Goal: Task Accomplishment & Management: Manage account settings

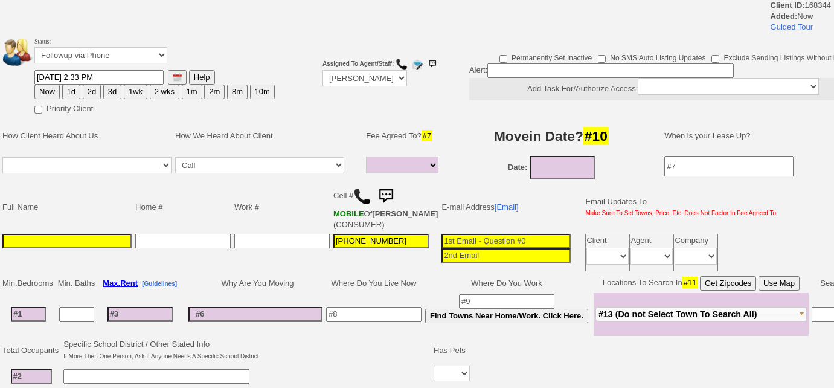
select select
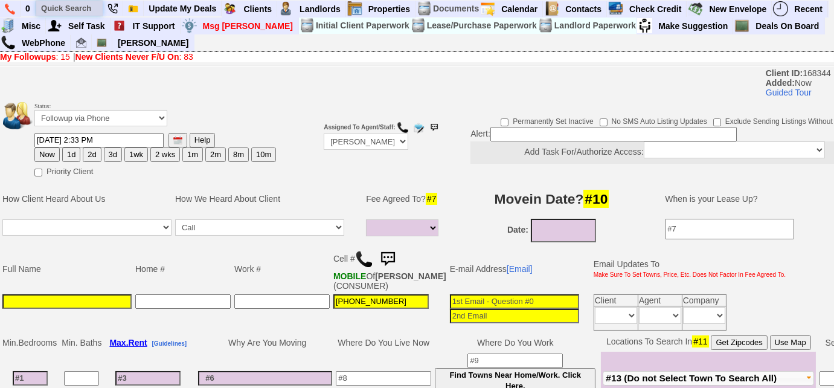
click at [92, 13] on input "text" at bounding box center [69, 8] width 66 height 15
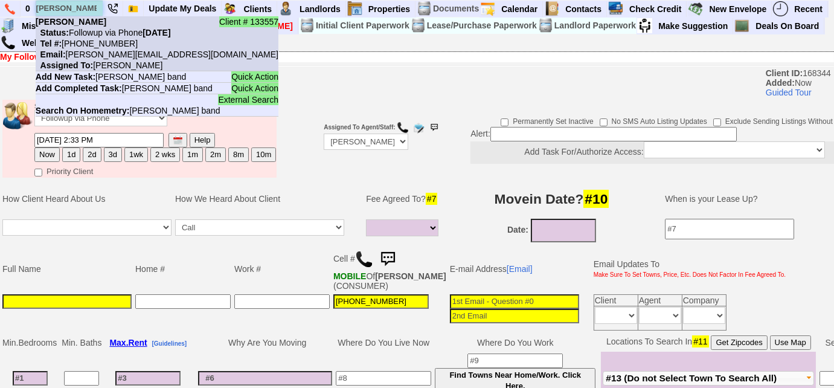
type input "marian band"
click at [95, 28] on nobr "Status: Followup via Phone Thursday, October 9th, 2025" at bounding box center [103, 33] width 135 height 10
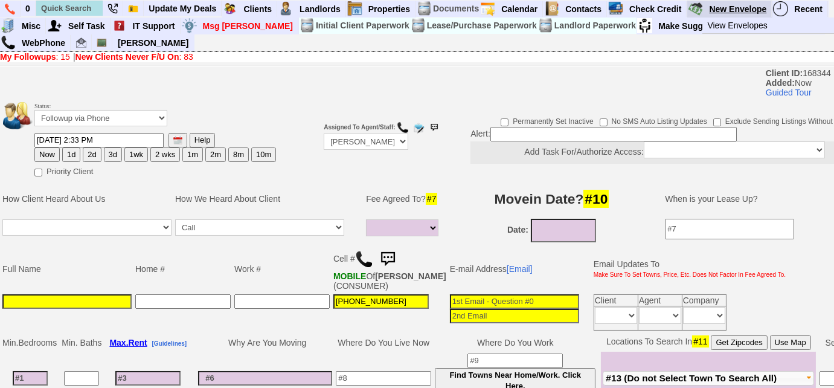
click at [724, 10] on link "New Envelope" at bounding box center [738, 9] width 68 height 16
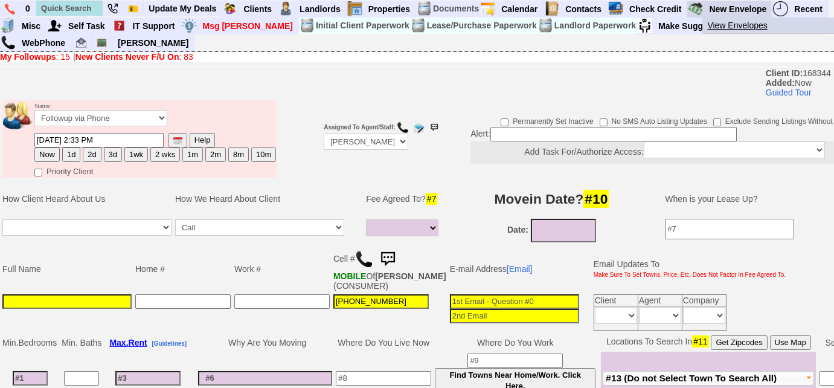
click at [716, 27] on link "View Envelopes" at bounding box center [773, 26] width 142 height 16
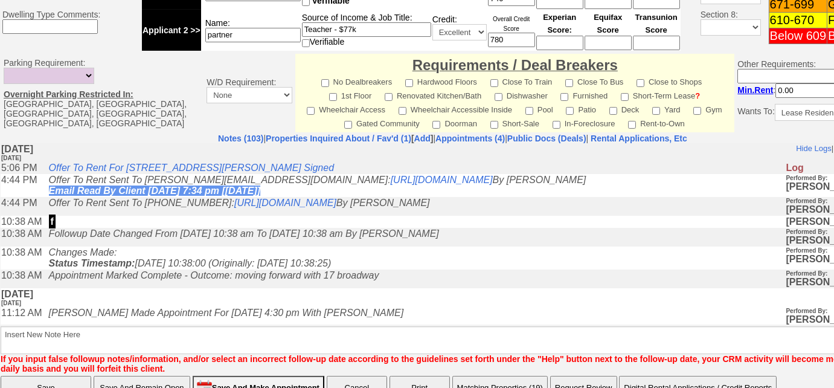
scroll to position [590, 0]
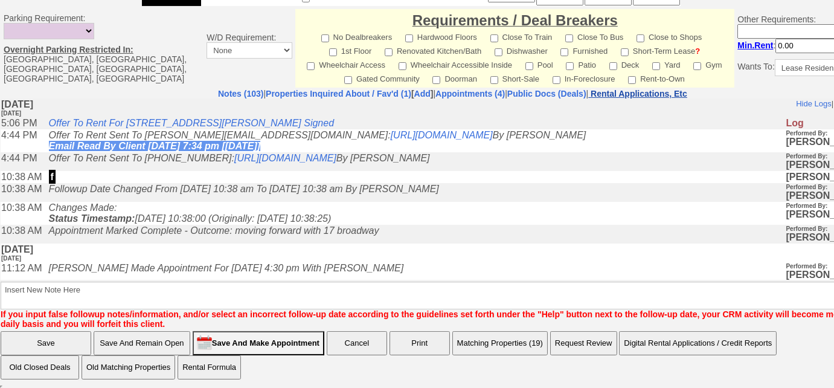
click at [682, 89] on nobr "Rental Applications, Etc" at bounding box center [638, 94] width 97 height 10
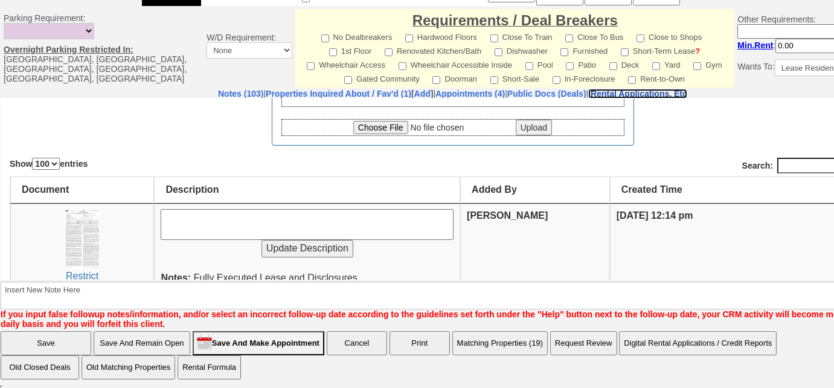
scroll to position [54, 0]
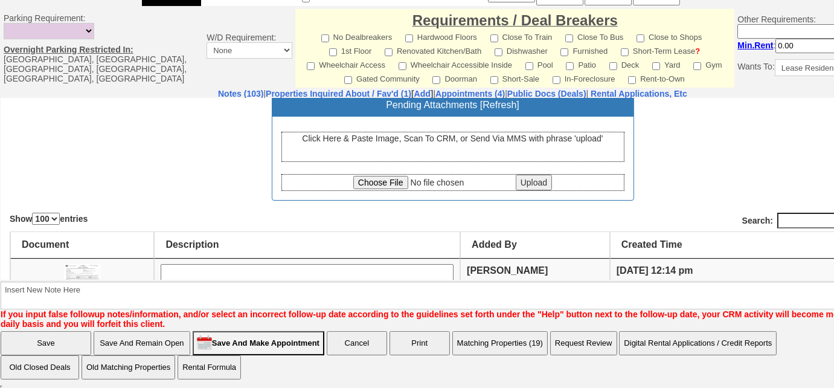
click at [416, 144] on div "Click Here & Paste Image, Scan To CRM, or Send Via MMS with phrase 'upload'" at bounding box center [452, 146] width 343 height 30
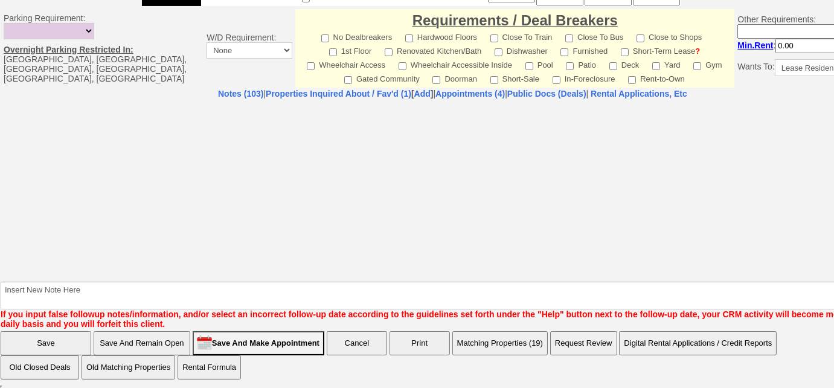
select select "100"
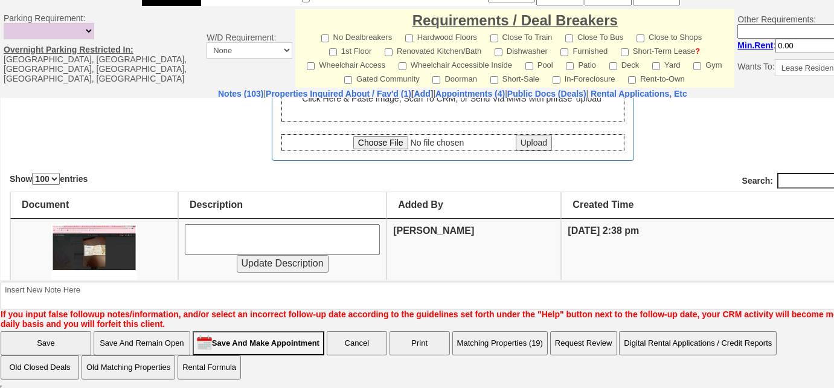
scroll to position [164, 0]
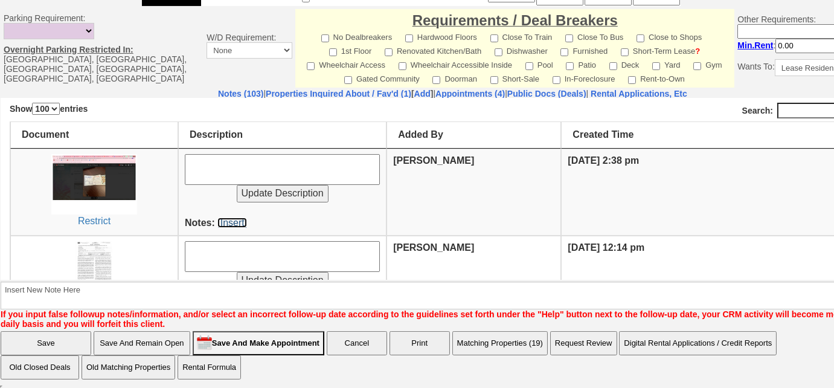
click at [234, 220] on link "[Insert]" at bounding box center [232, 222] width 30 height 10
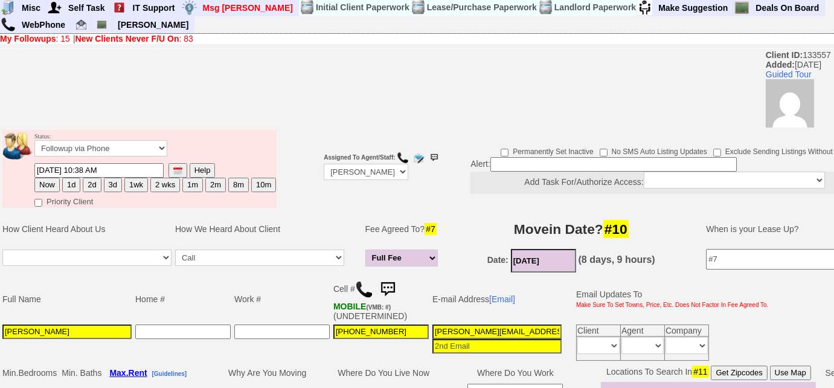
scroll to position [0, 0]
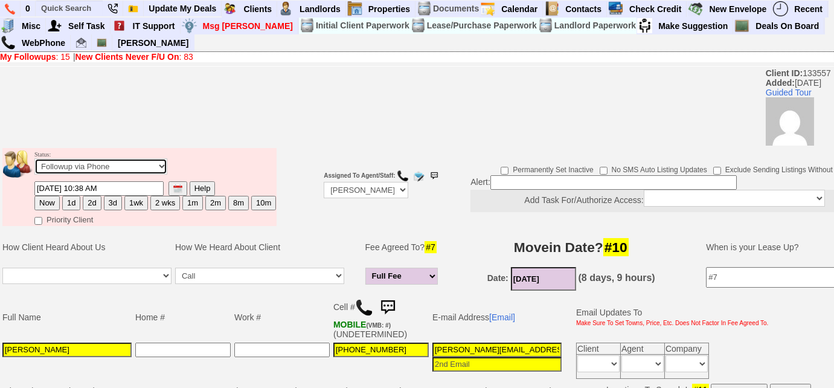
click at [112, 164] on select "Followup via Phone Followup via Email Followup When Section 8 Property Found De…" at bounding box center [100, 166] width 133 height 16
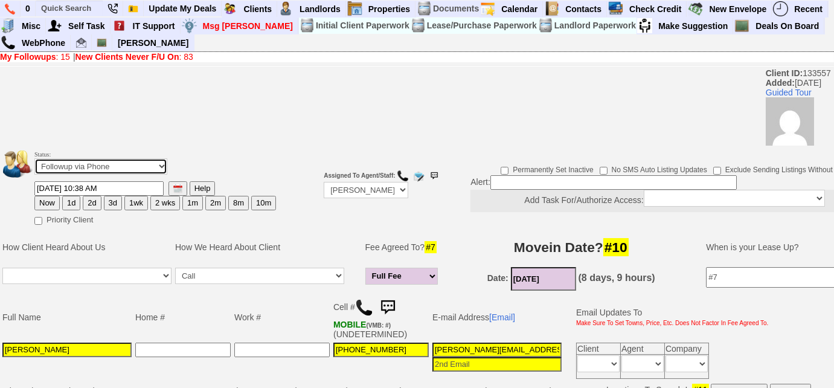
select select "Deal Closed - Followup Before Lease Expires"
click at [34, 158] on select "Followup via Phone Followup via Email Followup When Section 8 Property Found De…" at bounding box center [100, 166] width 133 height 16
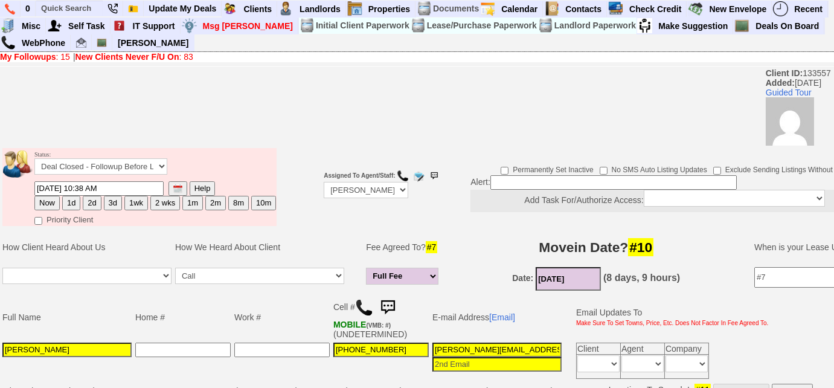
click at [259, 204] on button "10m" at bounding box center [263, 203] width 25 height 14
type input "08/06/2026 02:33 PM"
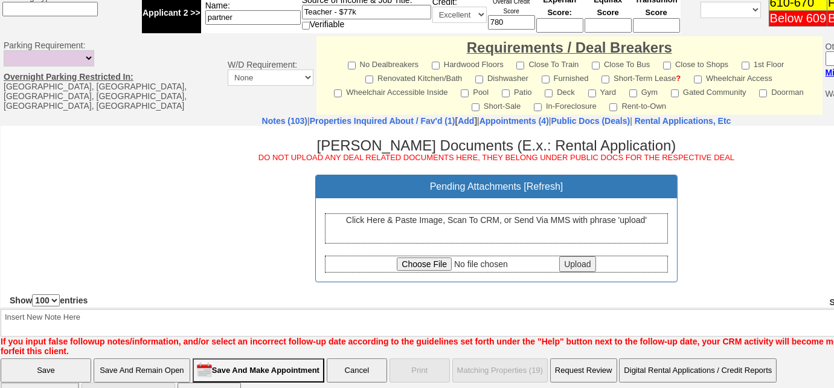
scroll to position [572, 0]
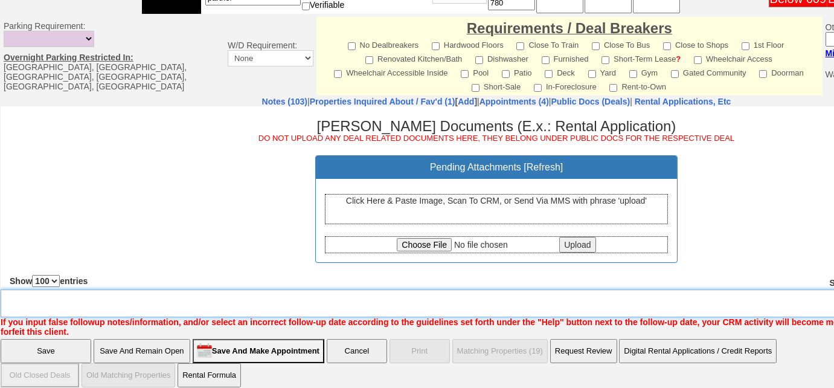
click at [292, 292] on textarea "Insert New Note Here" at bounding box center [501, 303] width 1000 height 28
type textarea "lease signed, deal closed"
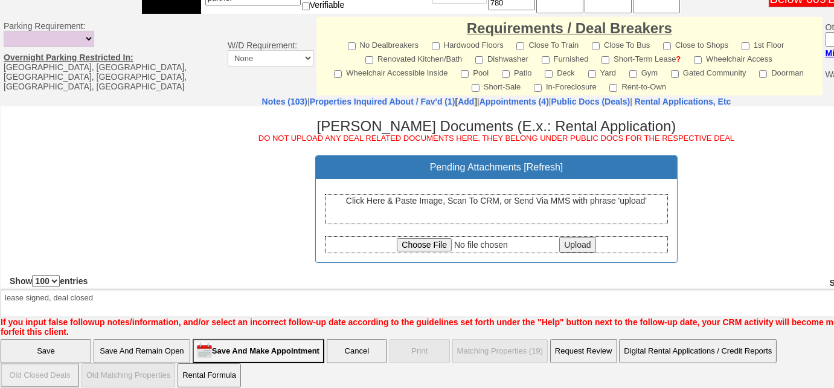
click at [139, 339] on input "Save And Remain Open" at bounding box center [142, 351] width 97 height 24
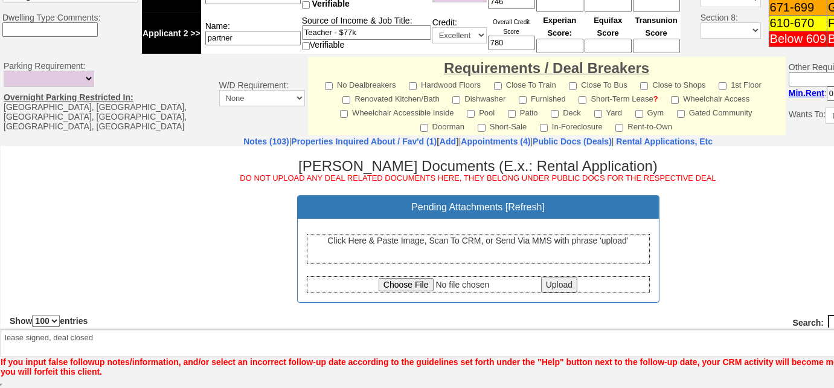
scroll to position [529, 0]
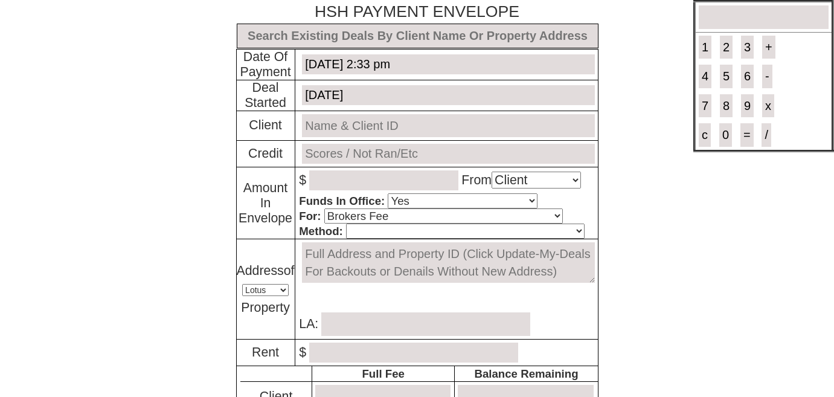
select select "Client"
select select "Yes"
select select "Brokers Fee"
select select "Lotus"
select select "Yes"
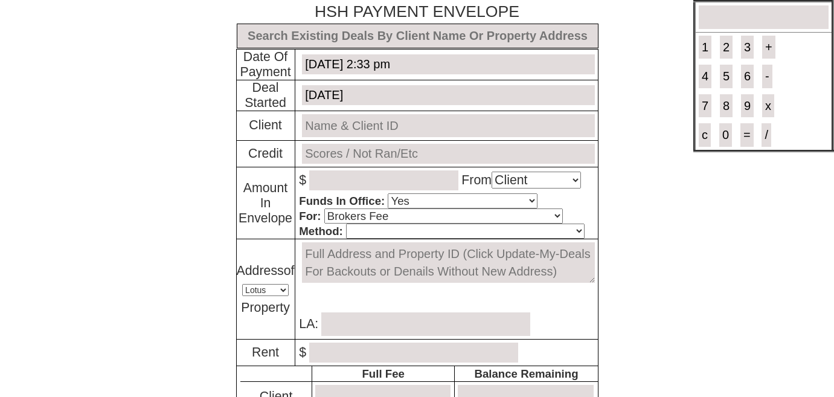
select select "No"
click at [395, 39] on input "text" at bounding box center [418, 36] width 362 height 25
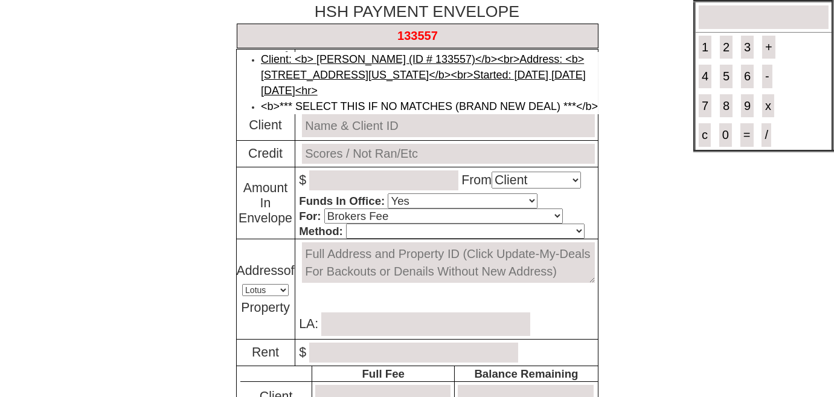
click at [398, 54] on link "Client: <b> Marian Bandibas (ID # 133557)</b><br>Address: <b>911727 - 17 Broadw…" at bounding box center [423, 74] width 325 height 43
type input "Deal ID: #6205"
type input "October 2, 2025"
type input "Marian Bandibas (ID # 133557)"
type input "792"
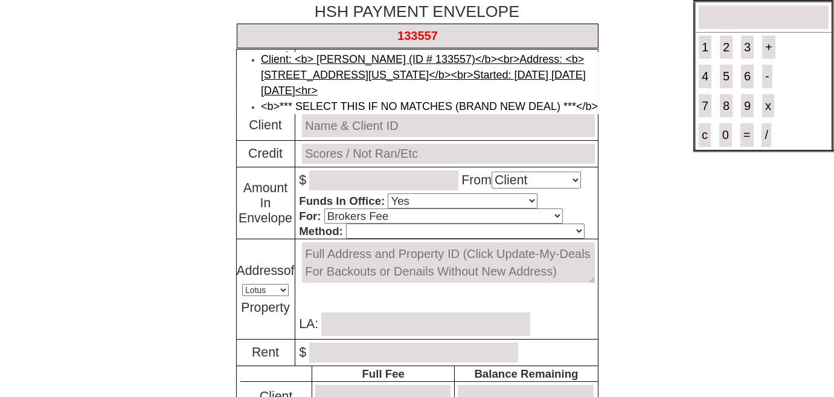
select select "MLS"
type textarea "911727 - 17 Broadway Unit #2B, Harrison, New York 10528"
type input "2200.00"
type input "2640.00"
type input "2040"
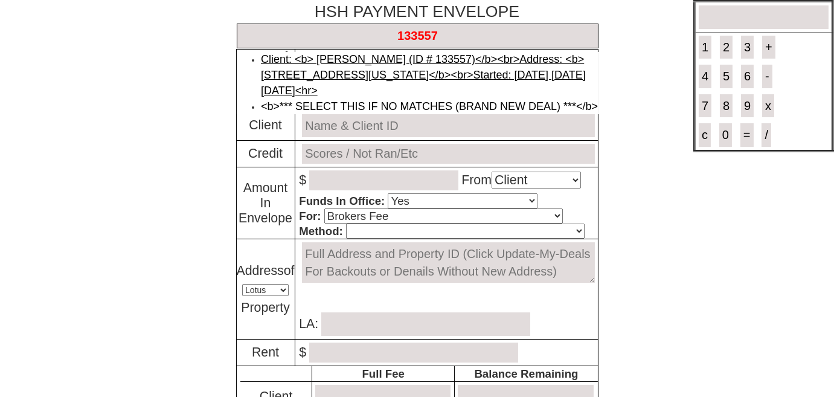
type input "0.00"
type input "0"
type input "1100.00"
type input "1100"
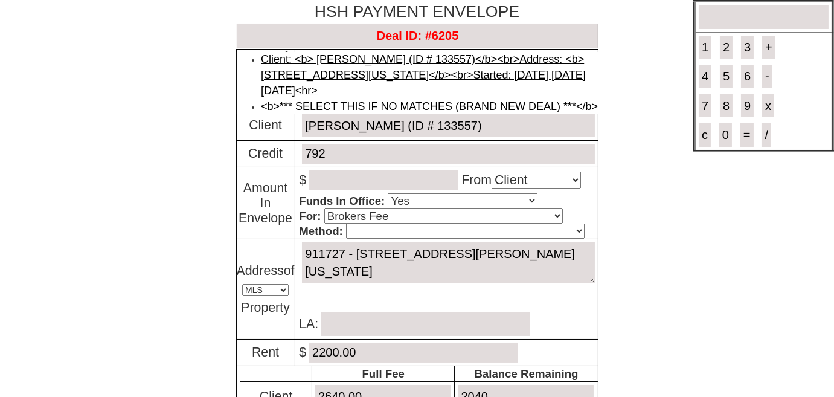
type input "October 15, 2024"
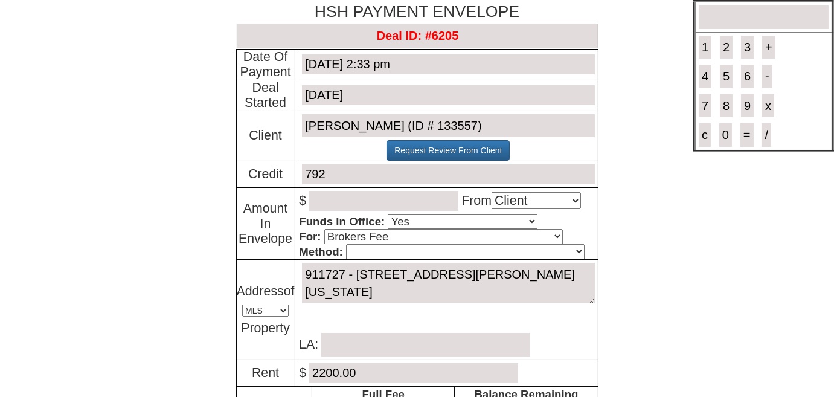
type input "Deal ID: #6205"
click at [310, 201] on input "number" at bounding box center [383, 201] width 149 height 20
type input "2040"
click at [368, 247] on select "Cash Certified Check Regular Check Credit Card Quickpay Wire ACH N/A" at bounding box center [465, 251] width 238 height 15
select select "Cash"
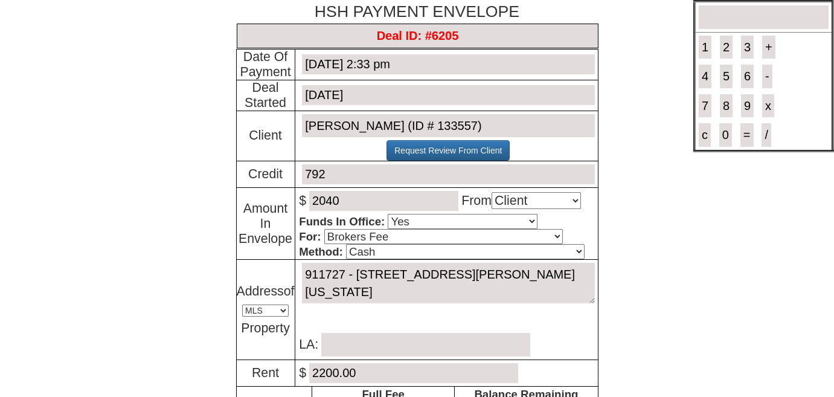
click at [346, 244] on select "Cash Certified Check Regular Check Credit Card Quickpay Wire ACH N/A" at bounding box center [465, 251] width 238 height 15
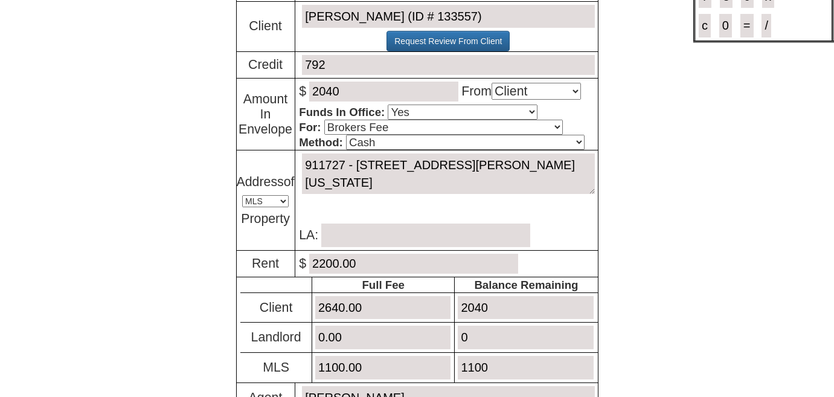
click at [317, 234] on td "911727 - 17 Broadway Unit #2B, Harrison, New York 10528 Set In Contract Create …" at bounding box center [446, 200] width 303 height 100
click at [328, 232] on input "text" at bounding box center [425, 235] width 209 height 24
type input "[PERSON_NAME]"
drag, startPoint x: 525, startPoint y: 302, endPoint x: 392, endPoint y: 297, distance: 132.3
click at [392, 297] on tr "Client 2640.00 2040" at bounding box center [418, 307] width 357 height 30
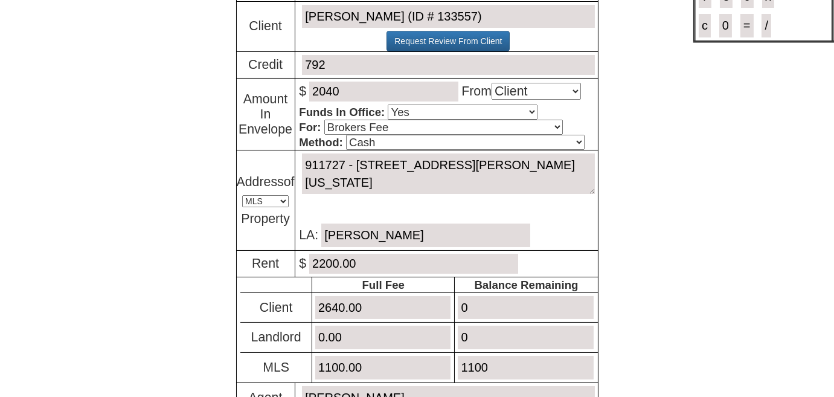
scroll to position [319, 0]
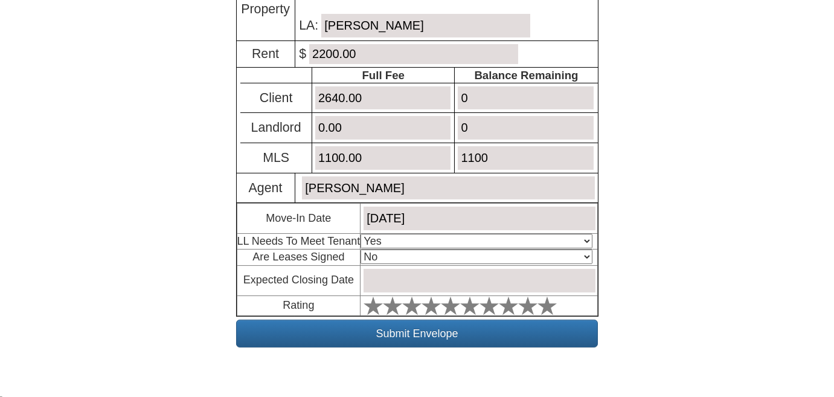
type input "0"
click at [422, 239] on select "Select An Option Yes Yes - Met No" at bounding box center [475, 241] width 231 height 14
select select "No"
click at [363, 234] on select "Select An Option Yes Yes - Met No" at bounding box center [475, 241] width 231 height 14
click at [419, 252] on select "Select An Option No Yes" at bounding box center [475, 256] width 231 height 14
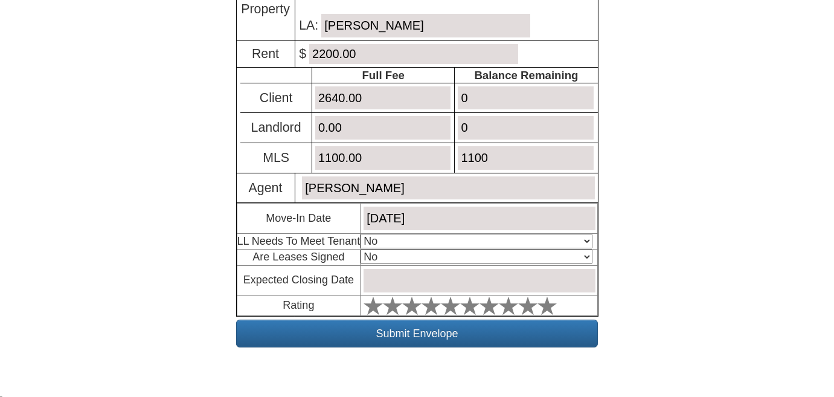
select select "Yes"
click at [363, 249] on select "Select An Option No Yes" at bounding box center [475, 256] width 231 height 14
click at [412, 278] on input "text" at bounding box center [478, 281] width 231 height 24
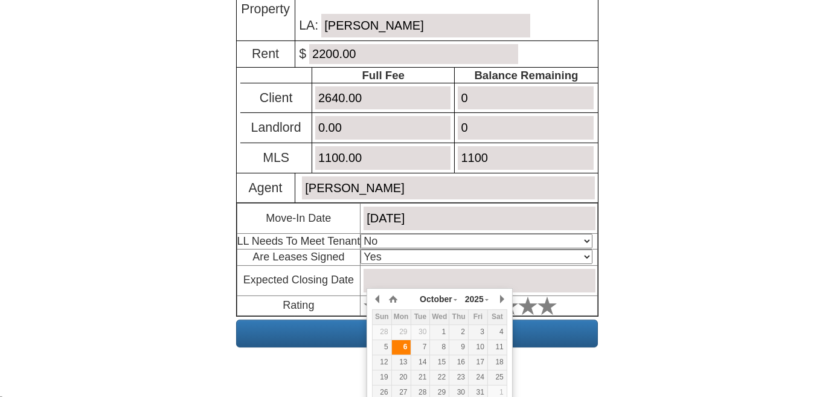
click at [400, 346] on div "6" at bounding box center [401, 347] width 19 height 10
type input "October 6, 2025"
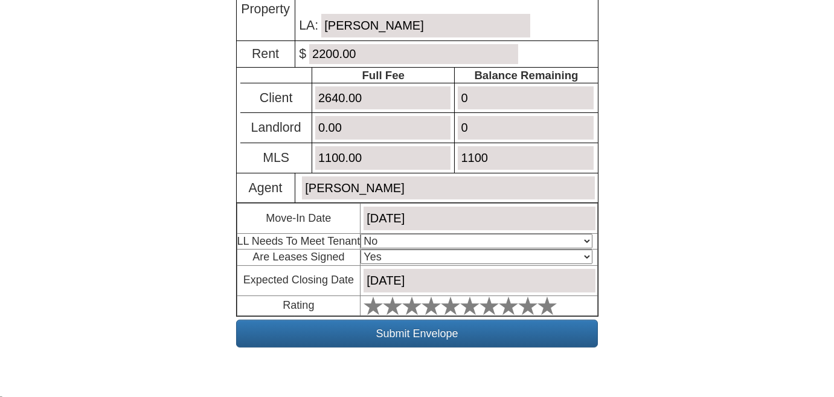
click at [560, 300] on div at bounding box center [459, 305] width 199 height 19
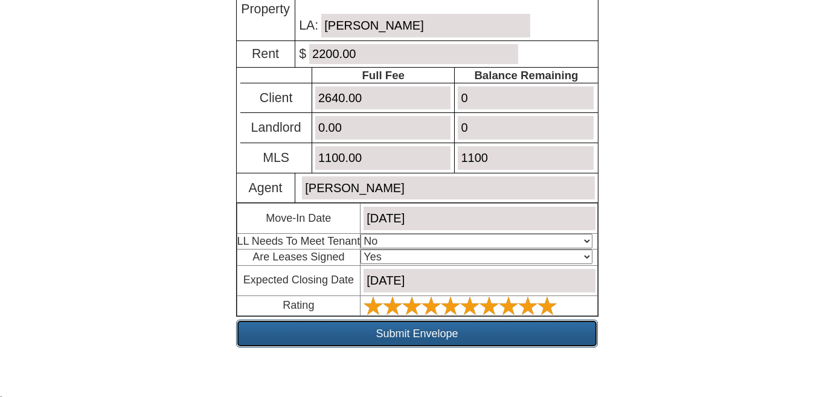
click at [534, 337] on input "Submit Envelope" at bounding box center [417, 333] width 362 height 28
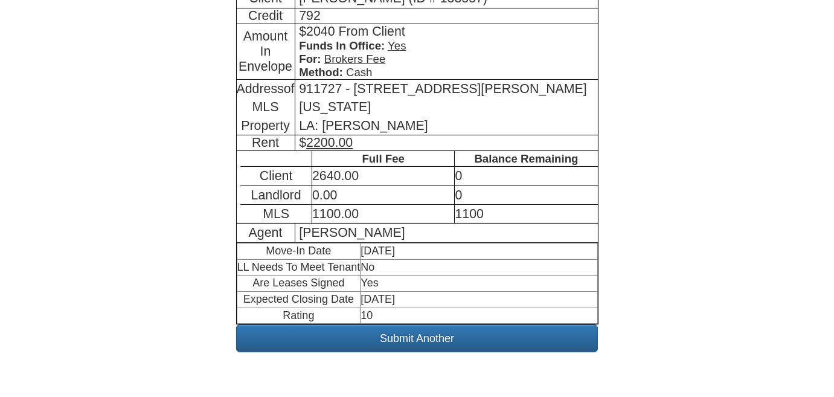
scroll to position [496, 0]
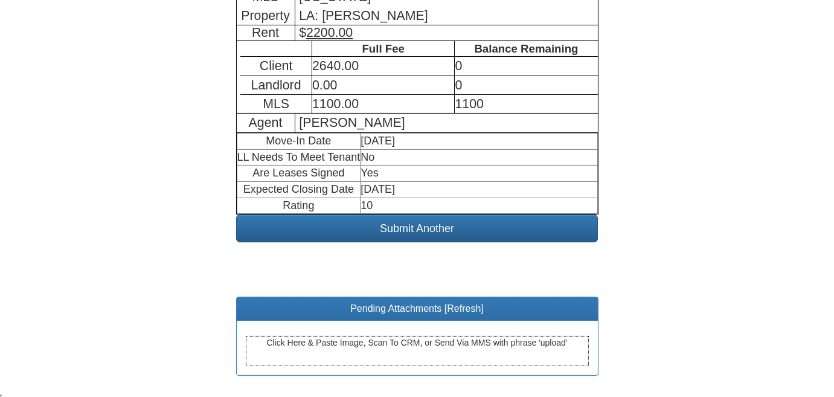
click at [321, 343] on div "Click Here & Paste Image, Scan To CRM, or Send Via MMS with phrase 'upload'" at bounding box center [417, 351] width 343 height 30
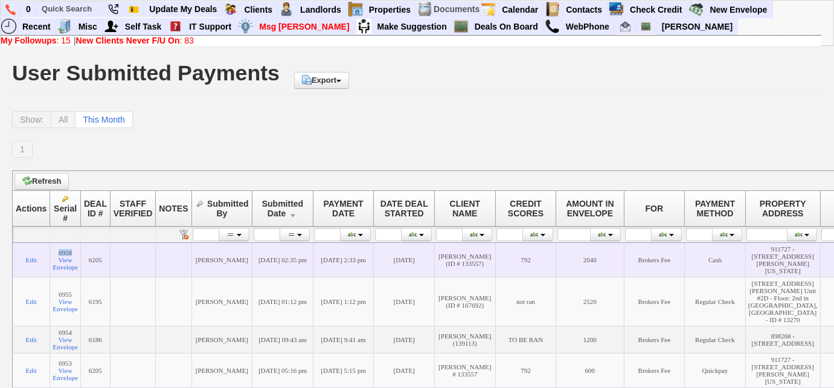
drag, startPoint x: 78, startPoint y: 257, endPoint x: 58, endPoint y: 255, distance: 20.6
click at [58, 255] on td "6958 View Envelope" at bounding box center [65, 259] width 31 height 34
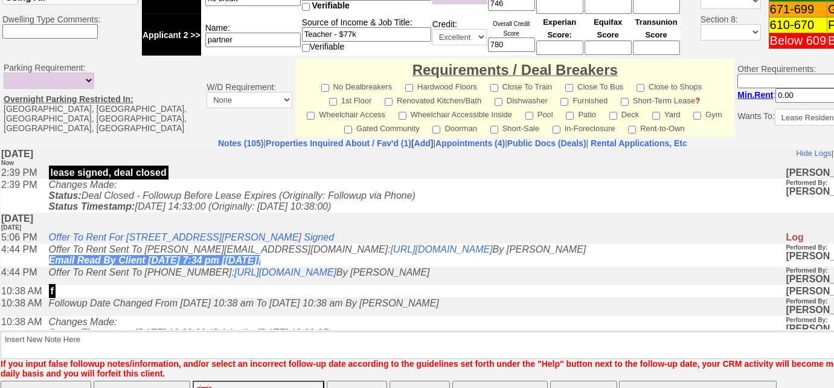
scroll to position [590, 0]
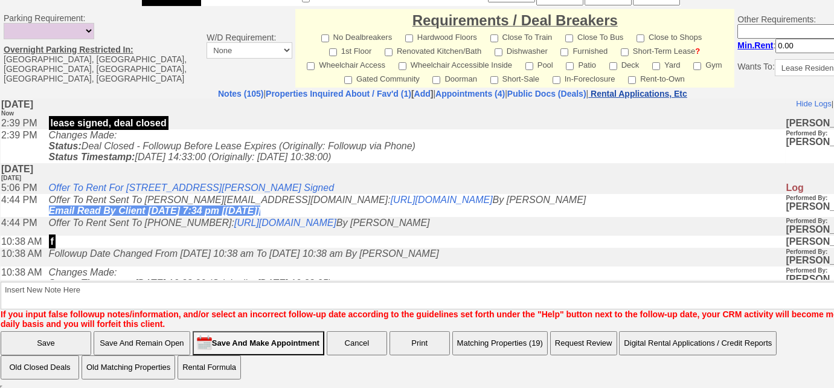
click at [678, 91] on nobr "Rental Applications, Etc" at bounding box center [638, 94] width 97 height 10
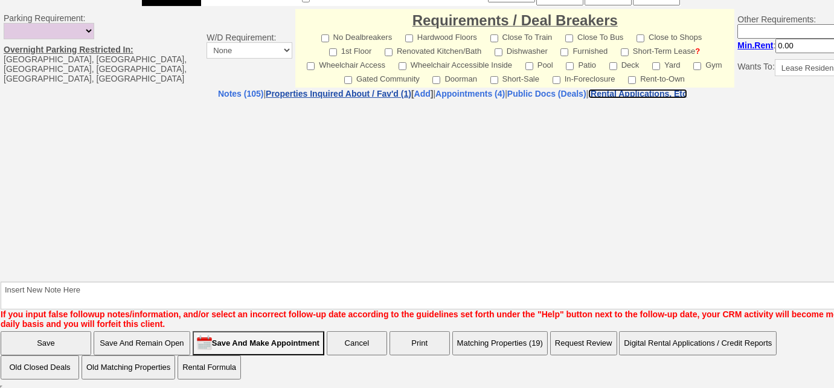
select select "100"
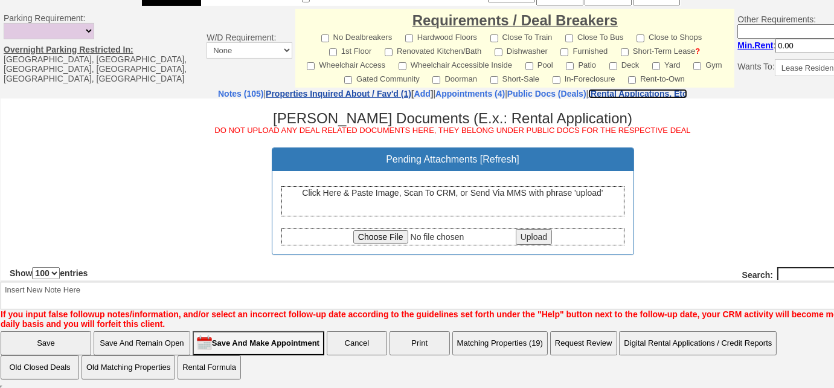
scroll to position [0, 0]
click at [344, 98] on iframe at bounding box center [453, 188] width 904 height 181
click at [331, 89] on link "Properties Inquired About / Fav'd (1)" at bounding box center [338, 94] width 145 height 10
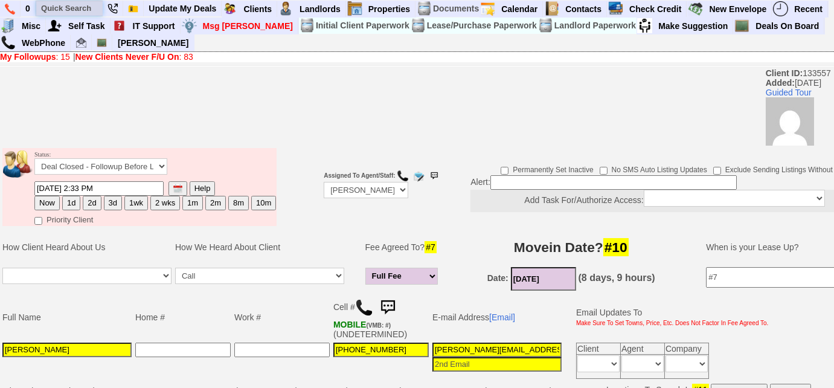
click at [74, 11] on input "text" at bounding box center [69, 8] width 66 height 15
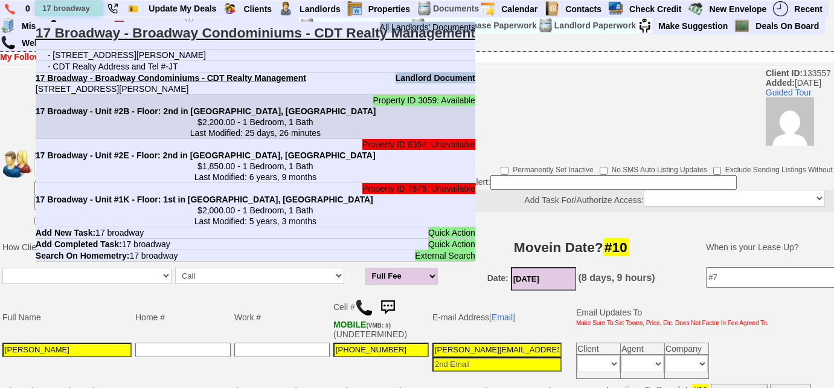
type input "17 broadway"
click at [108, 116] on center "$2,200.00 - 1 Bedroom, 1 Bath Last Modified: 25 days, 26 minutes" at bounding box center [255, 127] width 439 height 22
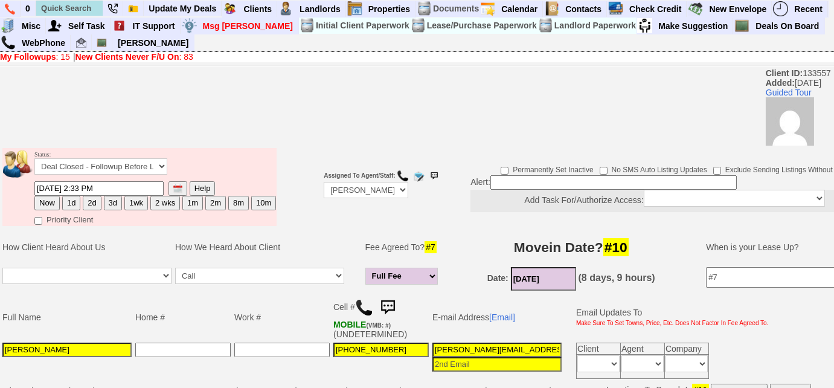
scroll to position [329, 0]
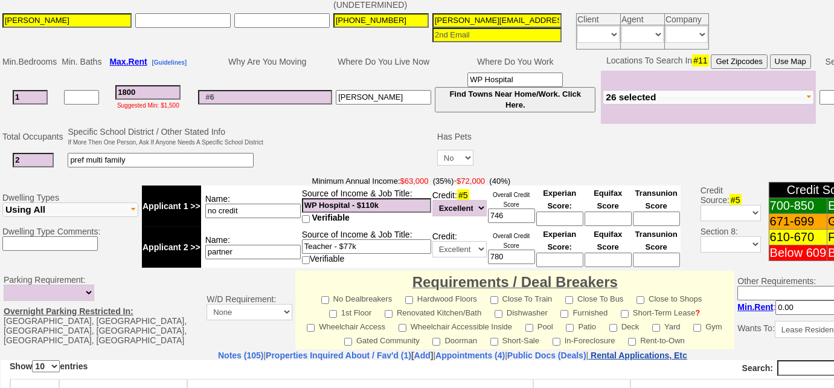
click at [685, 353] on nobr "Rental Applications, Etc" at bounding box center [638, 355] width 97 height 10
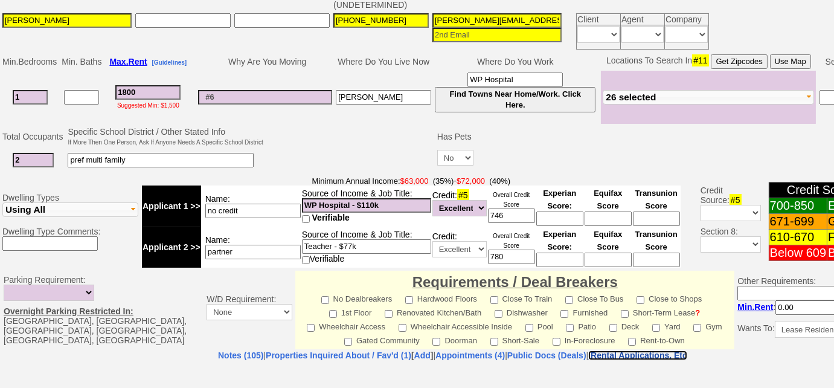
select select "100"
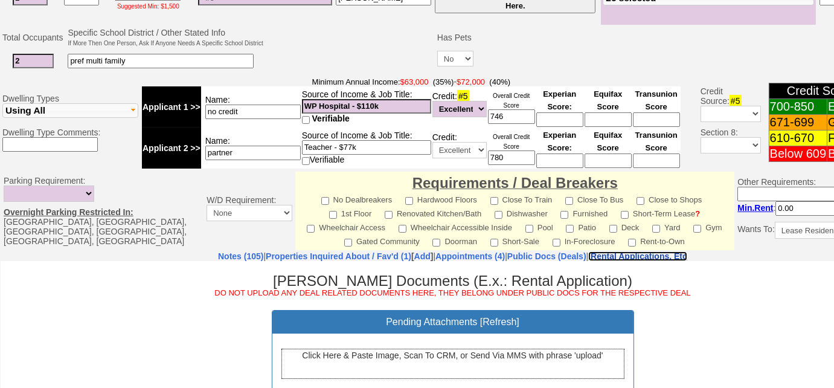
scroll to position [0, 0]
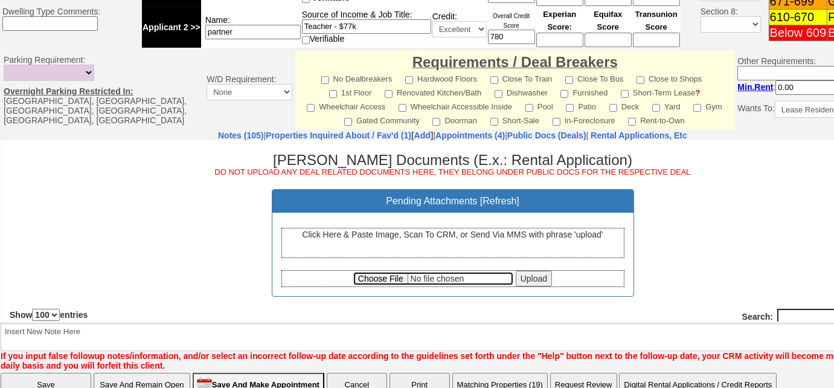
click at [363, 277] on input "file" at bounding box center [433, 277] width 160 height 13
type input "C:\fakepath\[STREET_ADDRESS][PERSON_NAME] MLS Listing Invoice.pdf"
click at [531, 280] on input "Upload" at bounding box center [533, 278] width 36 height 16
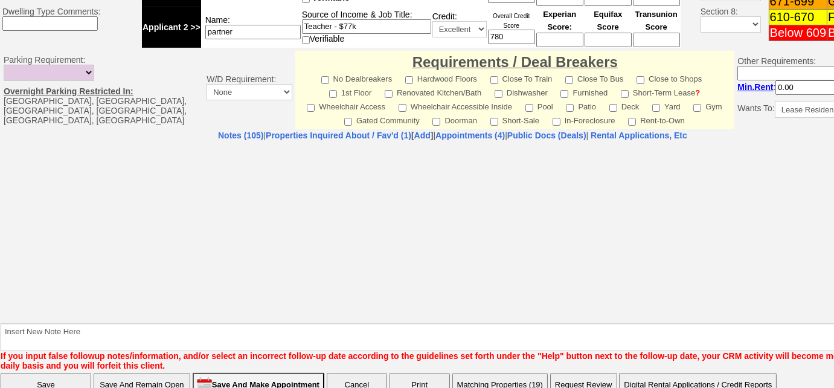
select select "100"
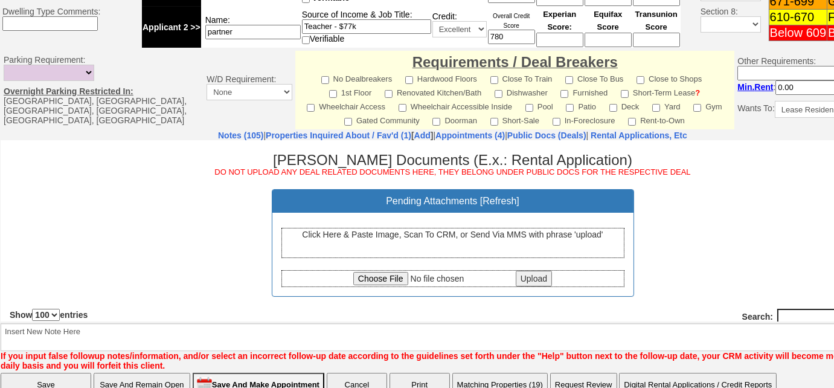
scroll to position [164, 0]
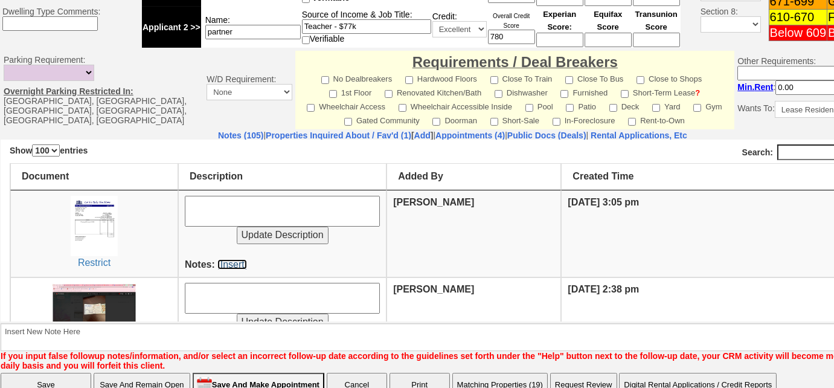
click at [228, 258] on link "[Insert]" at bounding box center [232, 263] width 30 height 10
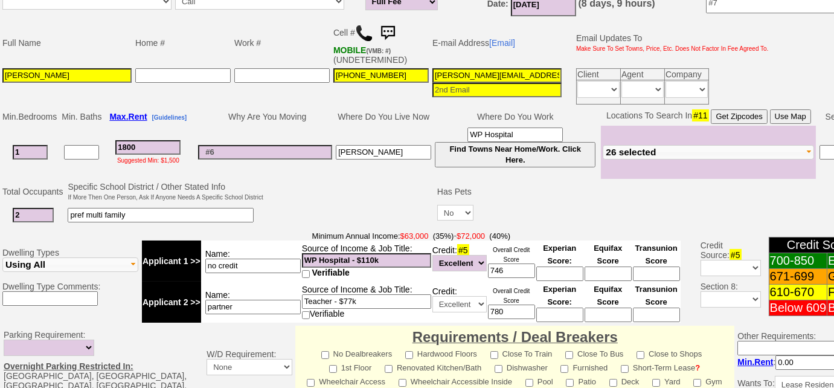
scroll to position [0, 0]
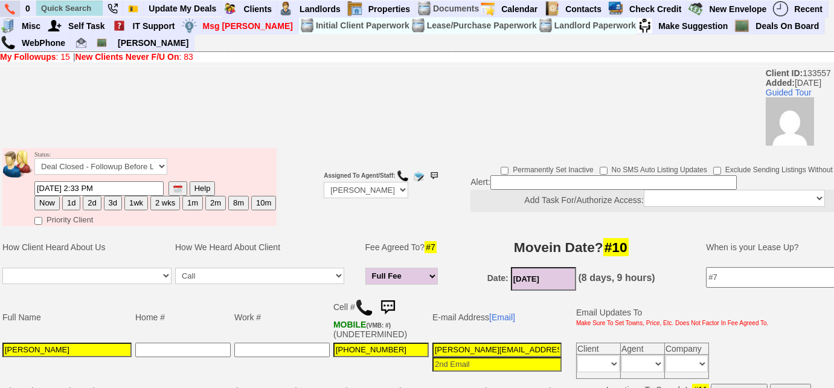
click at [7, 5] on img at bounding box center [10, 9] width 10 height 11
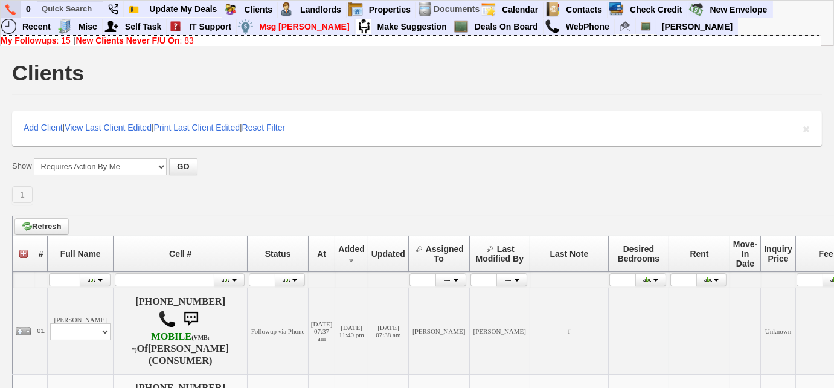
click at [20, 13] on link at bounding box center [11, 9] width 21 height 16
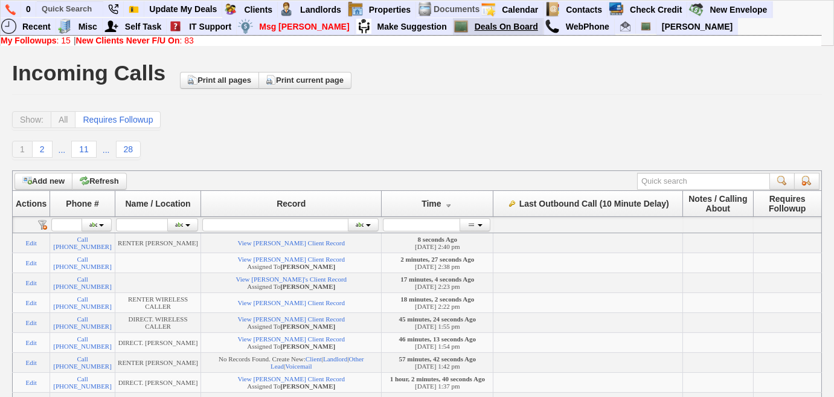
click at [476, 25] on link "Deals On Board" at bounding box center [507, 27] width 74 height 16
click at [68, 43] on link "My Followups : 15" at bounding box center [36, 41] width 70 height 10
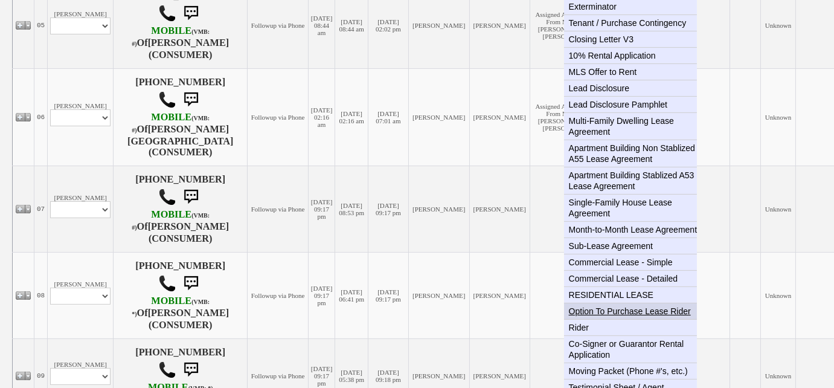
scroll to position [658, 0]
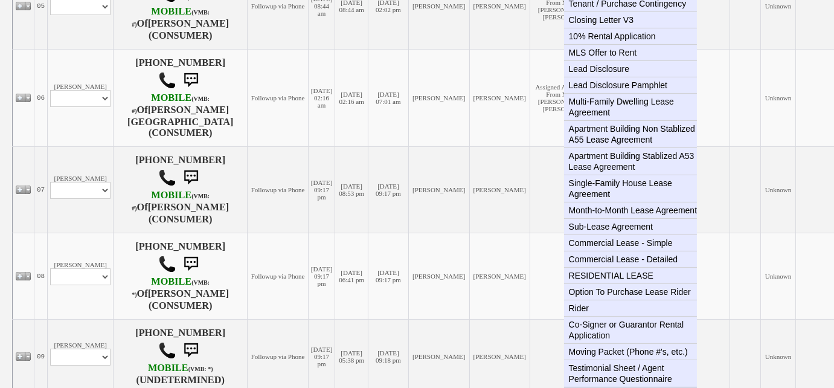
click at [589, 387] on link "Invoice" at bounding box center [635, 395] width 142 height 16
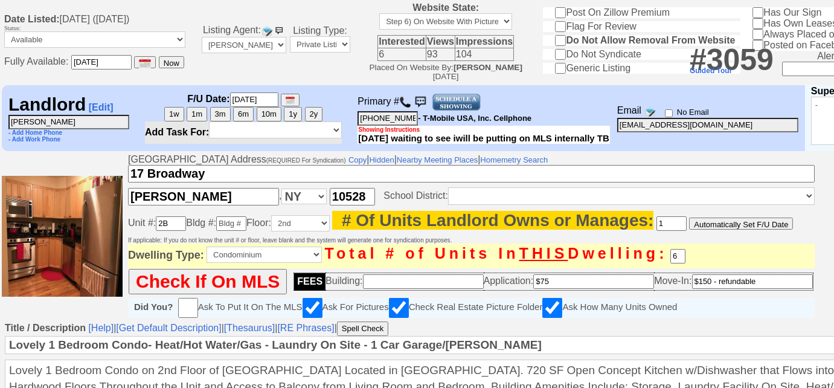
drag, startPoint x: 77, startPoint y: 126, endPoint x: 0, endPoint y: 119, distance: 77.5
click at [0, 119] on td "Landlord [Edit] [PERSON_NAME] - Add Home Phone - Add Work Phone F/U Date: [DATE…" at bounding box center [511, 117] width 1023 height 69
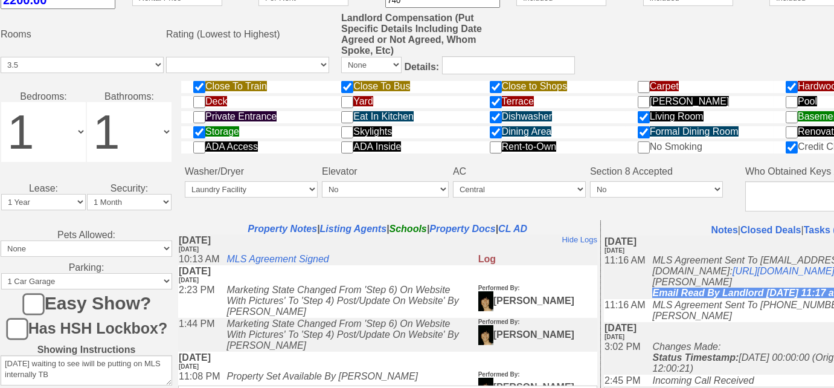
scroll to position [625, 0]
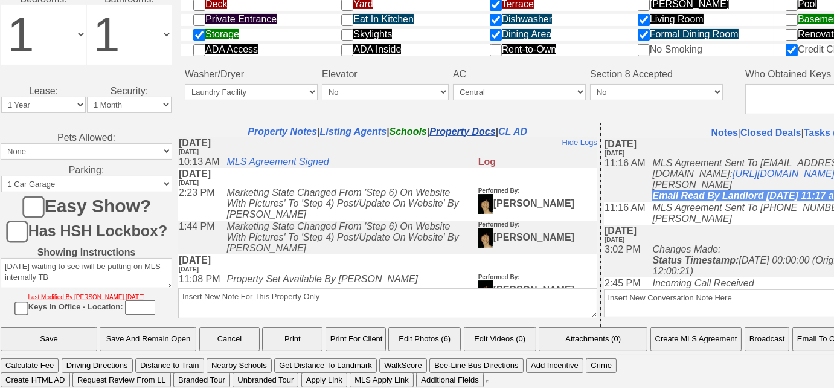
click at [450, 130] on link "Property Docs" at bounding box center [462, 131] width 66 height 10
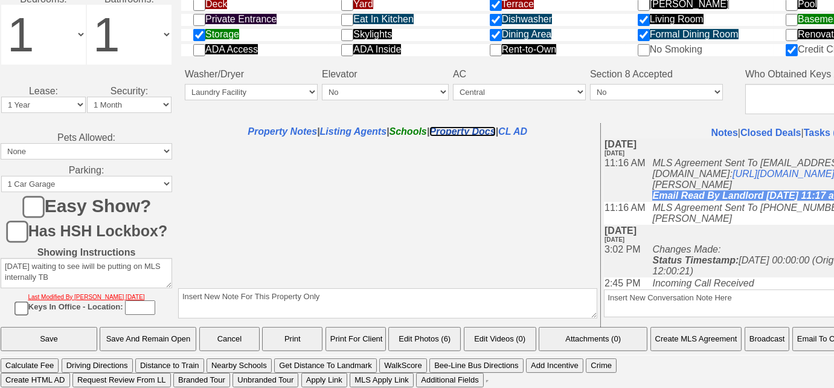
select select "100"
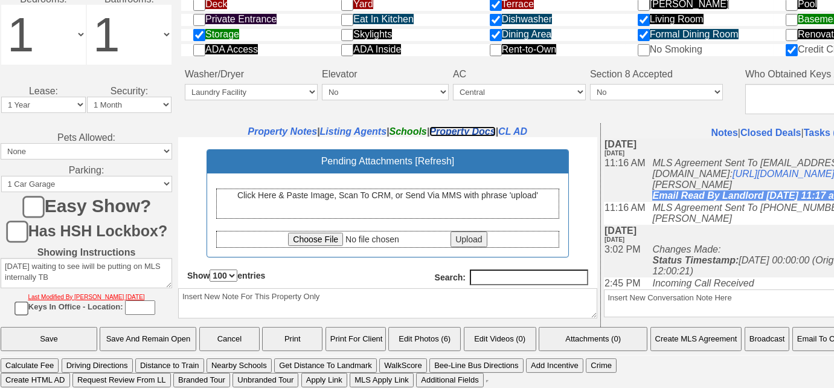
scroll to position [0, 0]
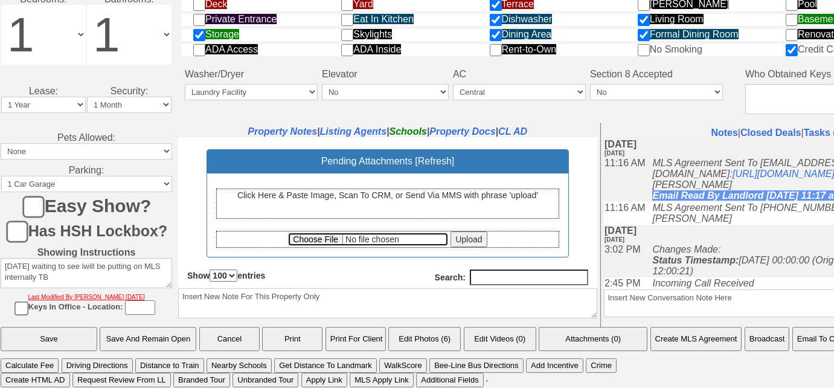
click at [310, 234] on input "file" at bounding box center [367, 238] width 160 height 13
type input "C:\fakepath\[STREET_ADDRESS][PERSON_NAME] MLS Listing Invoice.pdf"
click at [471, 233] on input "Upload" at bounding box center [468, 239] width 36 height 16
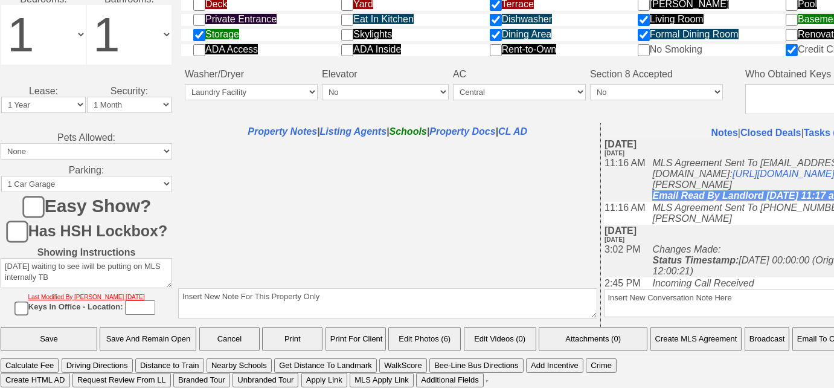
select select "100"
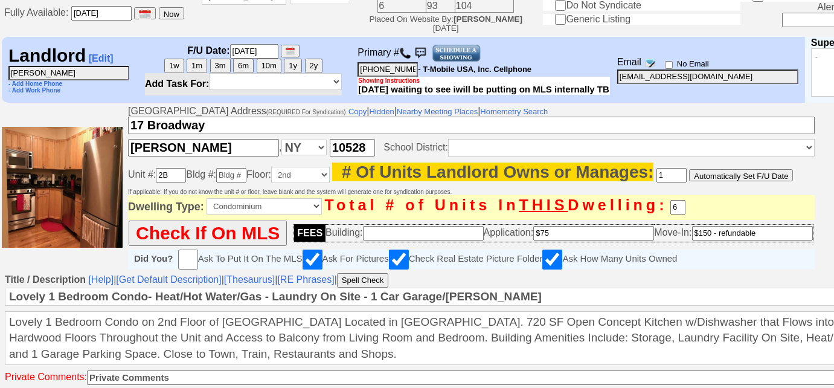
scroll to position [77, 0]
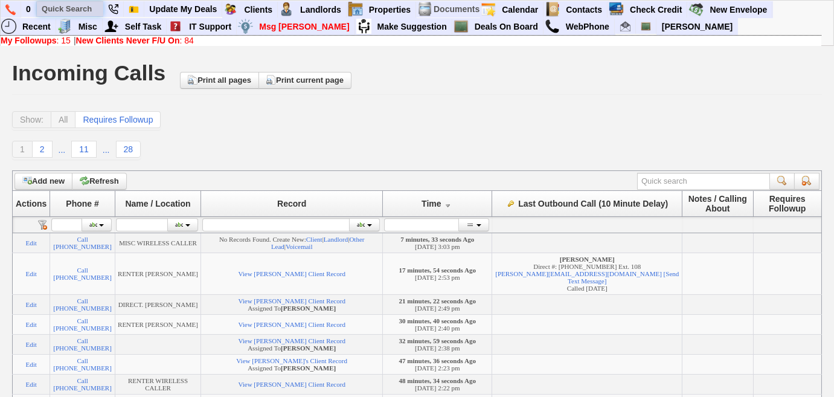
click at [48, 10] on input "text" at bounding box center [70, 8] width 66 height 15
paste input "347) 340-1017"
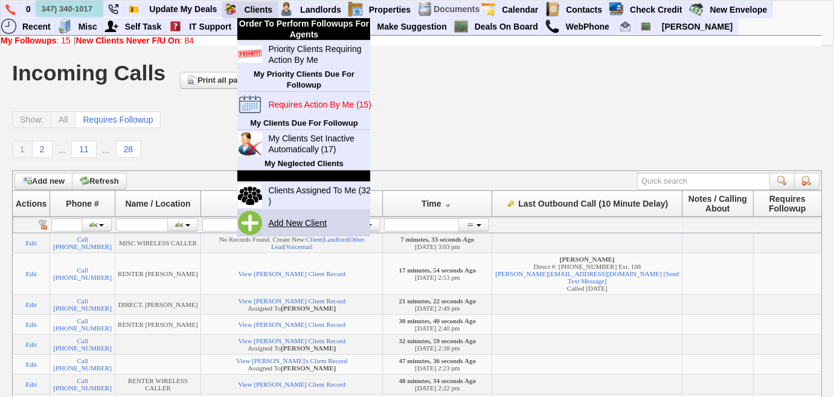
type input "347) 340-1017"
click at [316, 217] on link "Add New Client" at bounding box center [302, 223] width 78 height 16
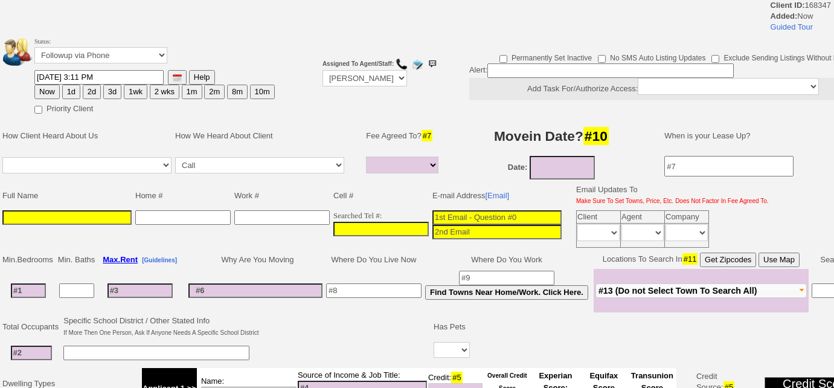
select select
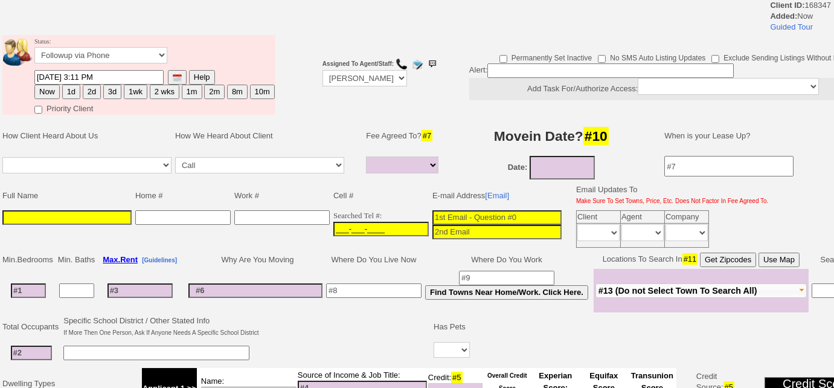
click at [334, 222] on input "___-___-____" at bounding box center [380, 229] width 95 height 14
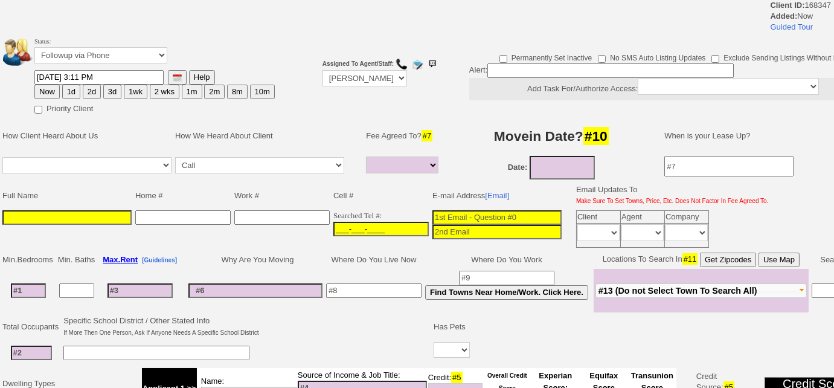
paste input "[PHONE_NUMBER]"
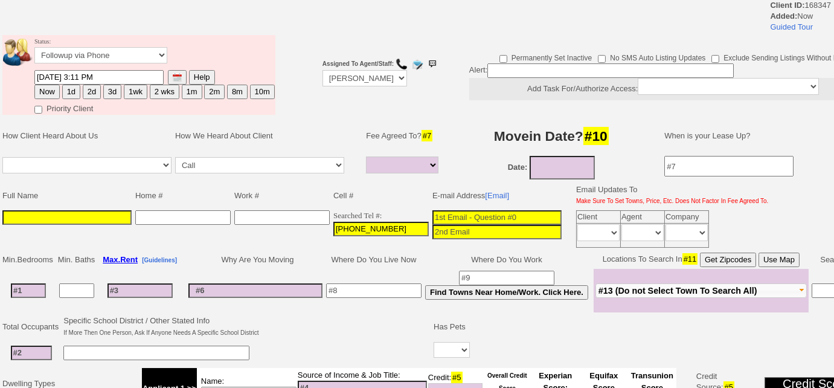
type input "[PHONE_NUMBER]"
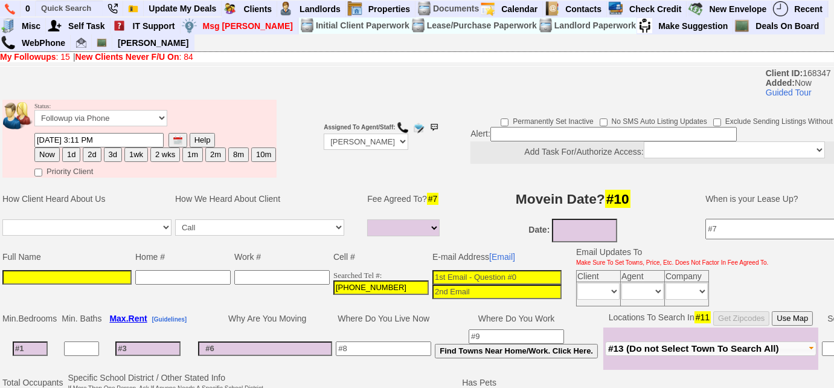
click at [462, 270] on input at bounding box center [496, 277] width 129 height 14
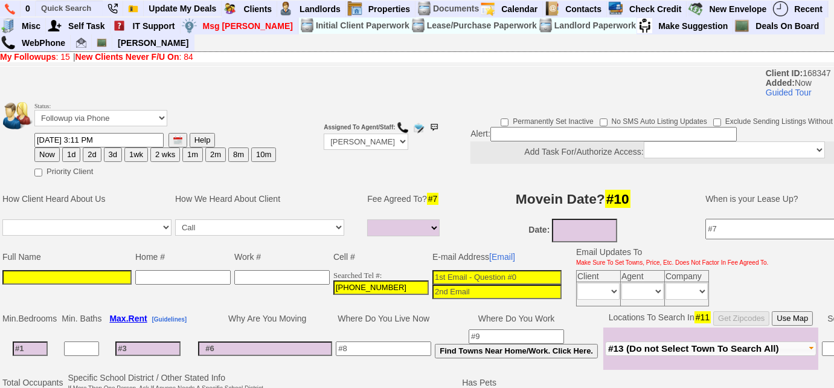
paste input "[EMAIL_ADDRESS][DOMAIN_NAME]"
type input "[EMAIL_ADDRESS][DOMAIN_NAME]"
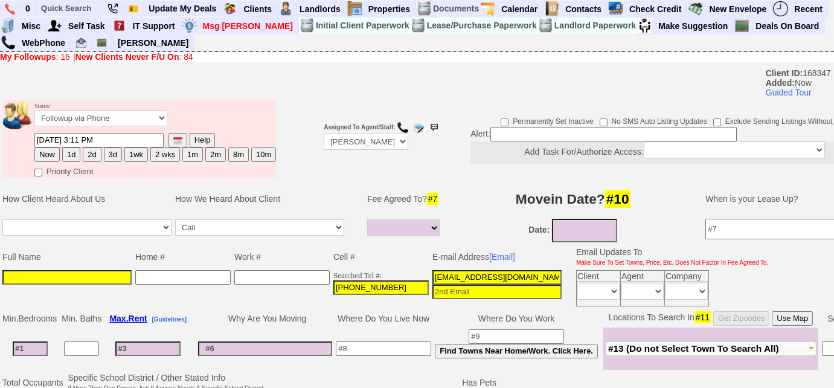
click at [18, 275] on input at bounding box center [66, 277] width 129 height 14
paste input "[PERSON_NAME]"
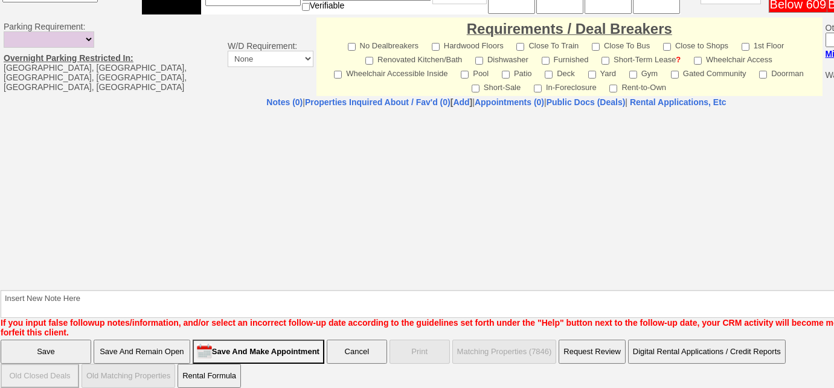
type input "[PERSON_NAME]"
click at [155, 343] on input "Save And Remain Open" at bounding box center [142, 351] width 97 height 24
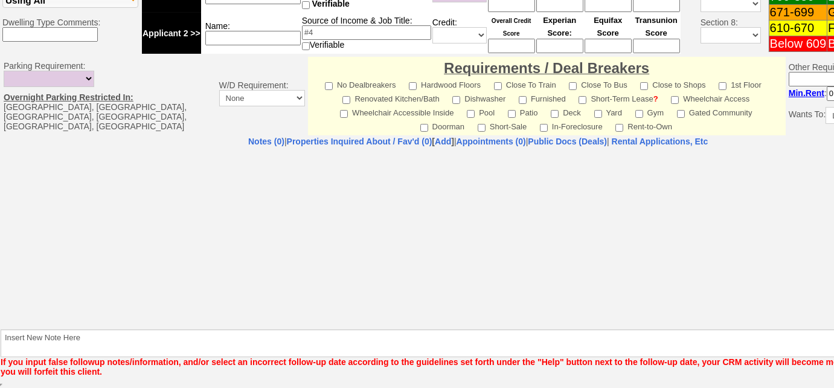
scroll to position [447, 0]
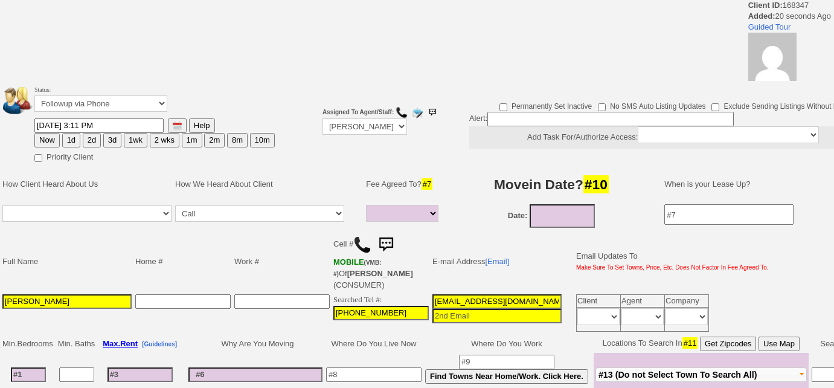
select select
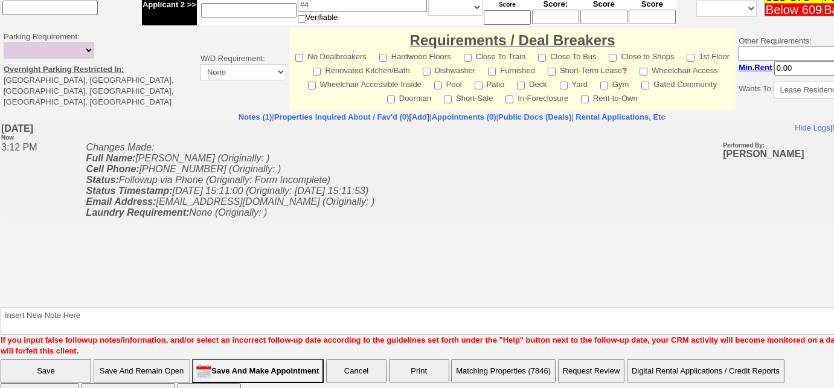
scroll to position [535, 0]
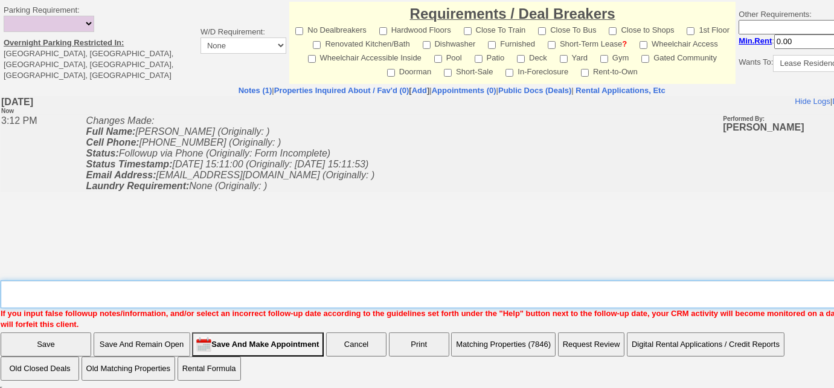
click at [226, 293] on textarea "Insert New Note Here" at bounding box center [456, 294] width 911 height 28
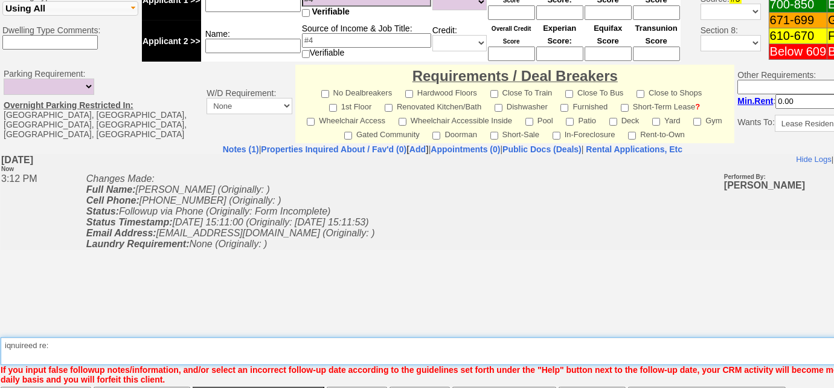
scroll to position [589, 0]
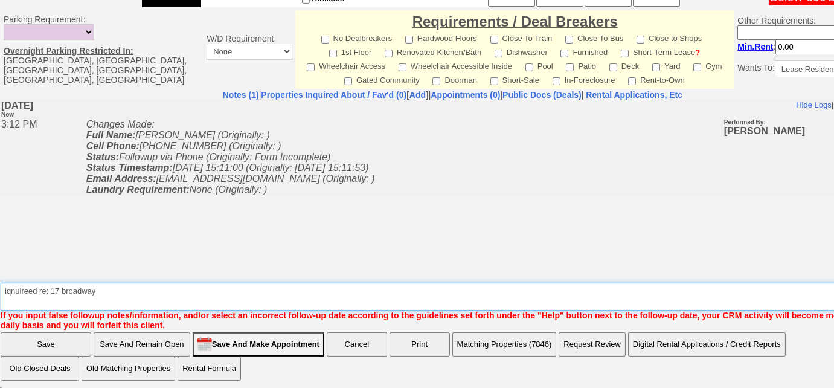
click at [30, 287] on textarea "Insert New Note Here" at bounding box center [457, 296] width 912 height 28
type textarea "inquired re: 17 broadway"
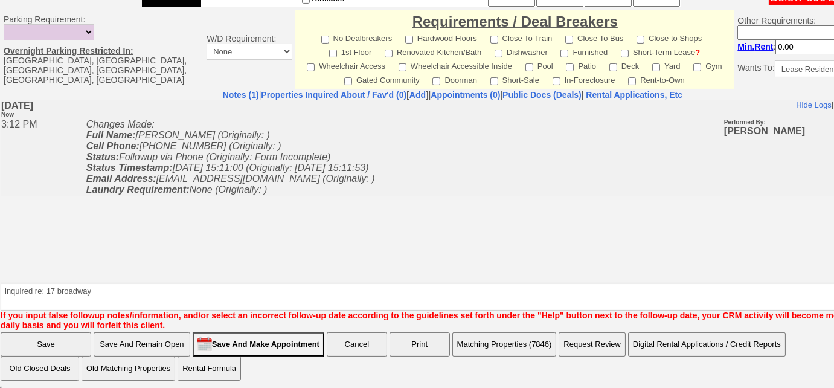
click at [158, 338] on input "Save And Remain Open" at bounding box center [142, 344] width 97 height 24
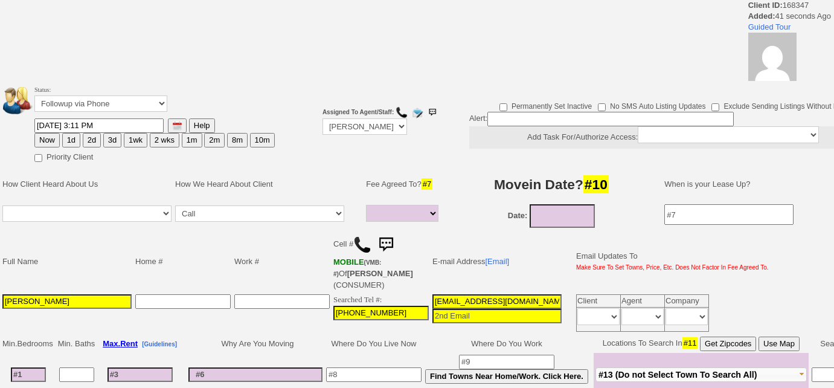
select select
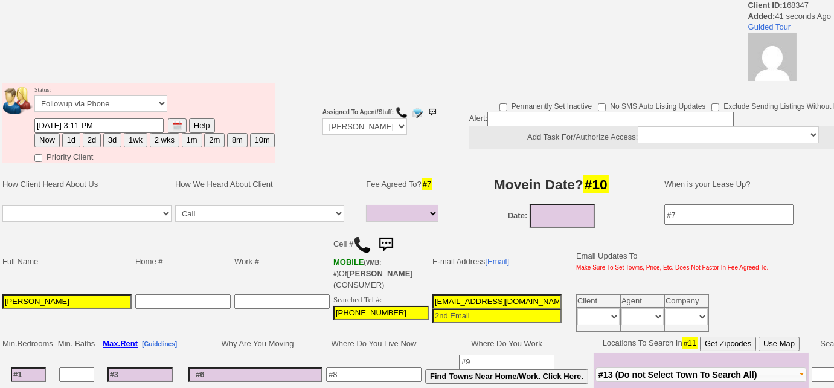
click at [363, 244] on img at bounding box center [362, 244] width 18 height 18
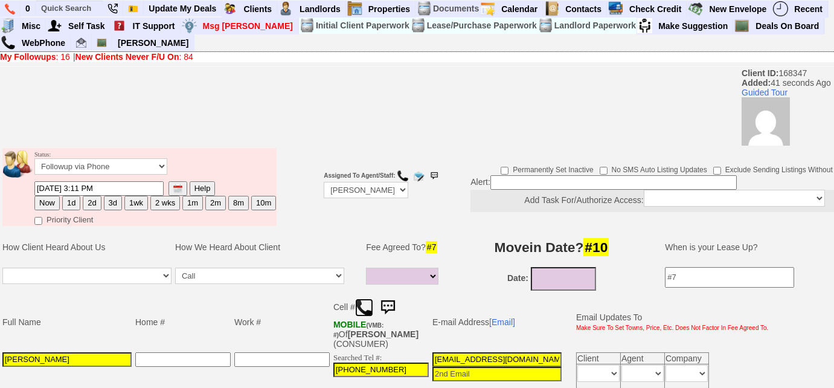
scroll to position [164, 0]
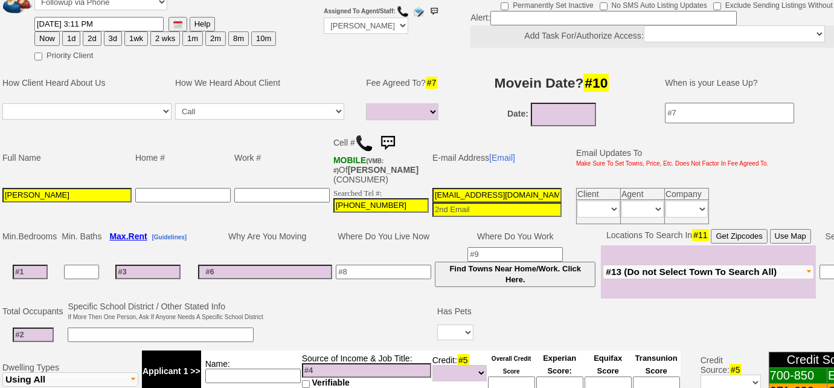
click at [652, 273] on span "#13 (Do not Select Town To Search All)" at bounding box center [690, 271] width 171 height 10
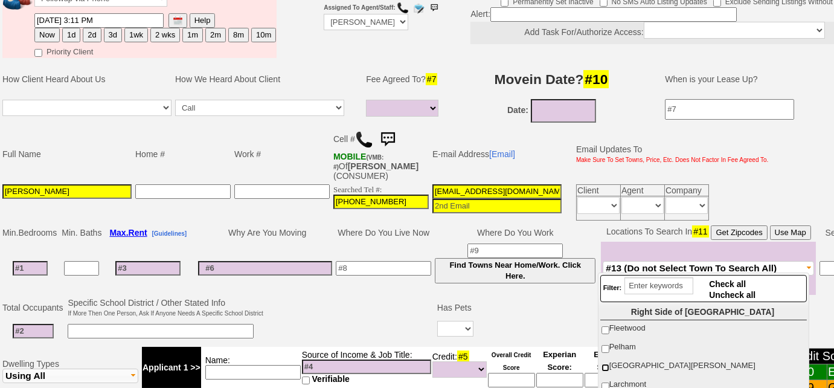
scroll to position [109, 0]
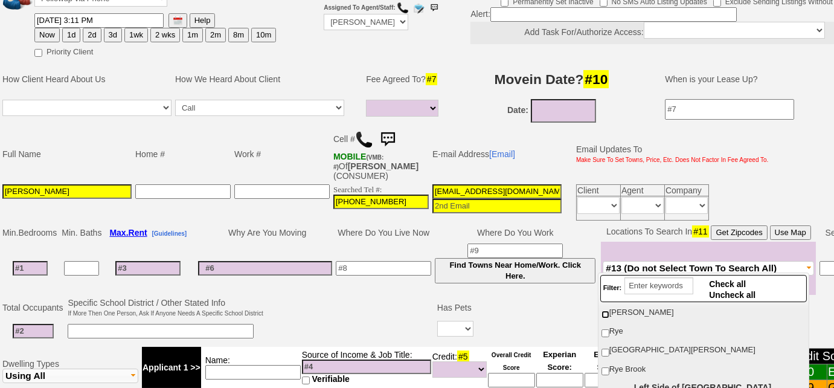
click at [605, 314] on input "[PERSON_NAME]" at bounding box center [605, 314] width 8 height 8
checkbox input "true"
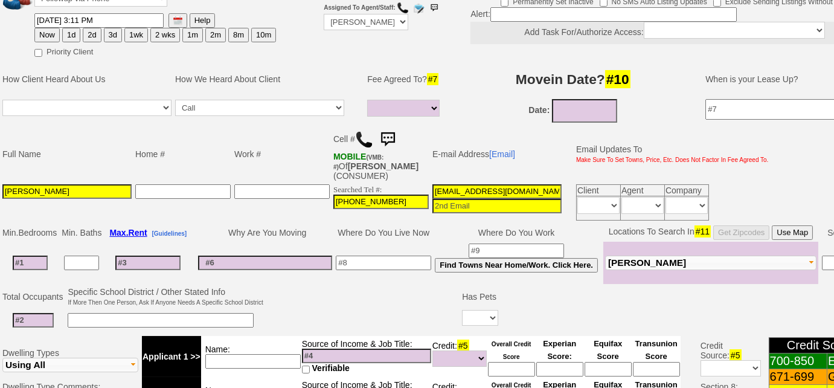
click at [406, 293] on td at bounding box center [363, 309] width 196 height 48
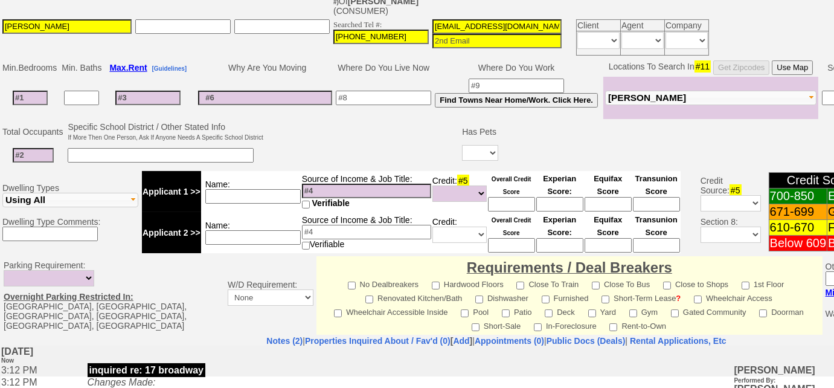
click at [26, 93] on input at bounding box center [30, 98] width 35 height 14
type input "1"
select select
type input "1"
click at [178, 89] on input at bounding box center [147, 93] width 65 height 14
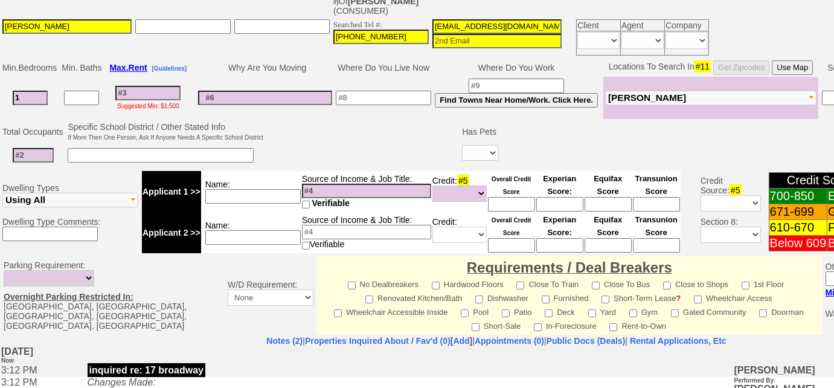
select select
click at [25, 155] on input at bounding box center [33, 155] width 41 height 14
type input "4"
click at [43, 91] on input "1" at bounding box center [30, 98] width 35 height 14
drag, startPoint x: 43, startPoint y: 90, endPoint x: 1, endPoint y: 90, distance: 41.6
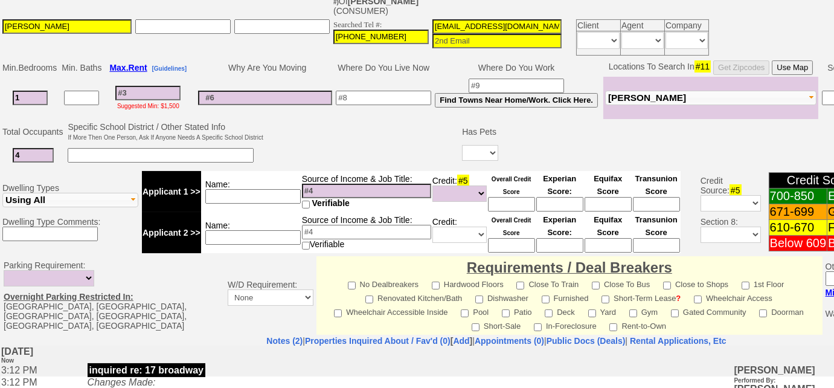
click at [1, 90] on td "1" at bounding box center [30, 98] width 59 height 42
type input "2"
select select
type input "2"
select select
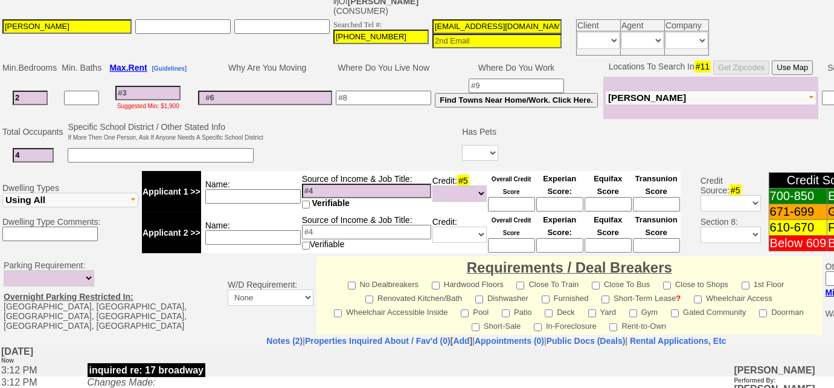
click at [730, 95] on button "[PERSON_NAME]" at bounding box center [710, 98] width 211 height 14
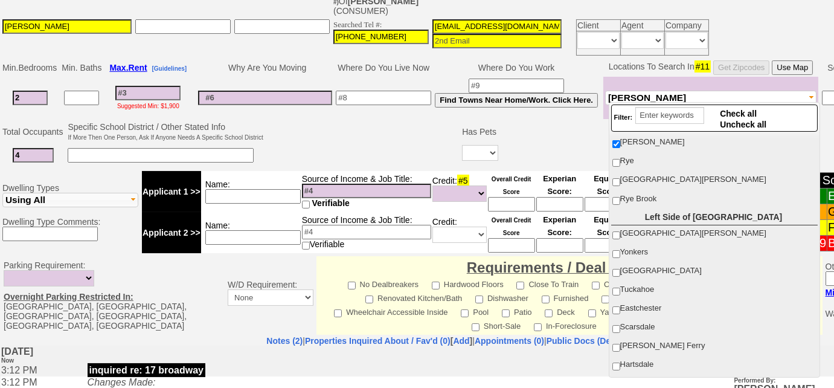
scroll to position [0, 0]
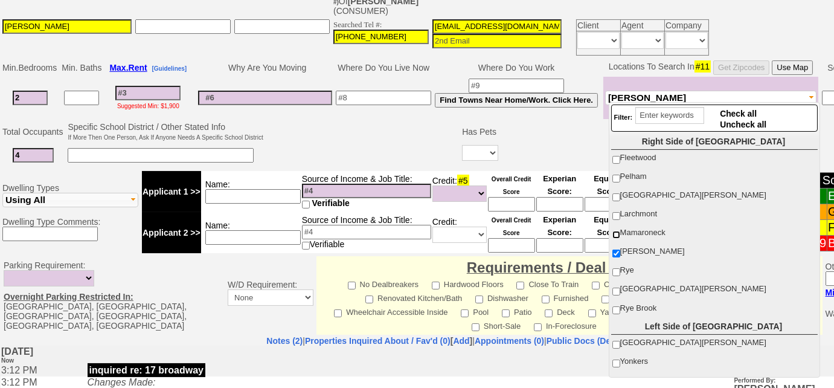
click at [616, 232] on input "Mamaroneck" at bounding box center [616, 235] width 8 height 8
checkbox input "true"
click at [617, 287] on input "[GEOGRAPHIC_DATA][PERSON_NAME]" at bounding box center [616, 291] width 8 height 8
checkbox input "true"
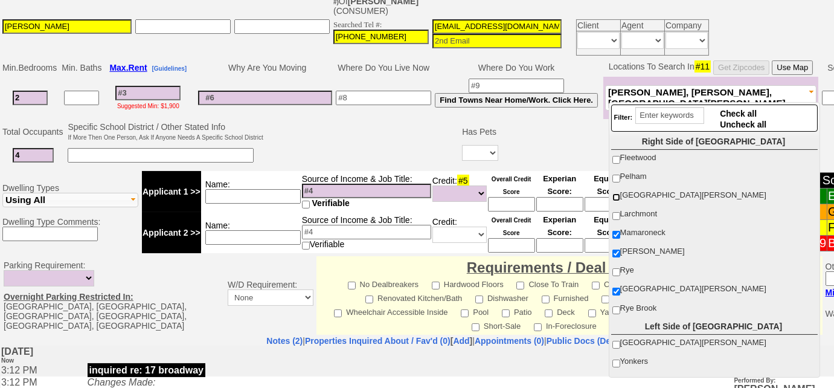
click at [617, 194] on input "[GEOGRAPHIC_DATA][PERSON_NAME]" at bounding box center [616, 197] width 8 height 8
checkbox input "true"
click at [616, 212] on input "Larchmont" at bounding box center [616, 216] width 8 height 8
checkbox input "true"
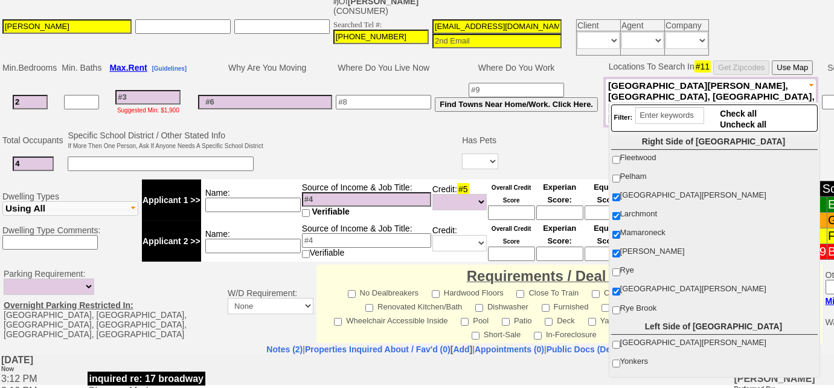
click at [150, 92] on input at bounding box center [147, 97] width 65 height 14
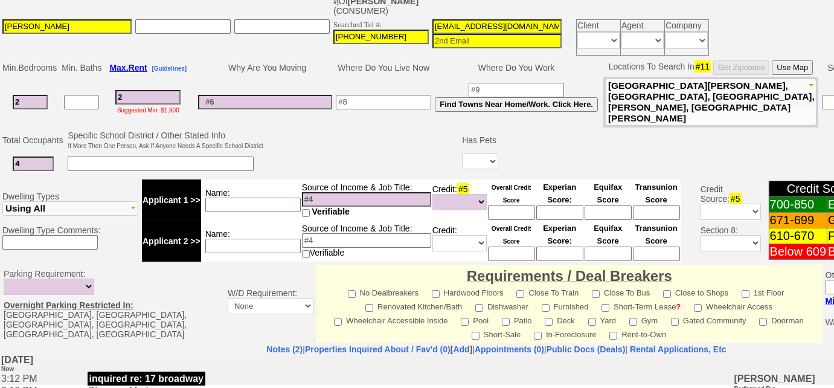
type input "25"
select select
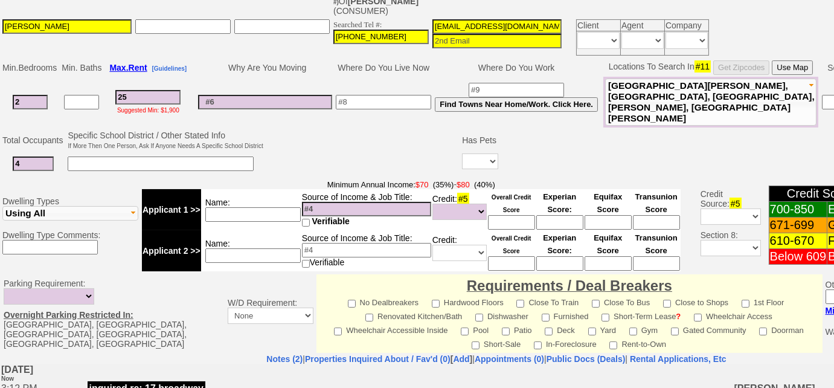
type input "250"
select select
type input "2500"
select select
type input "2500"
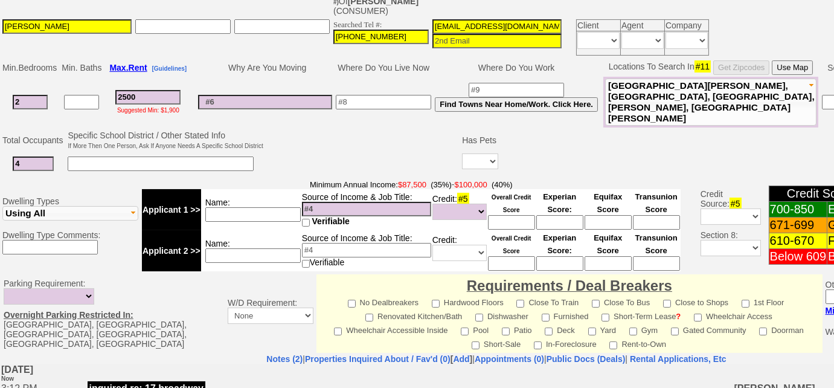
select select
click at [252, 207] on input at bounding box center [252, 214] width 95 height 14
type input "combined - $60k"
click at [129, 90] on input "2500" at bounding box center [147, 97] width 65 height 14
type input "200"
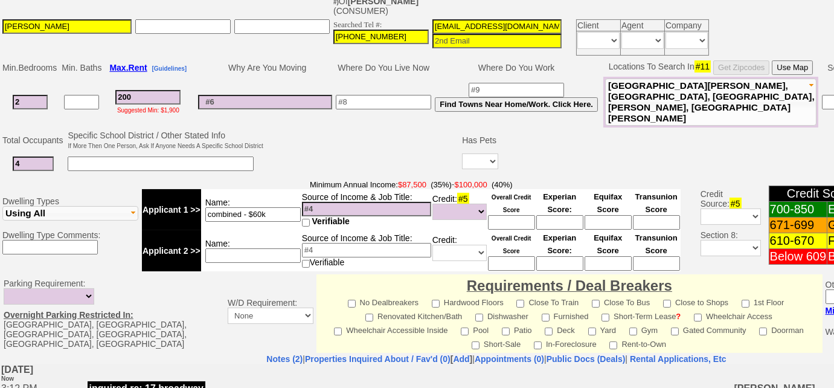
select select
type input "2200"
select select
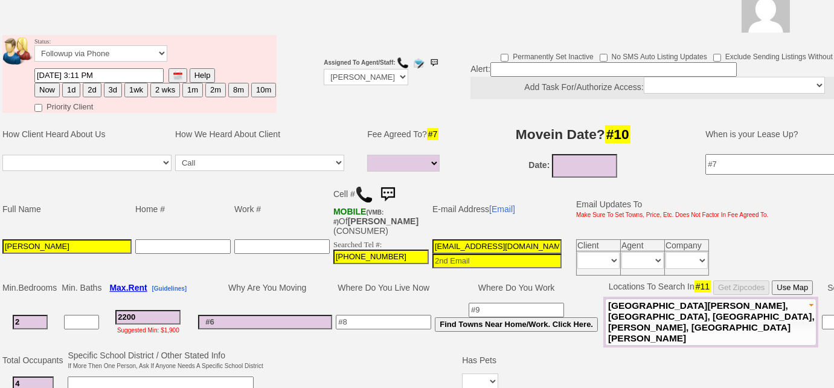
type input "2200"
select select
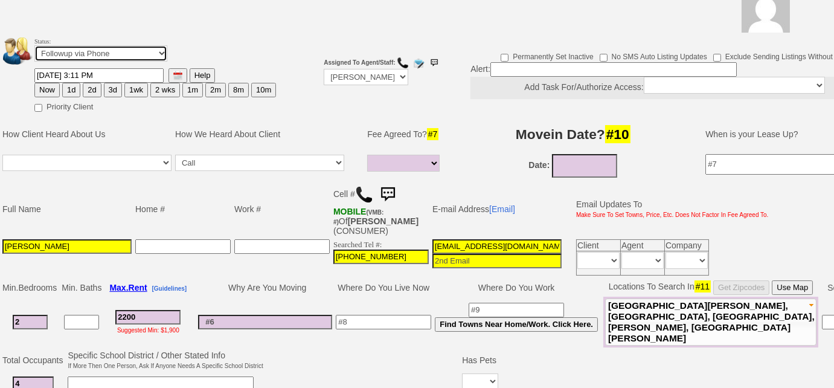
click at [94, 54] on select "Followup via Phone Followup via Email Followup When Section 8 Property Found De…" at bounding box center [100, 53] width 133 height 16
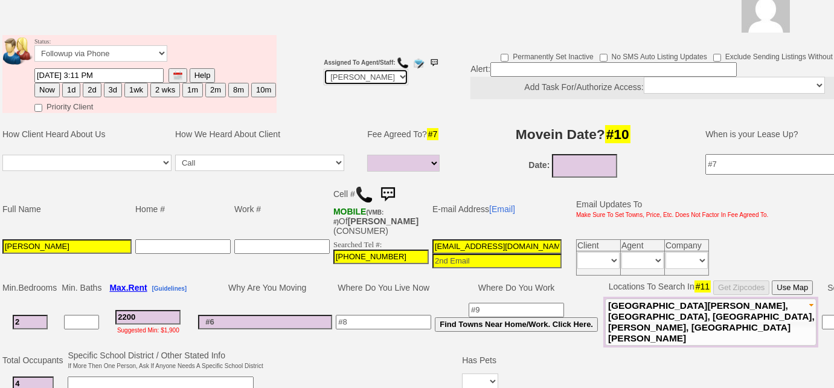
click at [391, 80] on select "Up-For-Grabs ***** STAFF ***** Bob Bruno 914-419-3579 Cristy Liberto 914-486-10…" at bounding box center [366, 77] width 85 height 16
select select "Up-For-Grabs"
click at [324, 69] on select "Up-For-Grabs ***** STAFF ***** Bob Bruno 914-419-3579 Cristy Liberto 914-486-10…" at bounding box center [366, 77] width 85 height 16
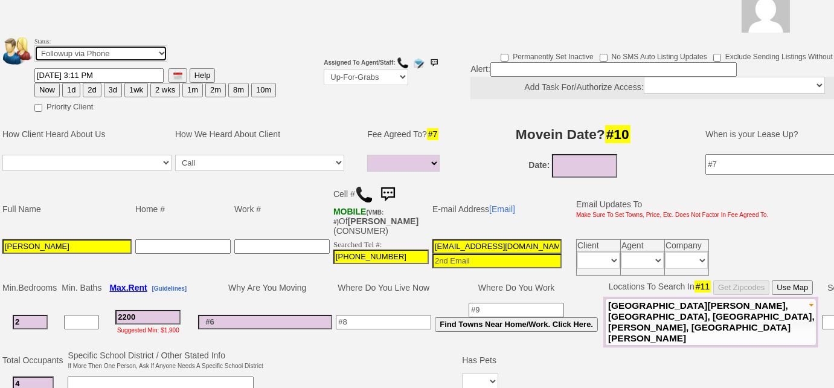
click at [121, 55] on select "Followup via Phone Followup via Email Followup When Section 8 Property Found De…" at bounding box center [100, 53] width 133 height 16
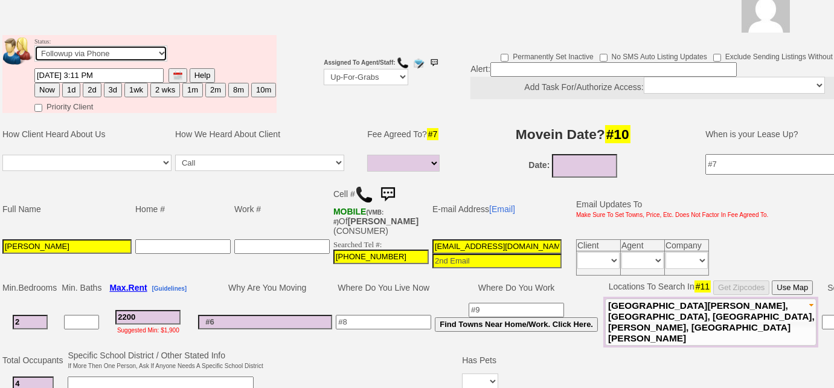
click at [121, 55] on select "Followup via Phone Followup via Email Followup When Section 8 Property Found De…" at bounding box center [100, 53] width 133 height 16
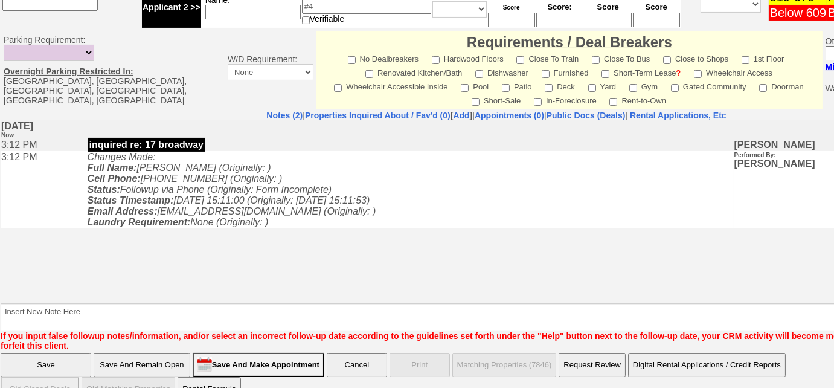
scroll to position [582, 0]
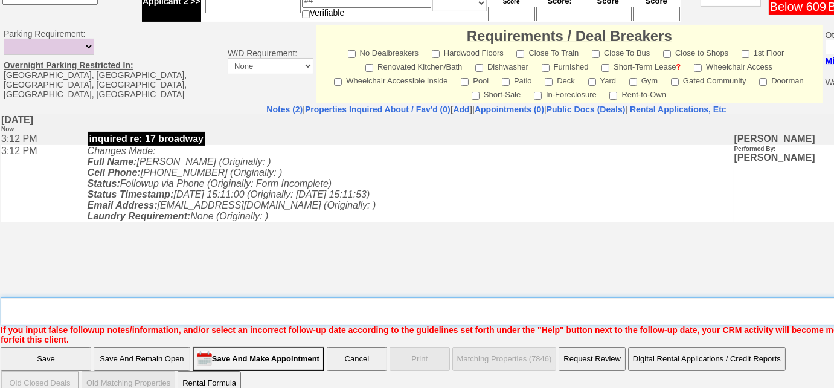
click at [140, 297] on textarea "Insert New Note Here" at bounding box center [501, 311] width 1000 height 28
type textarea "doesn't meet income requirements"
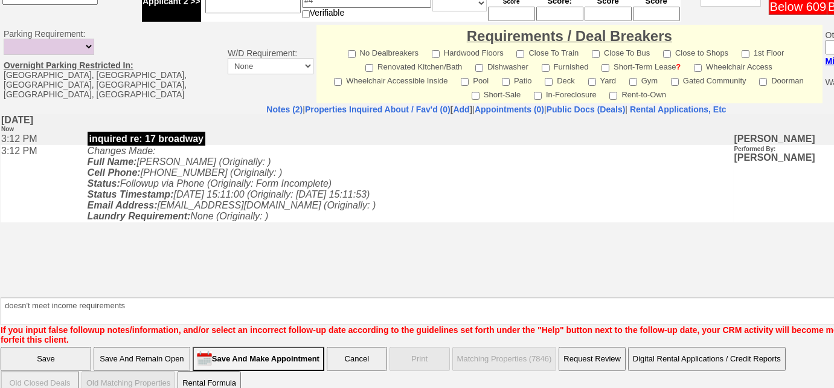
click at [63, 346] on input "Save" at bounding box center [46, 358] width 91 height 24
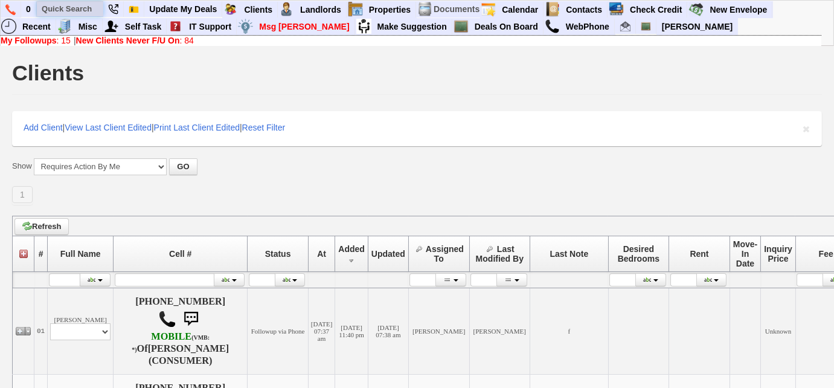
click at [91, 4] on input "text" at bounding box center [70, 8] width 66 height 15
paste input "914) 426-8943"
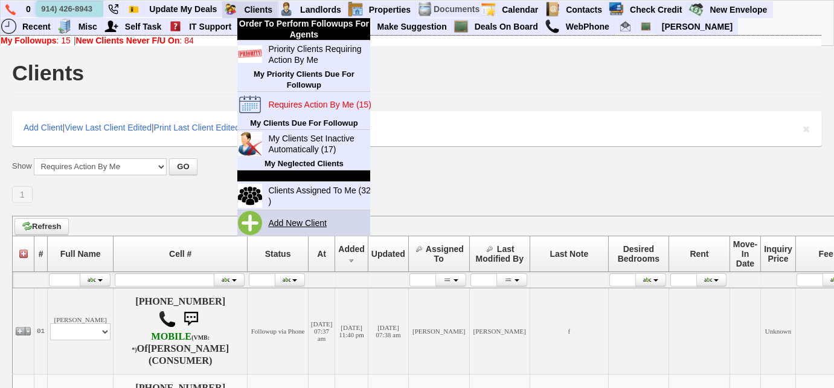
type input "914) 426-8943"
click at [301, 219] on link "Add New Client" at bounding box center [302, 223] width 78 height 16
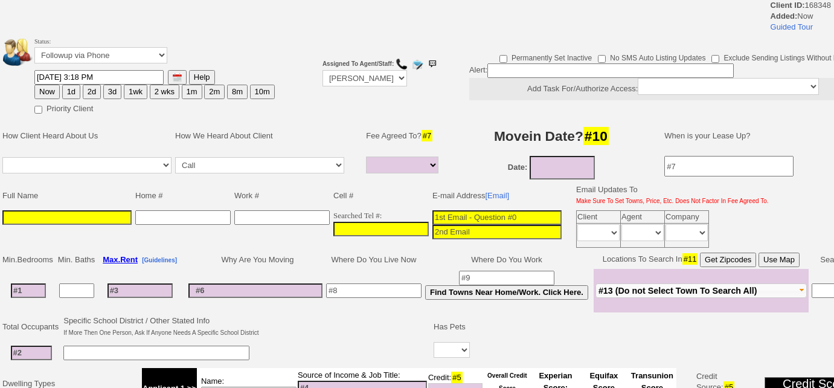
select select
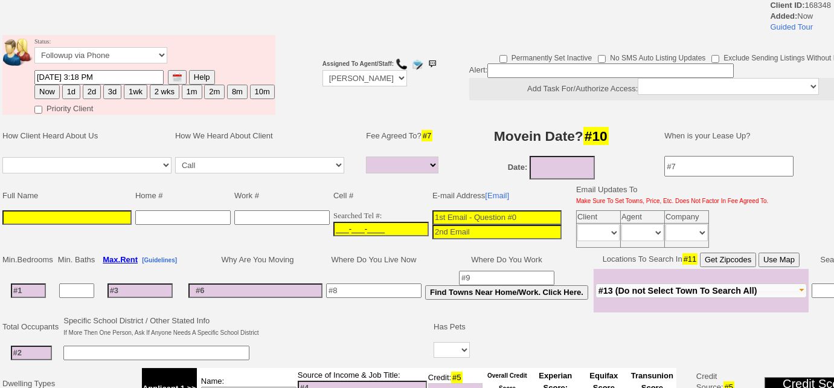
click at [333, 222] on input "___-___-____" at bounding box center [380, 229] width 95 height 14
paste input "[PHONE_NUMBER]"
type input "[PHONE_NUMBER]"
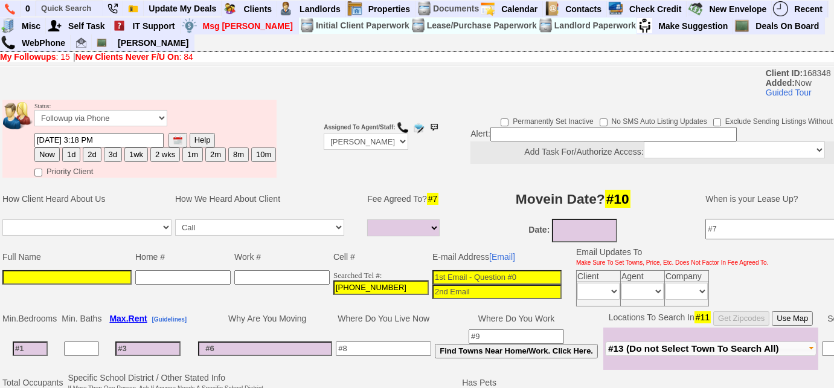
click at [15, 270] on input at bounding box center [66, 277] width 129 height 14
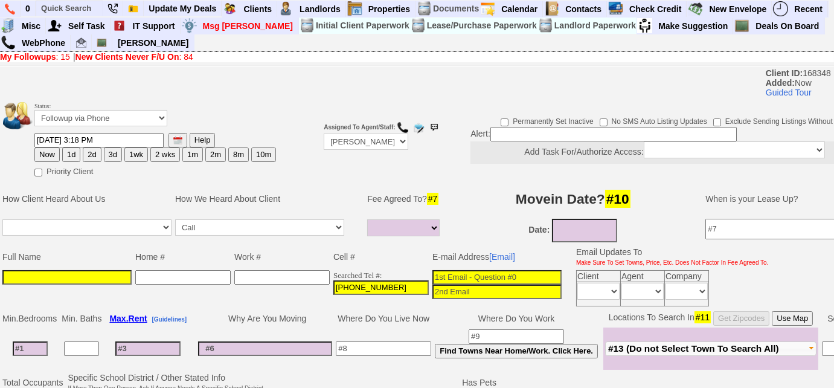
paste input "Satinder Parmar"
type input "Satinder Parmar"
click at [465, 276] on input at bounding box center [496, 277] width 129 height 14
paste input "sparmar0810@yahoo.com"
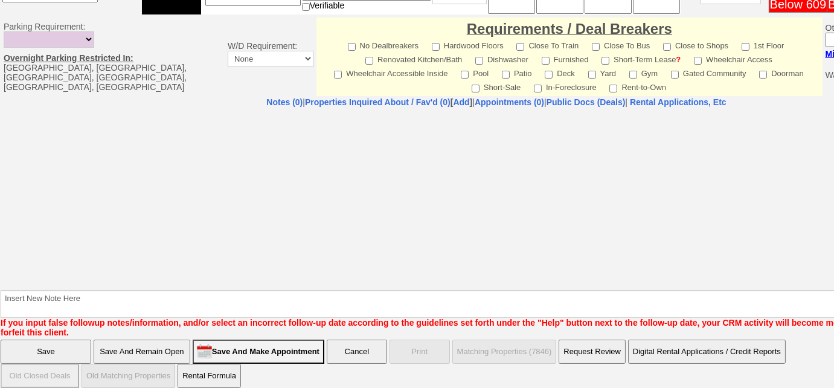
type input "sparmar0810@yahoo.com"
click at [163, 343] on input "Save And Remain Open" at bounding box center [142, 351] width 97 height 24
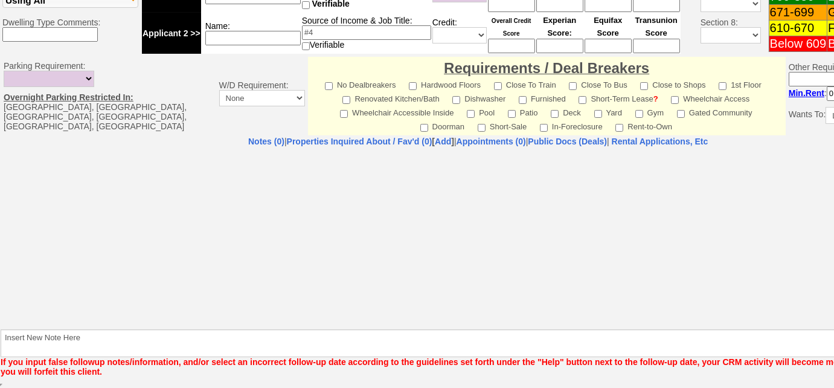
scroll to position [447, 0]
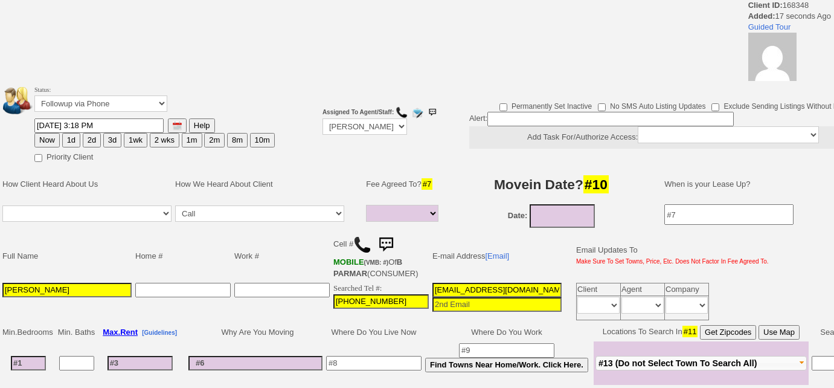
select select
click at [362, 244] on img at bounding box center [362, 244] width 18 height 18
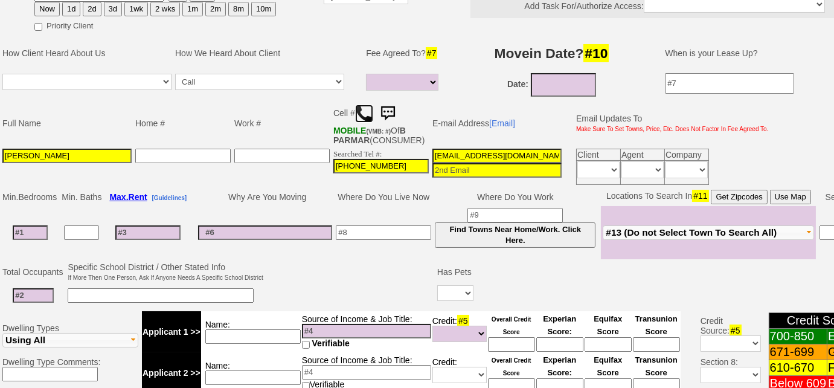
scroll to position [219, 0]
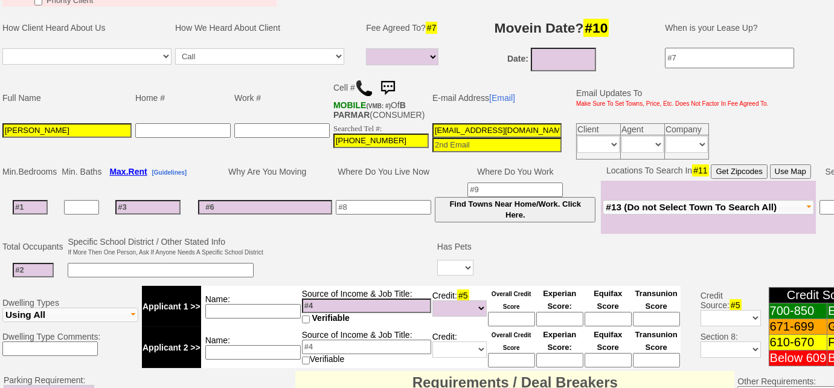
click at [694, 204] on span "#13 (Do not Select Town To Search All)" at bounding box center [690, 207] width 171 height 10
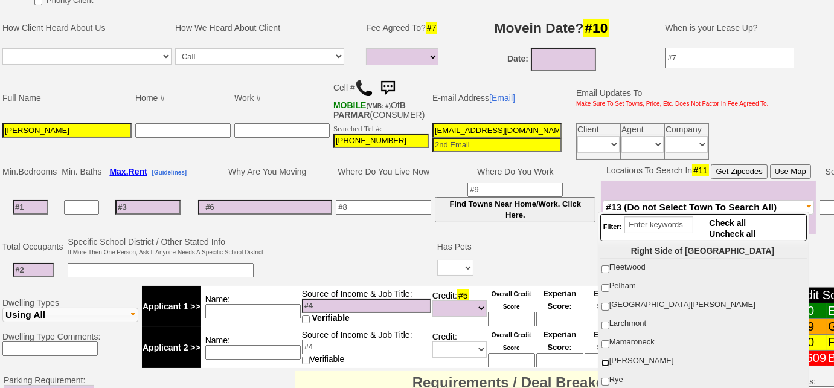
click at [601, 359] on input "[PERSON_NAME]" at bounding box center [605, 363] width 8 height 8
checkbox input "true"
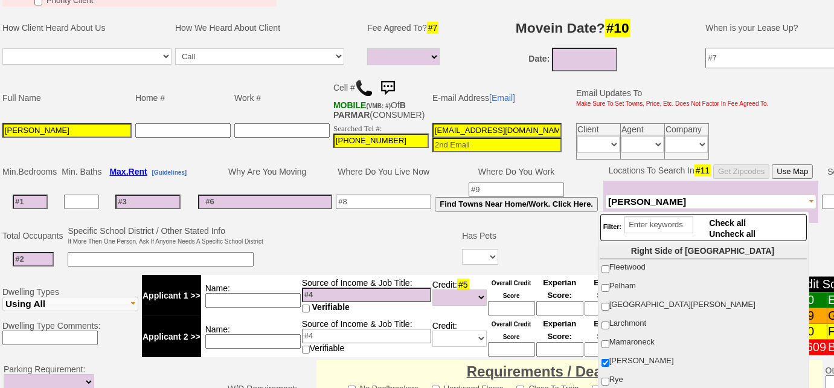
click at [41, 200] on input at bounding box center [30, 201] width 35 height 14
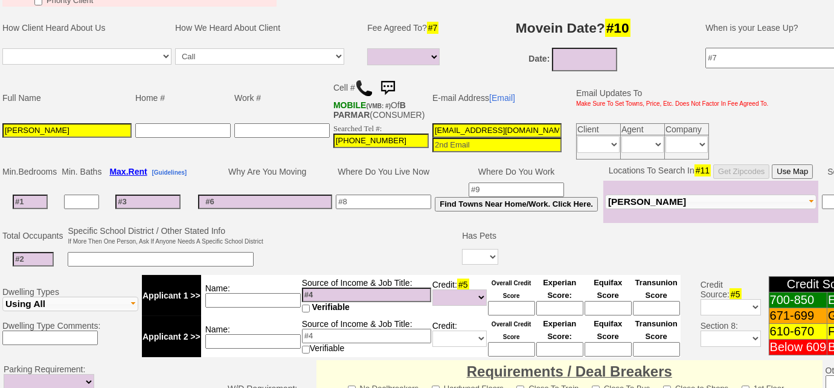
type input "1"
select select
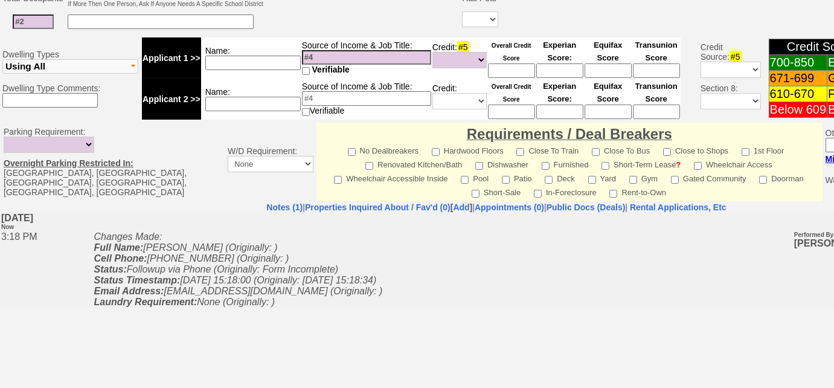
scroll to position [494, 0]
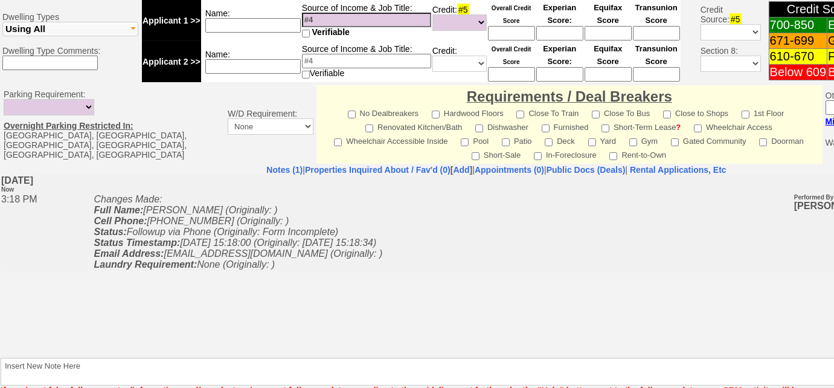
type input "1"
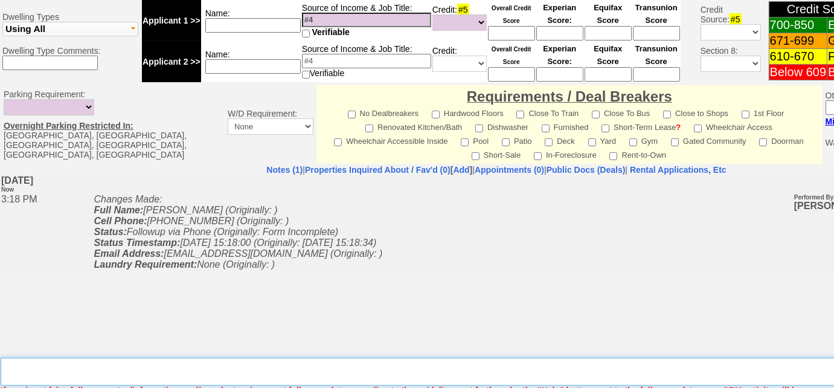
click at [307, 357] on textarea "Insert New Note Here" at bounding box center [501, 371] width 1000 height 28
select select
click at [14, 358] on textarea "Insert New Note Here" at bounding box center [501, 371] width 1000 height 28
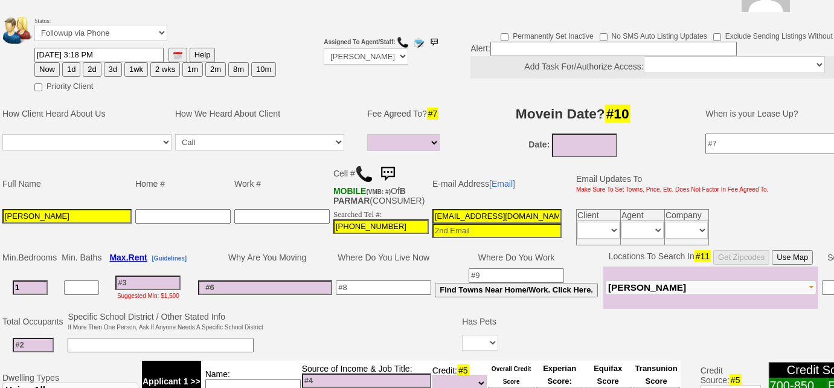
scroll to position [54, 0]
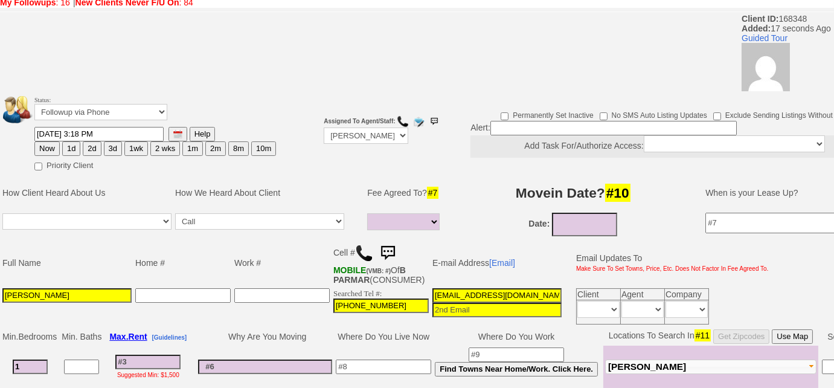
type textarea "apartments.com re: 17 broadway, harrison"
click at [566, 223] on input "10/06/2025" at bounding box center [584, 224] width 65 height 24
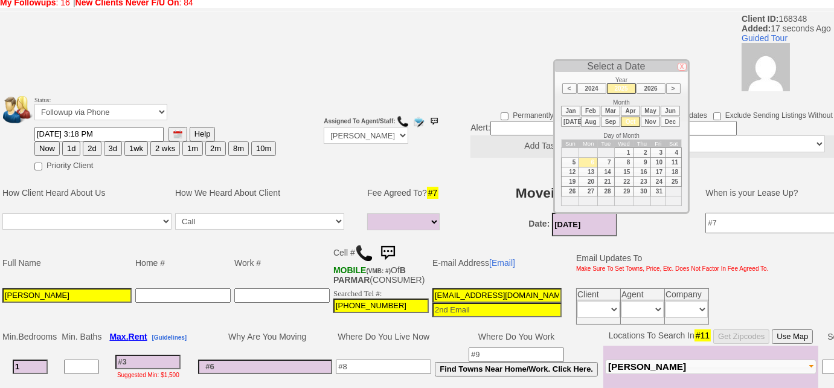
click at [675, 121] on li "Dec" at bounding box center [669, 121] width 19 height 10
click at [590, 148] on td "1" at bounding box center [588, 153] width 19 height 10
type input "12/01/2025"
click at [485, 223] on td "Date: 12/01/2025" at bounding box center [572, 224] width 241 height 27
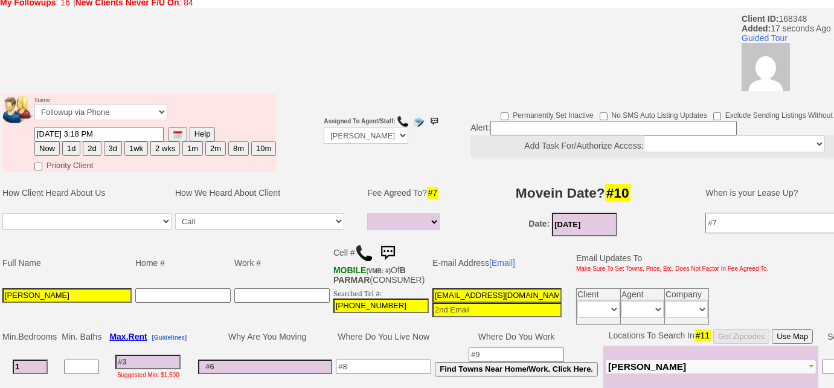
click at [177, 130] on img at bounding box center [177, 134] width 9 height 9
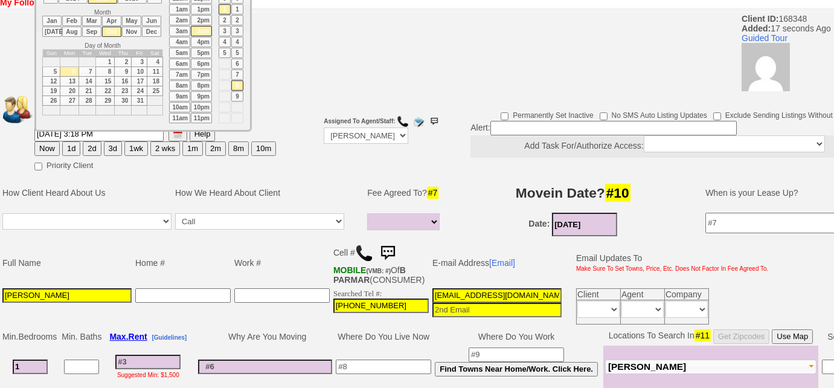
click at [107, 62] on td "1" at bounding box center [104, 62] width 19 height 10
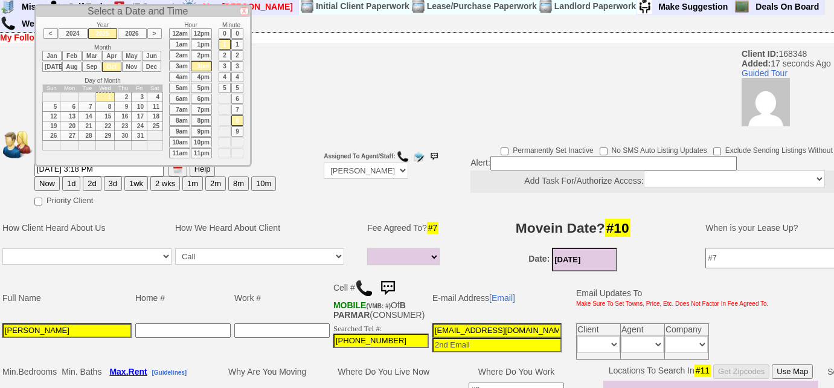
scroll to position [0, 0]
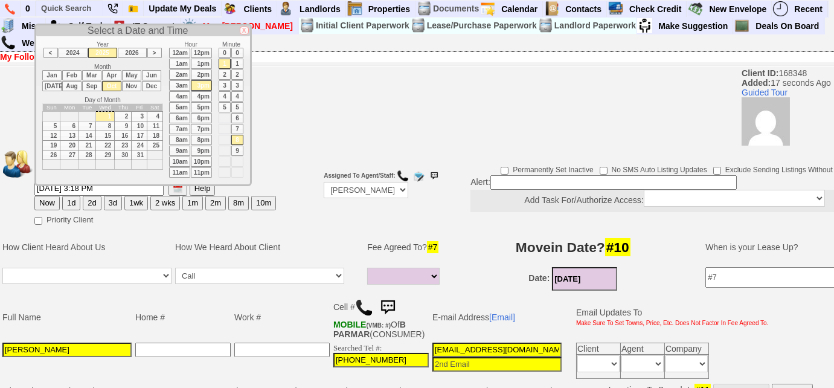
click at [130, 85] on li "Nov" at bounding box center [131, 86] width 19 height 10
type input "11/01/2025 3:18 PM"
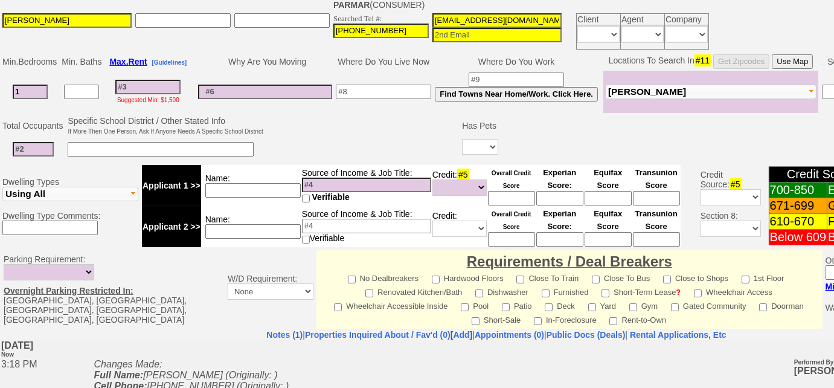
scroll to position [563, 0]
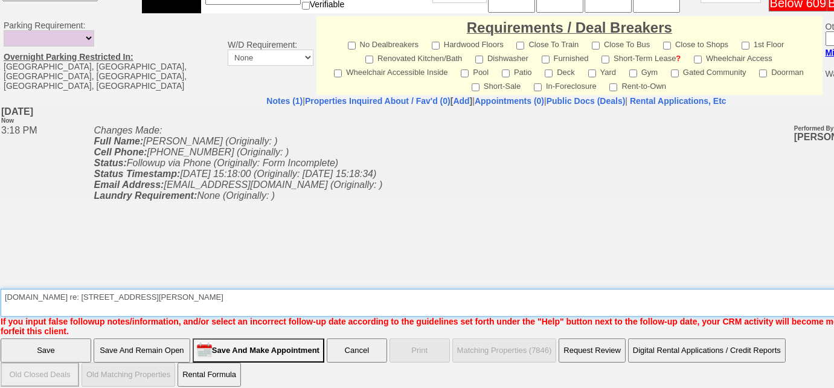
click at [164, 290] on textarea "Insert New Note Here" at bounding box center [501, 303] width 1000 height 28
type textarea "apartments.com re: 17 broadway, harrison; wants a 12/1 lease start date, FU 1st…"
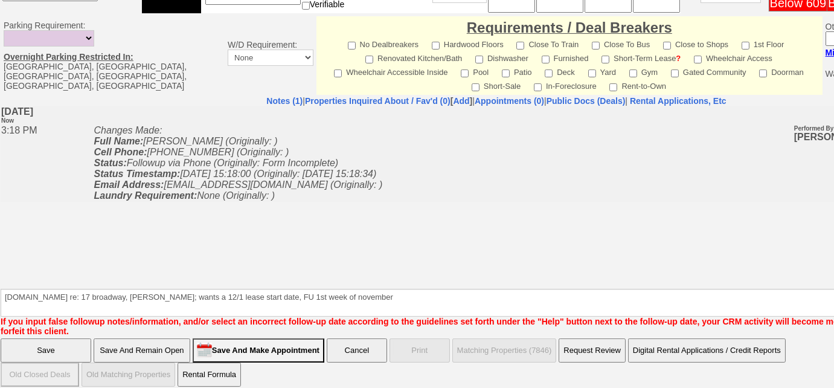
click at [73, 340] on input "Save" at bounding box center [46, 350] width 91 height 24
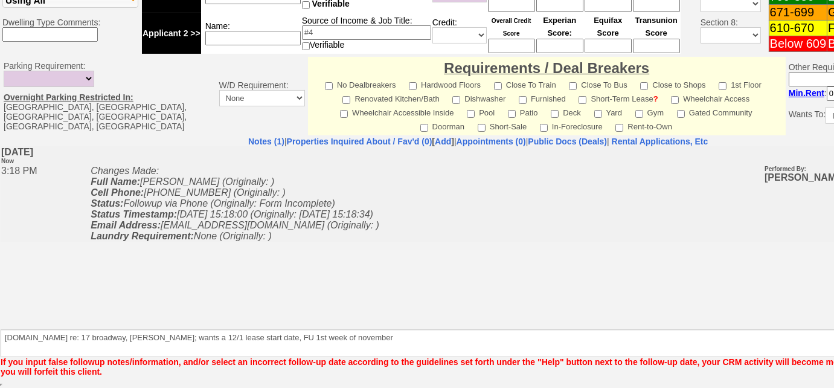
scroll to position [520, 0]
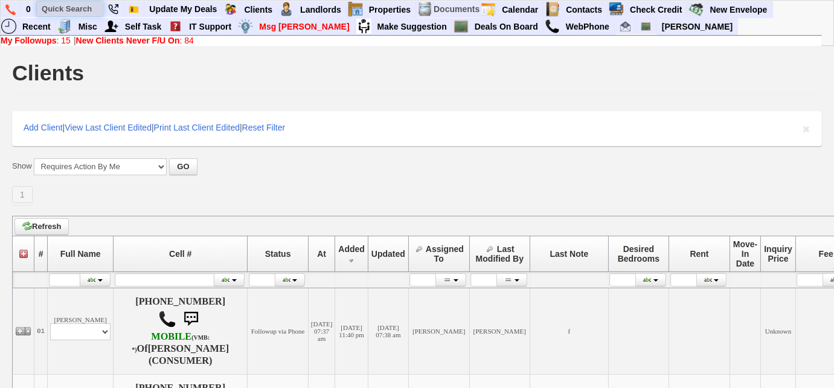
click at [85, 7] on input "text" at bounding box center [70, 8] width 66 height 15
paste input "914) 437-2828"
type input "914) 437-2828"
drag, startPoint x: 95, startPoint y: 5, endPoint x: 34, endPoint y: 5, distance: 61.6
click at [773, 1] on ul "0 914) 437-2828 Quick Action Add New Task: 914) 437-2828 Quick Action Add Compl…" at bounding box center [773, 1] width 0 height 0
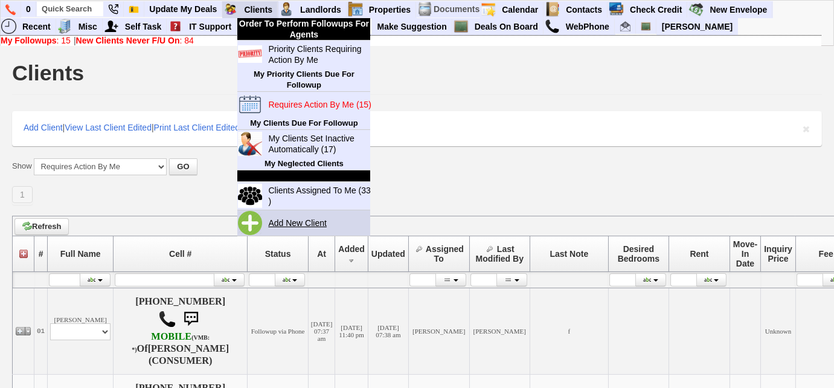
click at [325, 225] on link "Add New Client" at bounding box center [302, 223] width 78 height 16
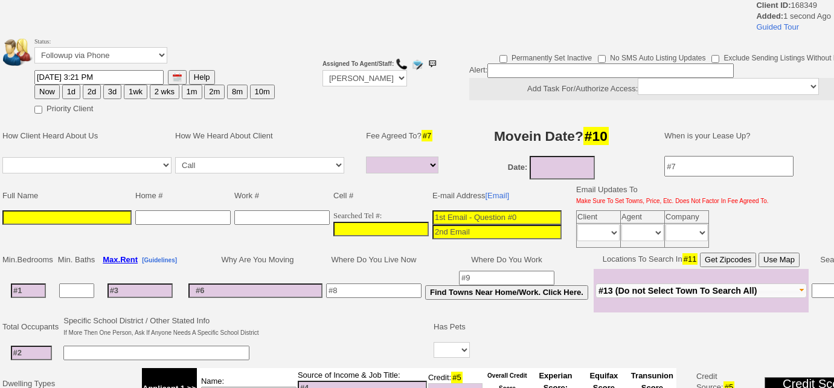
select select
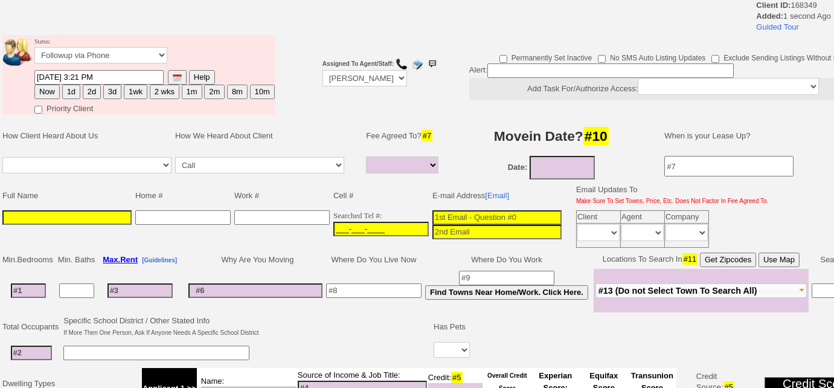
click at [333, 222] on input "___-___-____" at bounding box center [380, 229] width 95 height 14
paste input "[PHONE_NUMBER]"
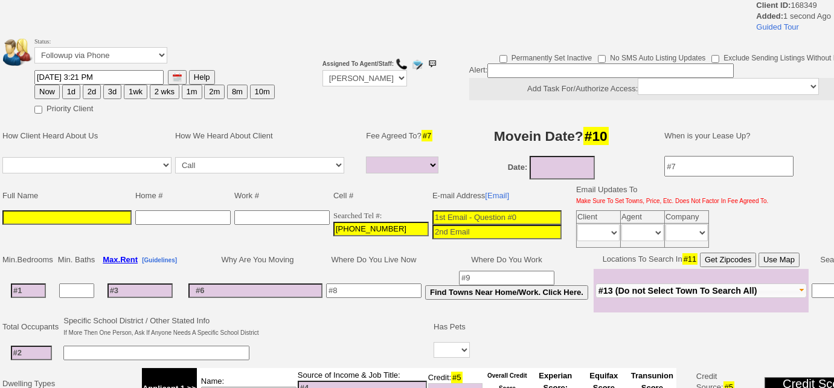
type input "[PHONE_NUMBER]"
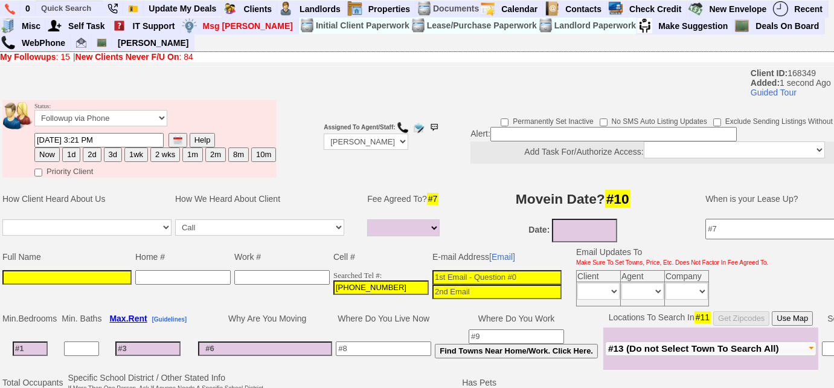
click at [40, 272] on input at bounding box center [66, 277] width 129 height 14
paste input "[PERSON_NAME]"
type input "[PERSON_NAME]"
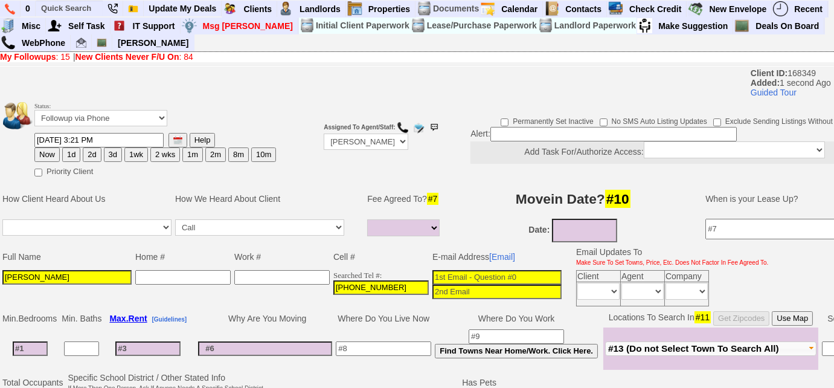
click at [436, 270] on input at bounding box center [496, 277] width 129 height 14
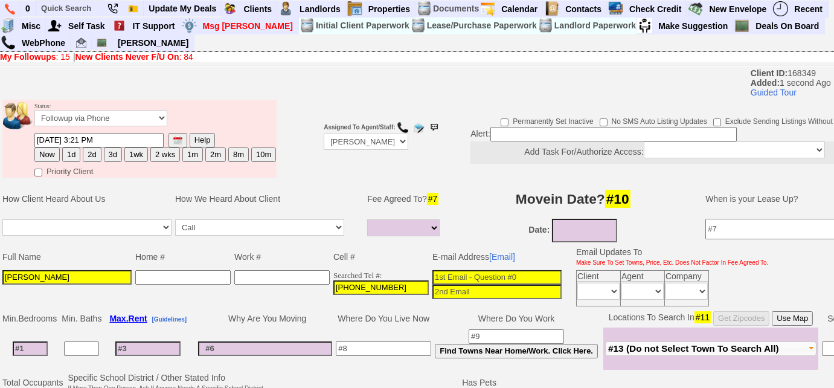
paste input "careyberryx1994@gmail.com"
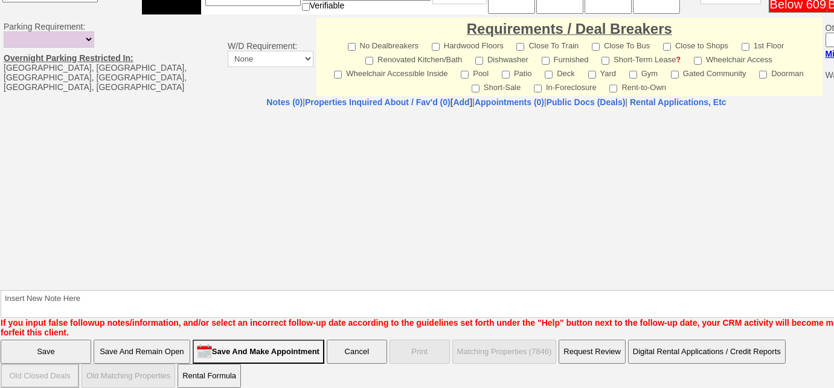
type input "careyberryx1994@gmail.com"
click at [162, 339] on input "Save And Remain Open" at bounding box center [142, 351] width 97 height 24
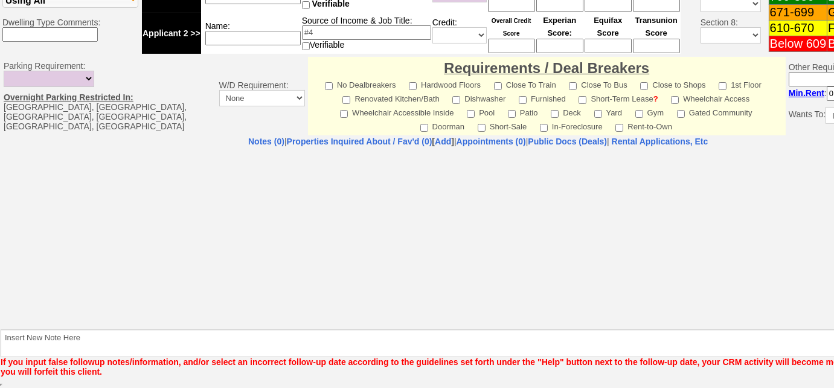
scroll to position [447, 0]
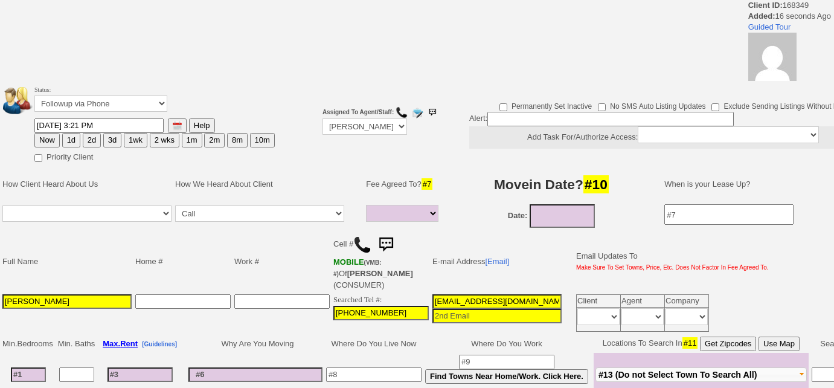
select select
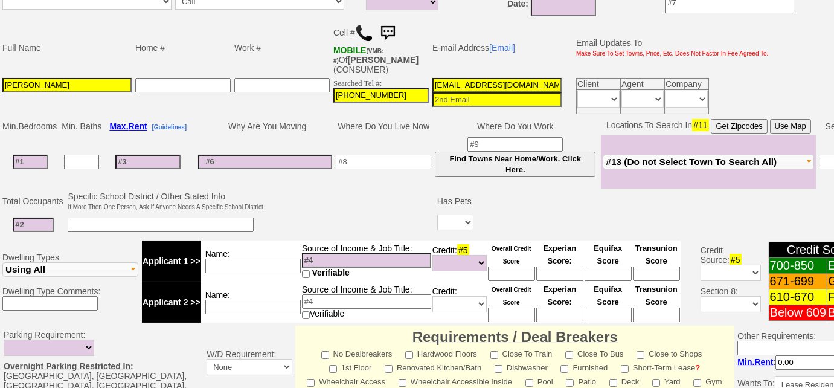
scroll to position [590, 0]
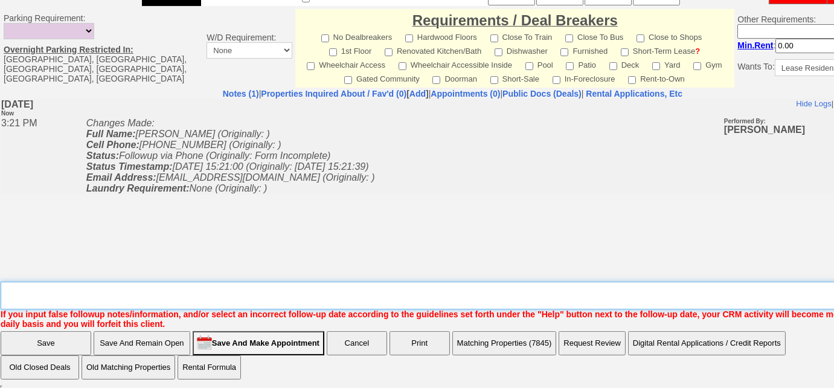
click at [256, 301] on textarea "Insert New Note Here" at bounding box center [457, 295] width 912 height 28
type textarea "[DOMAIN_NAME] re: [STREET_ADDRESS];"
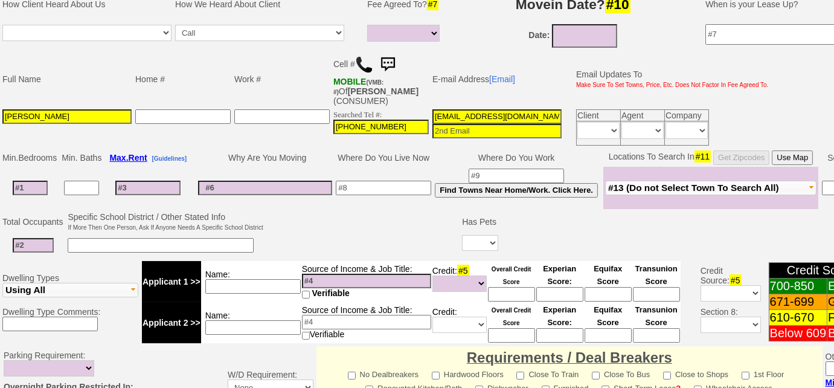
scroll to position [78, 0]
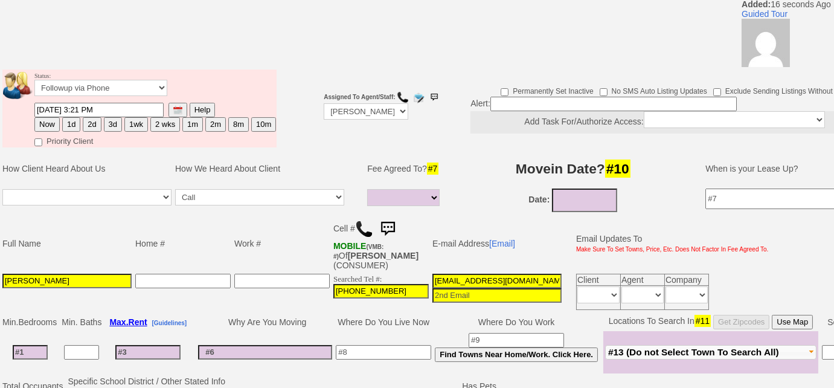
click at [357, 225] on img at bounding box center [364, 229] width 18 height 18
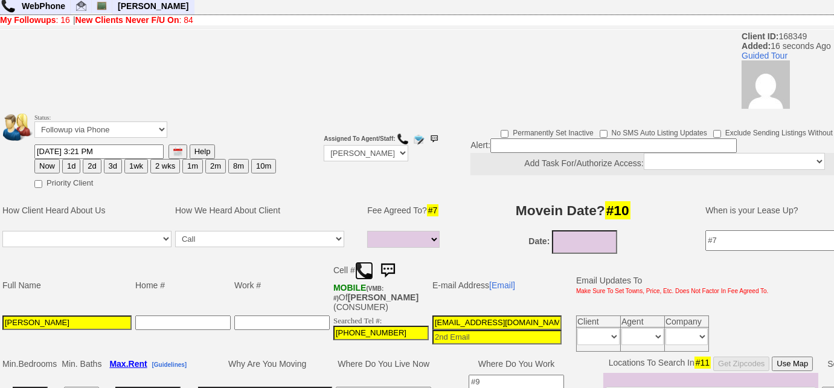
scroll to position [0, 0]
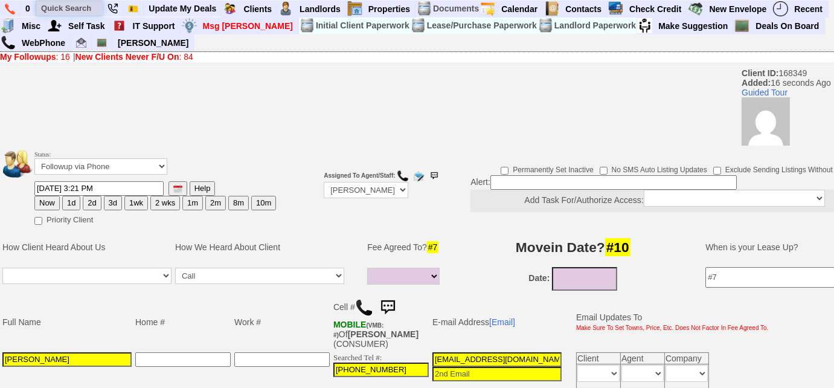
click at [85, 5] on input "text" at bounding box center [69, 8] width 66 height 15
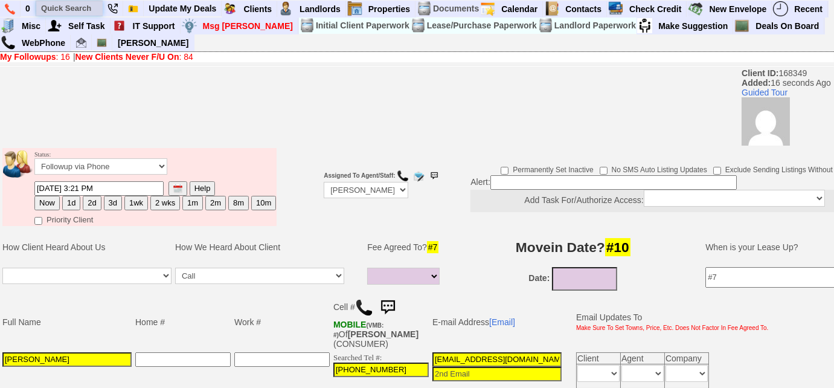
paste input "[PHONE_NUMBER]"
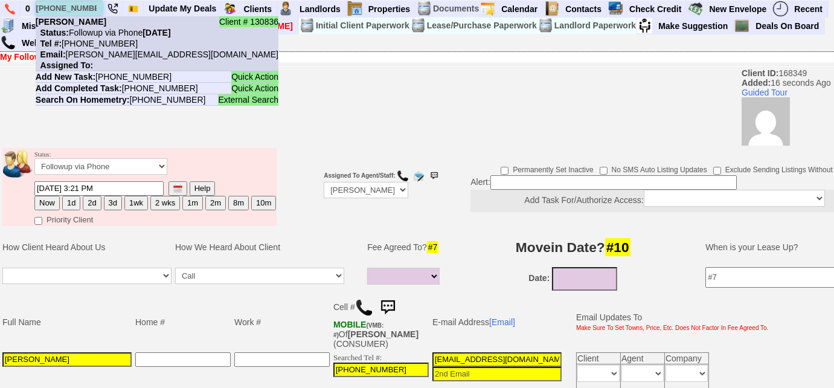
type input "[PHONE_NUMBER]"
click at [120, 54] on nobr "Email: [PERSON_NAME][EMAIL_ADDRESS][DOMAIN_NAME]" at bounding box center [157, 54] width 243 height 10
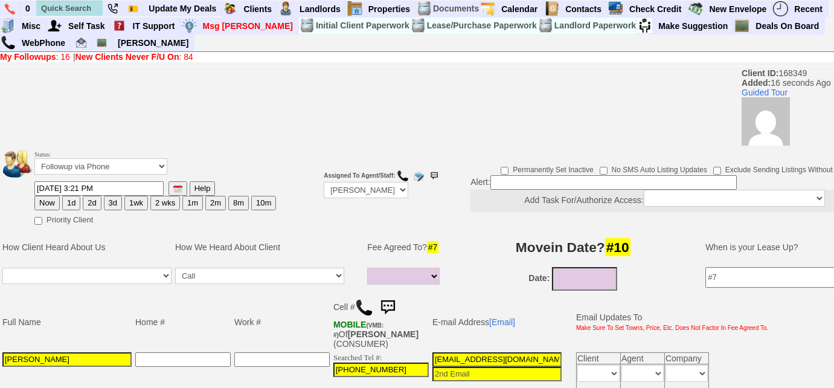
click at [110, 199] on button "3d" at bounding box center [113, 203] width 18 height 14
type input "[DATE] 03:21 PM"
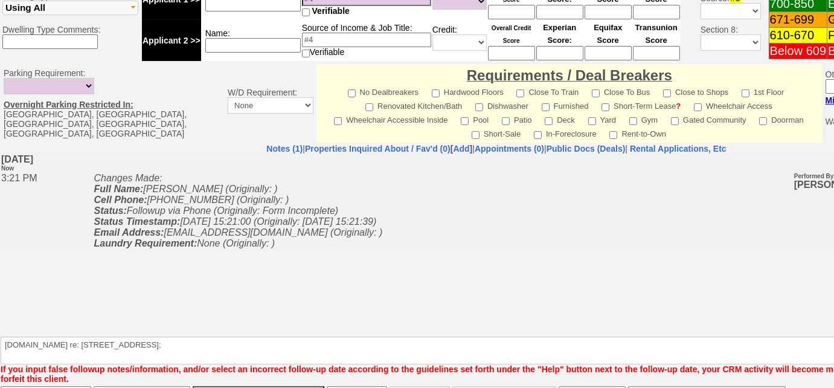
scroll to position [549, 0]
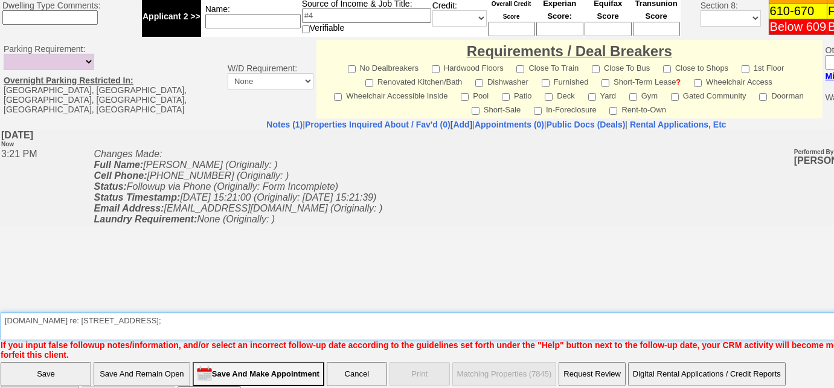
click at [190, 318] on textarea "Insert New Note Here" at bounding box center [501, 326] width 1000 height 28
type textarea "[DOMAIN_NAME] re: 17 broadway in [PERSON_NAME]; Left VM to FU"
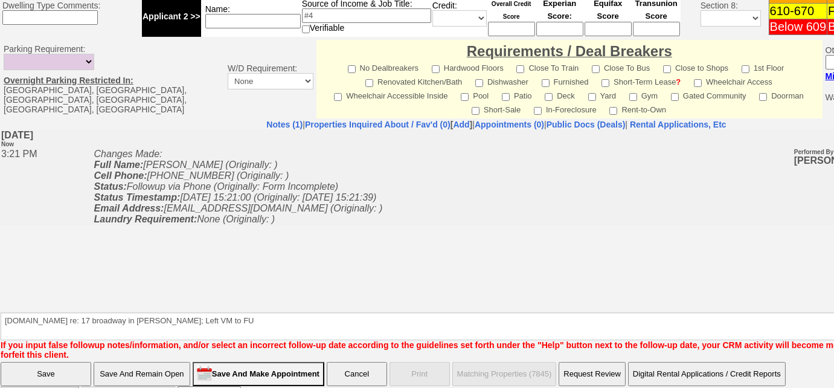
click at [71, 368] on input "Save" at bounding box center [46, 374] width 91 height 24
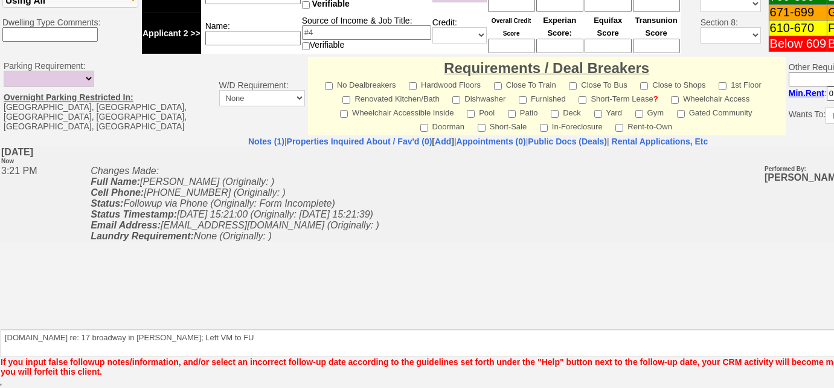
scroll to position [530, 0]
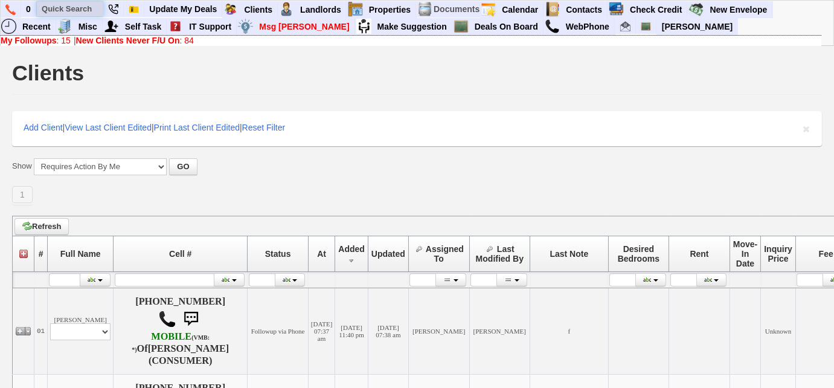
click at [85, 4] on input "text" at bounding box center [70, 8] width 66 height 15
paste input "[PHONE_NUMBER]"
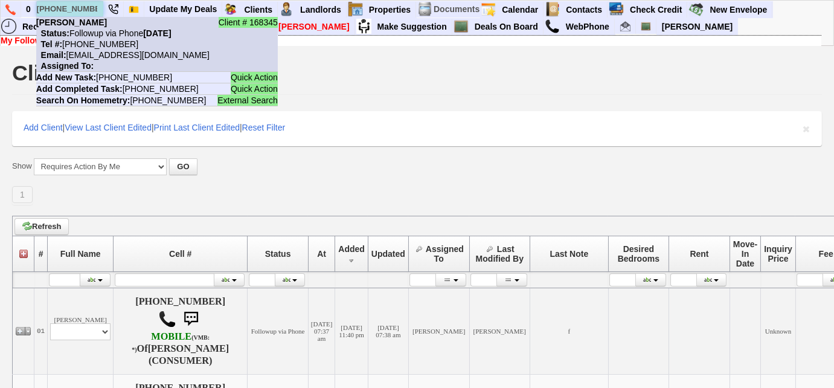
type input "[PHONE_NUMBER]"
click at [106, 45] on nobr "Tel #: [PHONE_NUMBER]" at bounding box center [87, 44] width 102 height 10
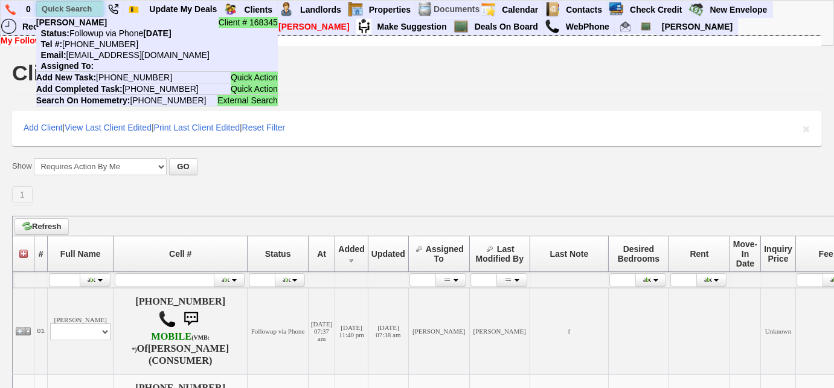
click at [78, 7] on input "text" at bounding box center [70, 8] width 66 height 15
paste input "[PHONE_NUMBER]"
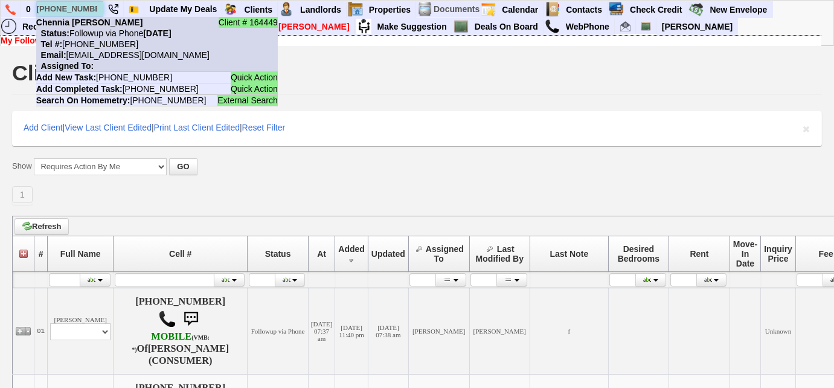
type input "[PHONE_NUMBER]"
click at [112, 43] on nobr "Tel #: [PHONE_NUMBER]" at bounding box center [87, 44] width 102 height 10
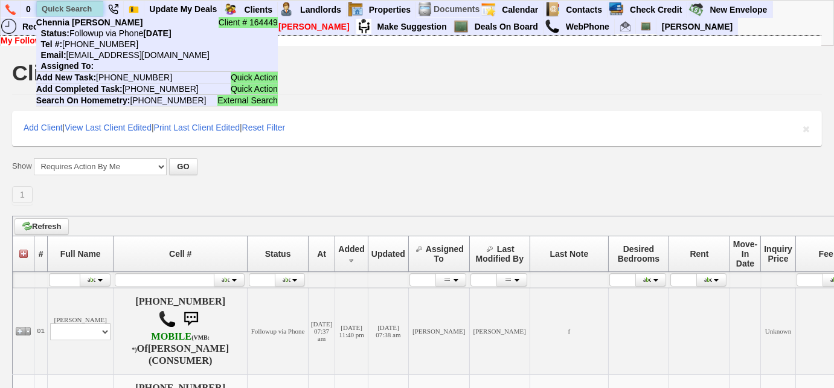
click at [89, 13] on input "text" at bounding box center [70, 8] width 66 height 15
paste input "914-817-3520"
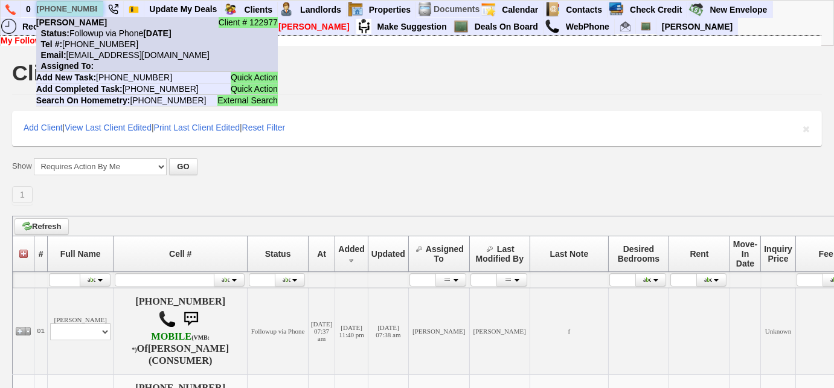
type input "914-817-3520"
click at [99, 33] on nobr "Status: Followup via Phone Monday, October 6th, 2025" at bounding box center [103, 33] width 135 height 10
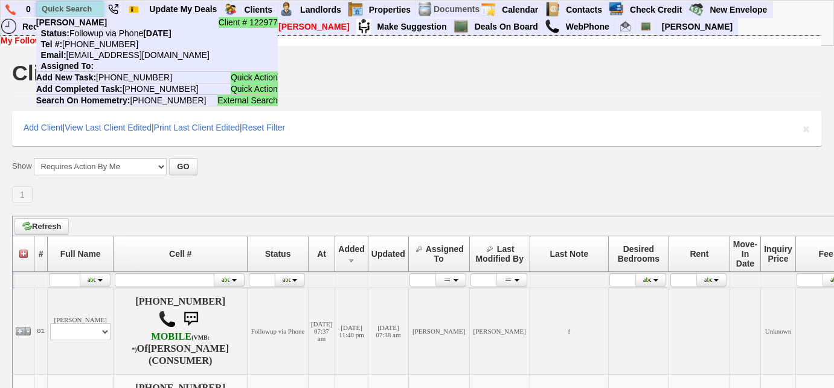
click at [90, 7] on input "text" at bounding box center [70, 8] width 66 height 15
paste input "347-398-1832"
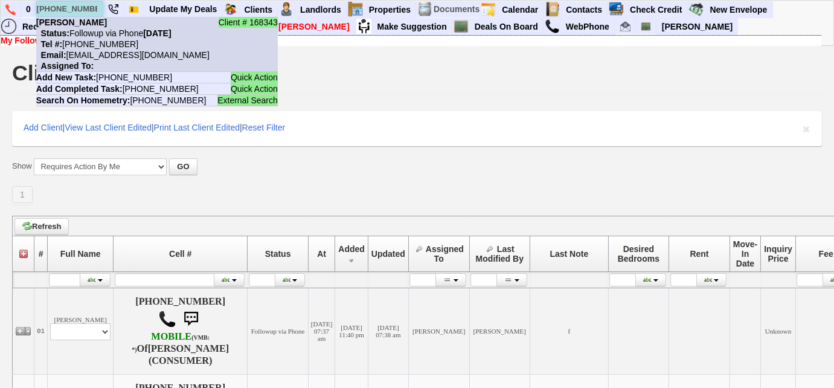
type input "347-398-1832"
click at [112, 41] on nobr "Tel #: 347-398-1832" at bounding box center [87, 44] width 102 height 10
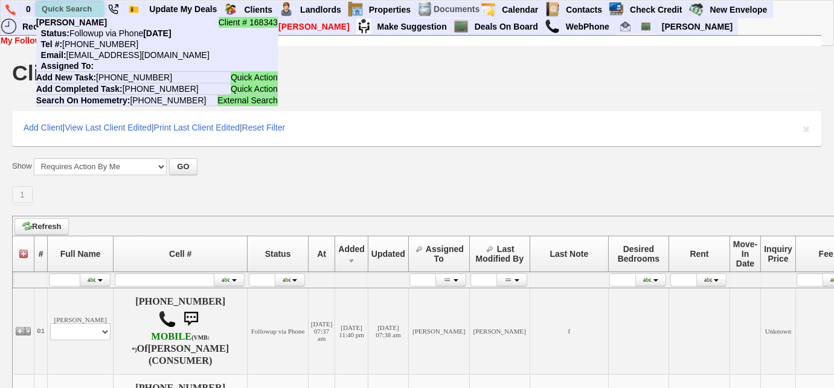
click at [89, 8] on input "text" at bounding box center [70, 8] width 66 height 15
paste input "914-309-5949"
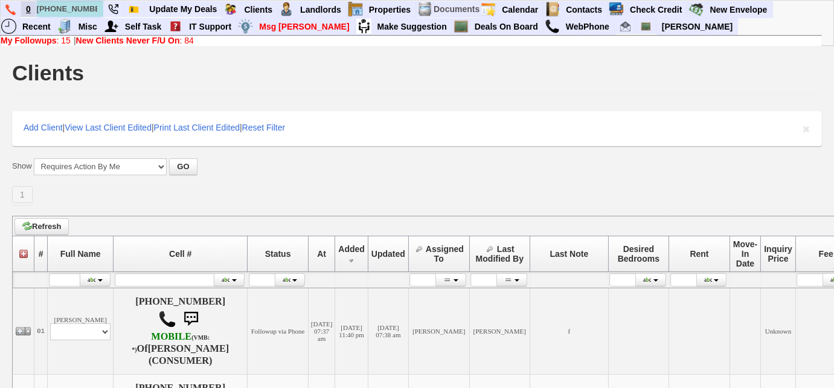
drag, startPoint x: 98, startPoint y: 10, endPoint x: 34, endPoint y: 15, distance: 63.6
click at [773, 1] on ul "0 914-309-5949 Client # 168342 Status: Form Incomplete Monday, October 6th, 202…" at bounding box center [773, 1] width 0 height 0
paste input "7-569-1638"
drag, startPoint x: 42, startPoint y: 8, endPoint x: 117, endPoint y: 0, distance: 75.9
click at [117, 1] on div "0 917-569-1638 Client # 168331 Francesca Ladines Status: Followup via Phone Mon…" at bounding box center [411, 23] width 820 height 45
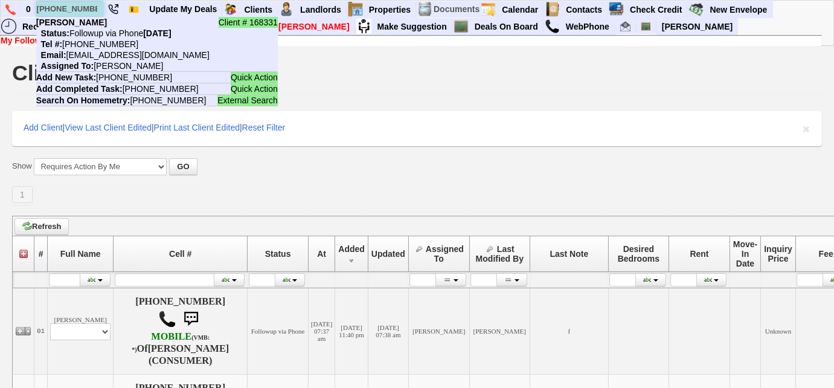
paste input "347-717-9920"
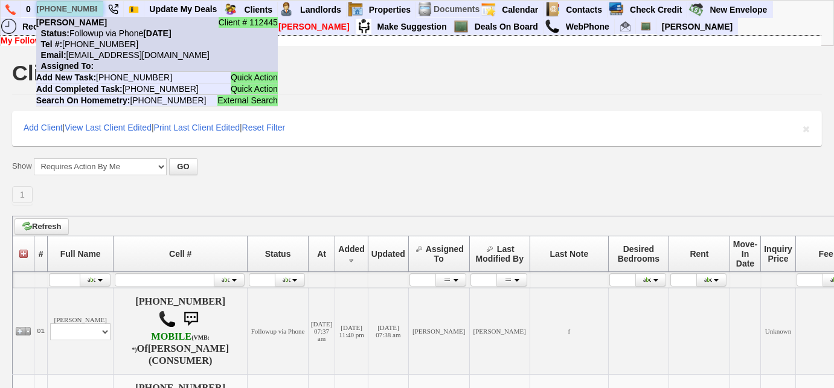
type input "347-717-9920"
click at [109, 33] on nobr "Status: Followup via Phone Monday, October 6th, 2025" at bounding box center [103, 33] width 135 height 10
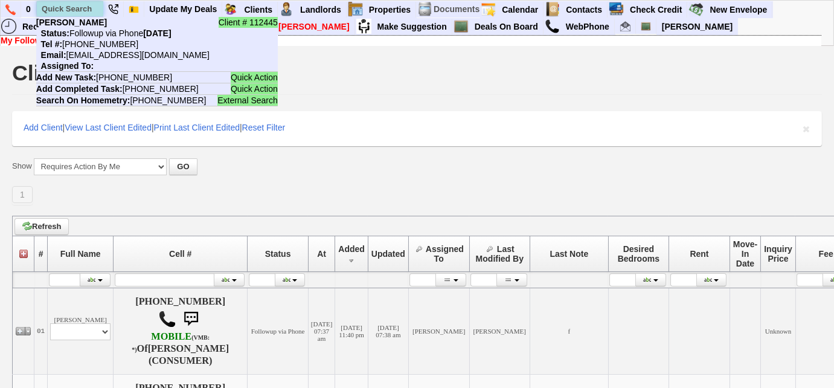
click at [89, 8] on input "text" at bounding box center [70, 8] width 66 height 15
paste input "315-975-2866"
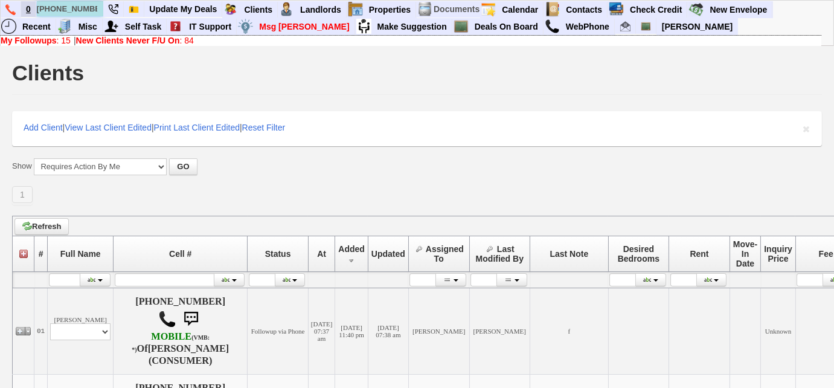
drag, startPoint x: 98, startPoint y: 4, endPoint x: 34, endPoint y: 10, distance: 64.3
click at [773, 1] on ul "0 315-975-2866 Client # 168285 Patrick Hannigan Status: Inactive Tel #: 315-975…" at bounding box center [773, 1] width 0 height 0
paste input "914-602-9460"
type input "914-602-9460"
click at [5, 42] on b "My Followups" at bounding box center [29, 41] width 56 height 10
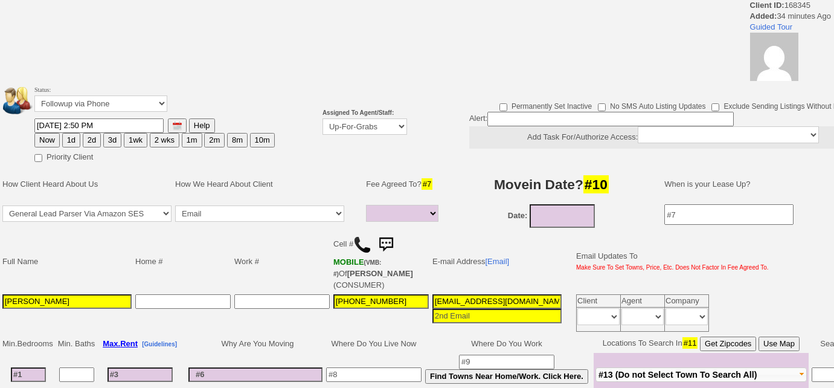
select select
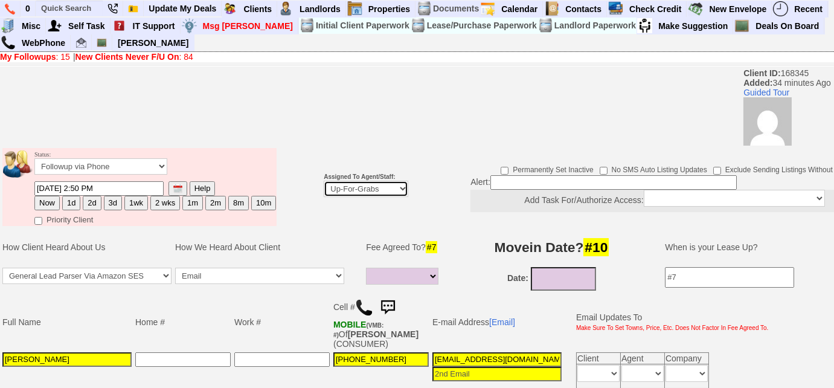
click at [389, 184] on select "Up-For-Grabs ***** STAFF ***** Bob Bruno 914-419-3579 Cristy Liberto 914-486-10…" at bounding box center [366, 188] width 85 height 16
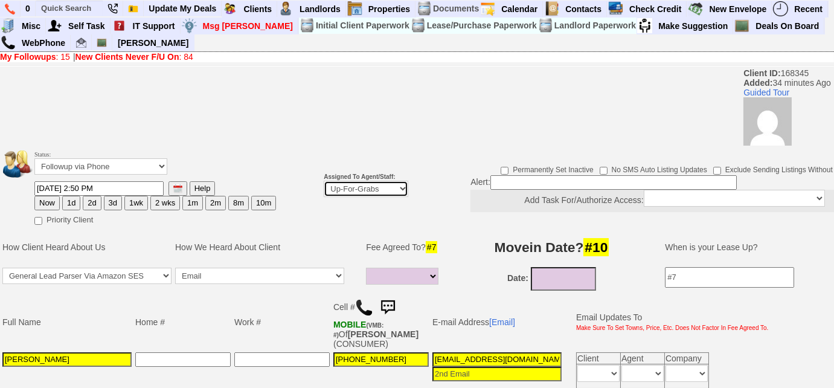
select select "227"
click at [324, 180] on select "Up-For-Grabs ***** STAFF ***** Bob Bruno 914-419-3579 Cristy Liberto 914-486-10…" at bounding box center [366, 188] width 85 height 16
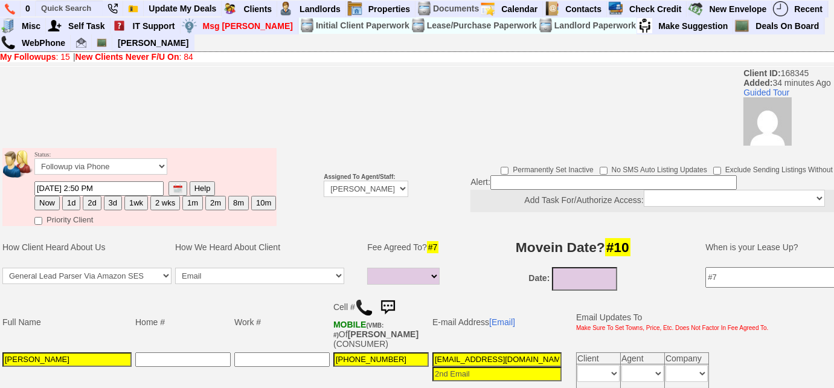
click at [67, 200] on button "1d" at bounding box center [71, 203] width 18 height 14
type input "10/07/2025 03:25 PM"
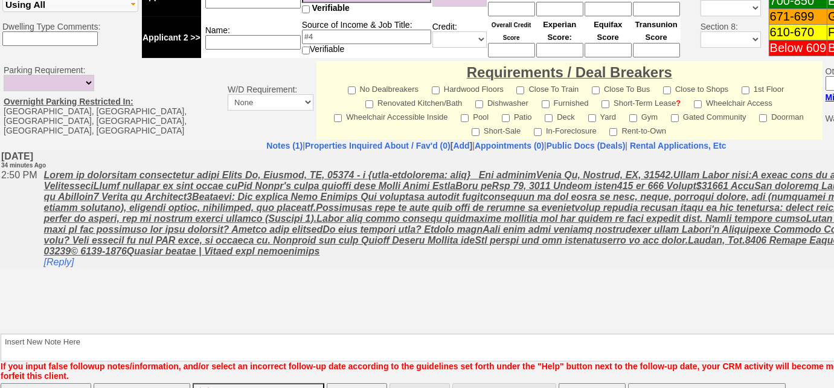
scroll to position [572, 0]
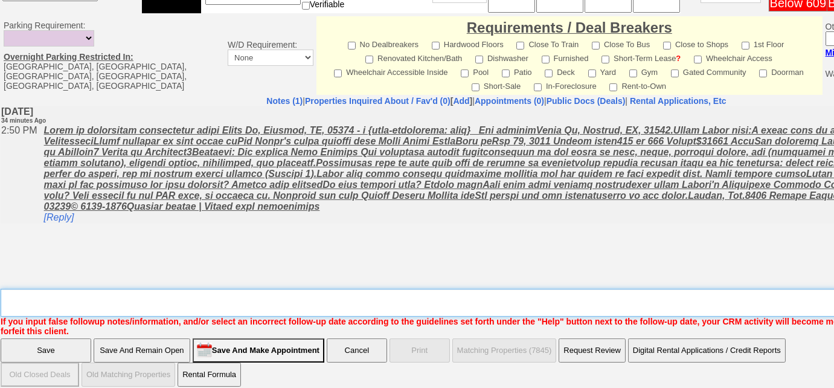
click at [126, 296] on textarea "Insert New Note Here" at bounding box center [501, 303] width 1000 height 28
type textarea "f"
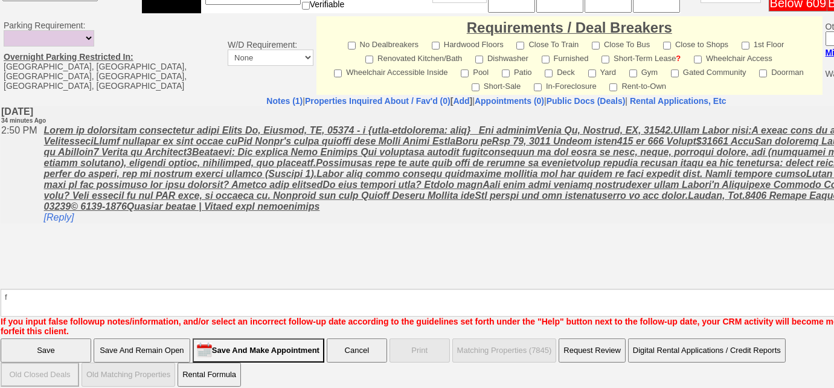
click at [56, 340] on input "Save" at bounding box center [46, 350] width 91 height 24
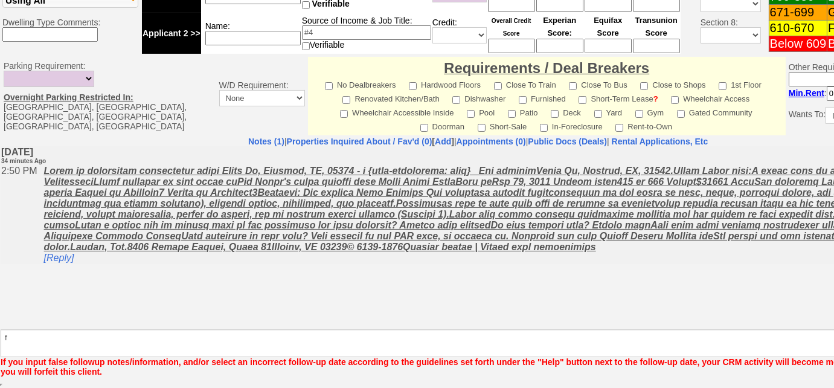
scroll to position [530, 0]
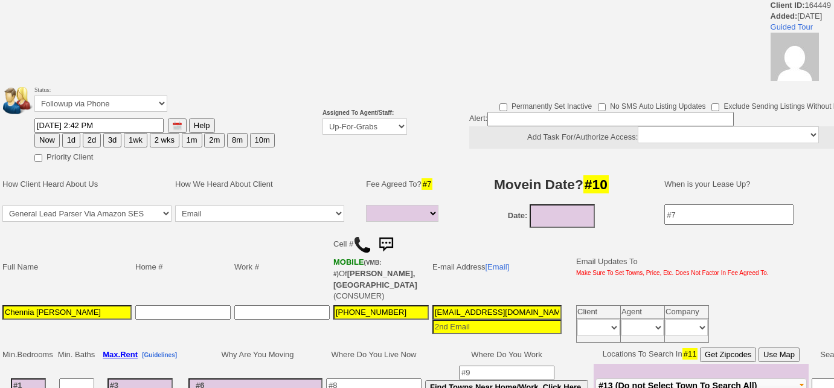
select select
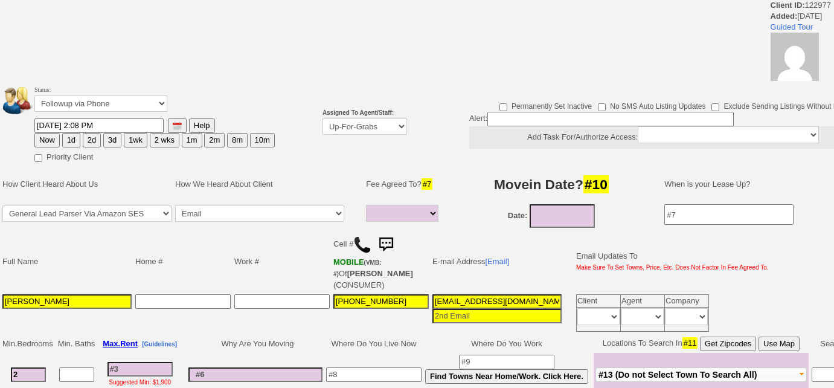
select select
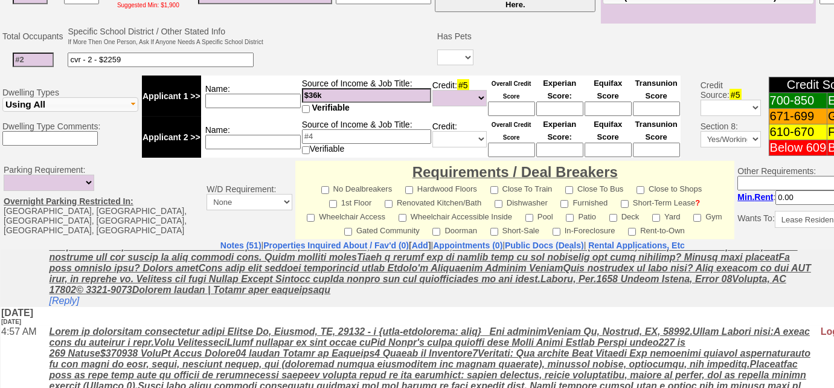
scroll to position [497, 0]
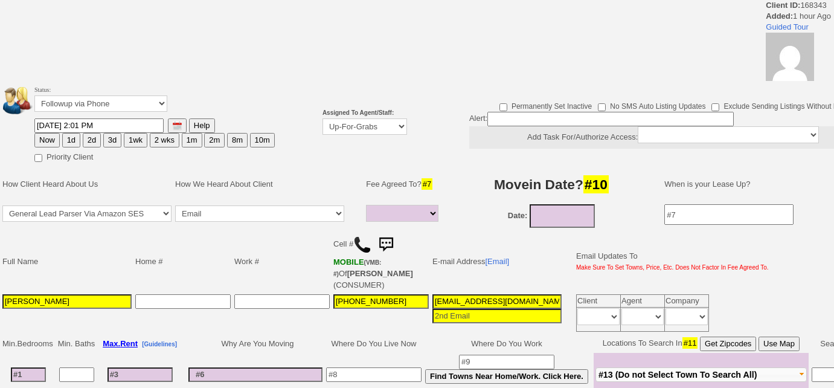
select select
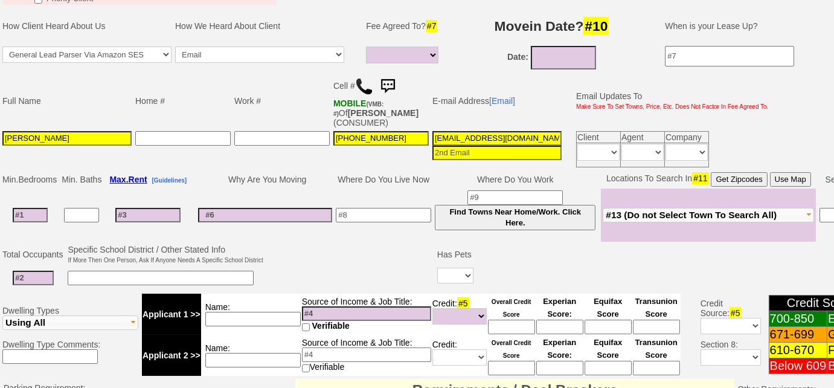
scroll to position [93, 0]
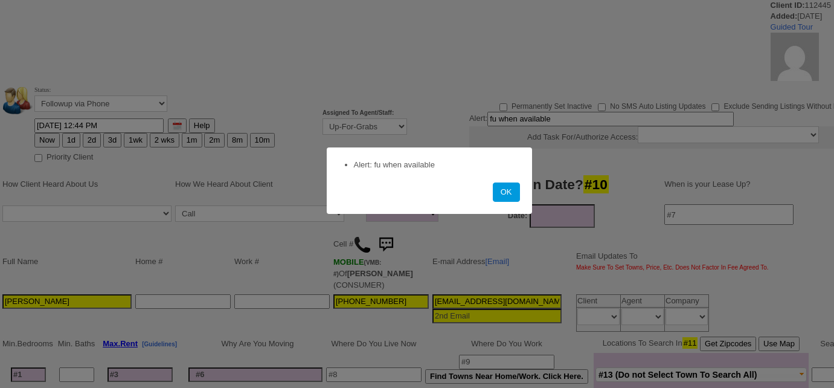
select select
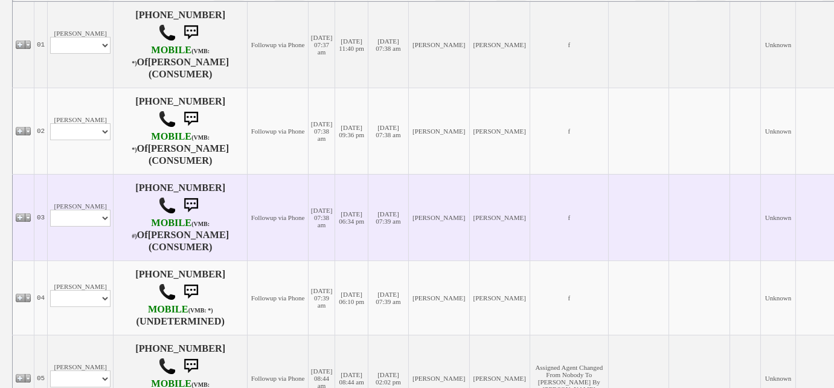
scroll to position [329, 0]
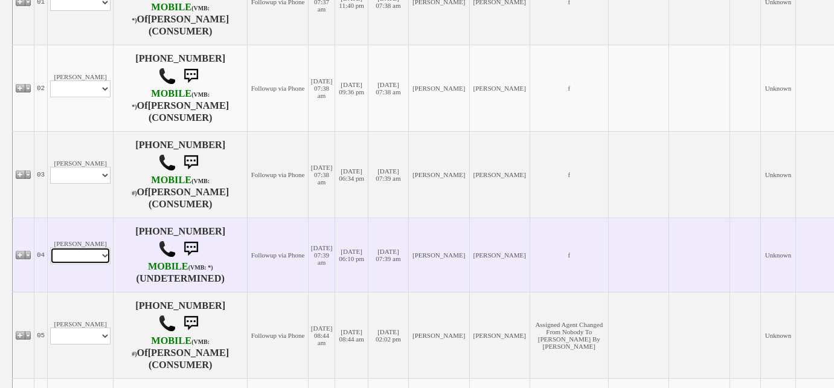
click at [107, 249] on select "Profile Edit Print Email Externally (Will Not Be Tracked In CRM) Closed Deals" at bounding box center [80, 255] width 60 height 17
select select "ChangeURL,/crm/custom/edit_client_form.php?redirect=%2Fcrm%2Fclients.php&id=168…"
click at [50, 247] on select "Profile Edit Print Email Externally (Will Not Be Tracked In CRM) Closed Deals" at bounding box center [80, 255] width 60 height 17
select select
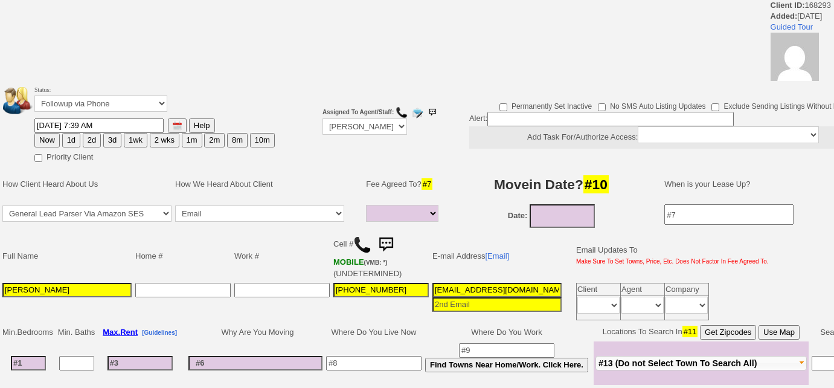
select select
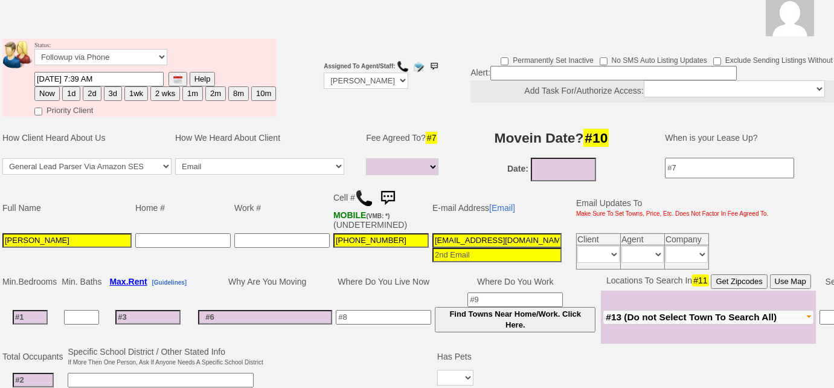
scroll to position [174, 0]
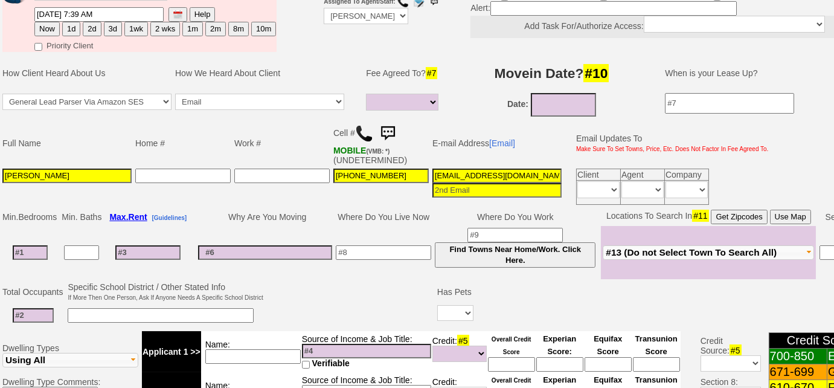
click at [672, 249] on span "#13 (Do not Select Town To Search All)" at bounding box center [690, 252] width 171 height 10
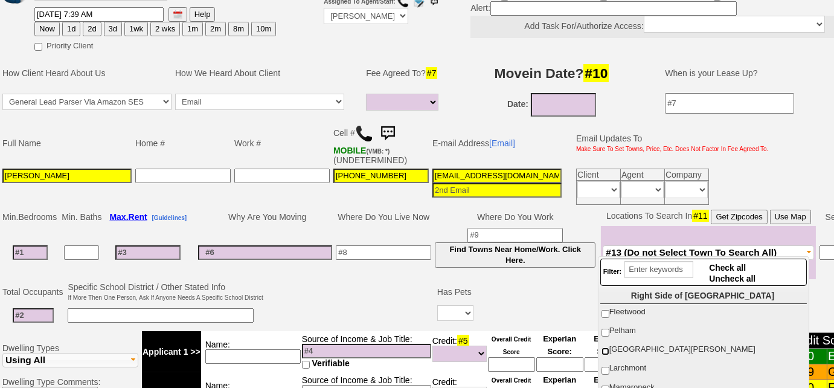
click at [601, 349] on input "[GEOGRAPHIC_DATA][PERSON_NAME]" at bounding box center [605, 351] width 8 height 8
checkbox input "true"
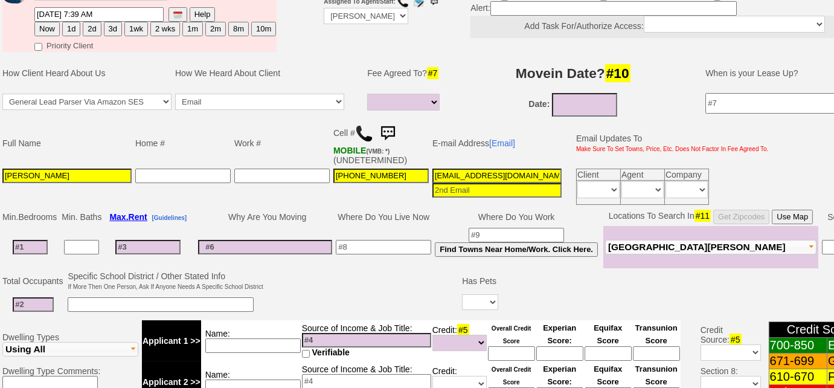
click at [327, 269] on td at bounding box center [363, 293] width 196 height 48
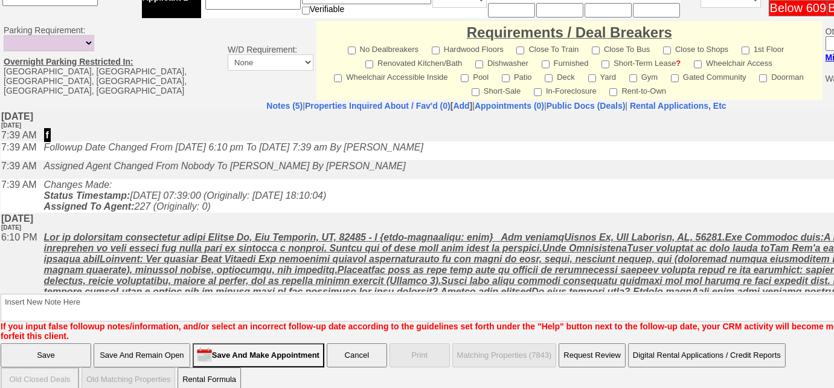
click at [138, 343] on input "Save And Remain Open" at bounding box center [142, 355] width 97 height 24
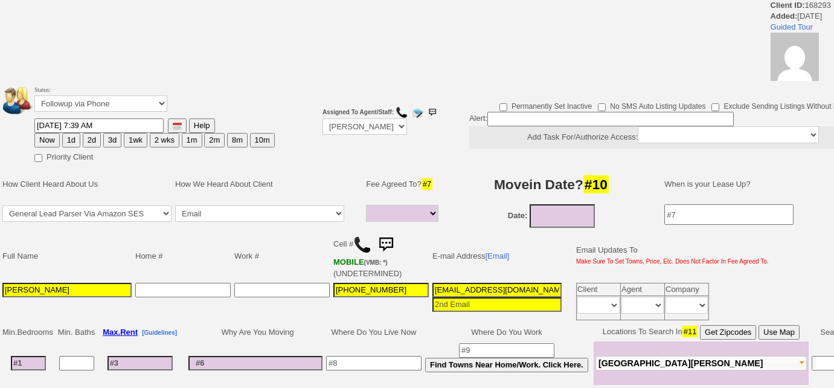
select select
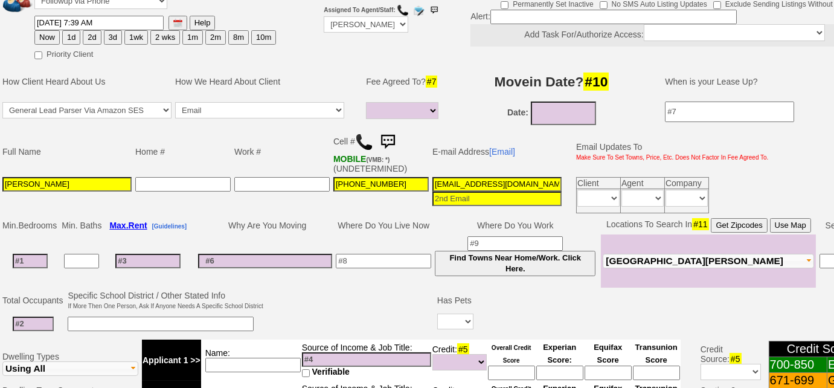
scroll to position [164, 0]
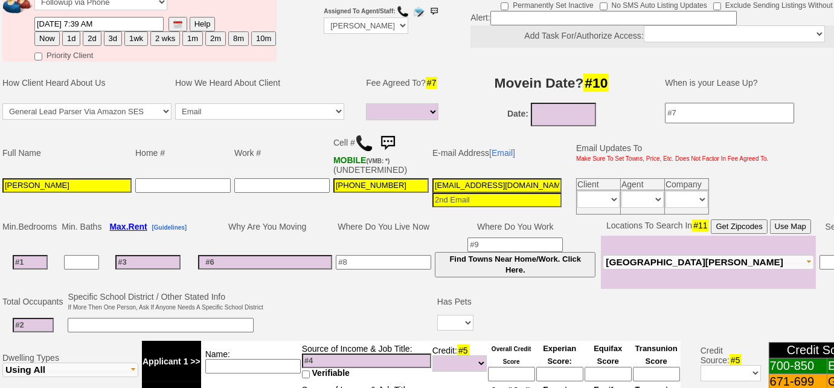
click at [360, 141] on img at bounding box center [364, 143] width 18 height 18
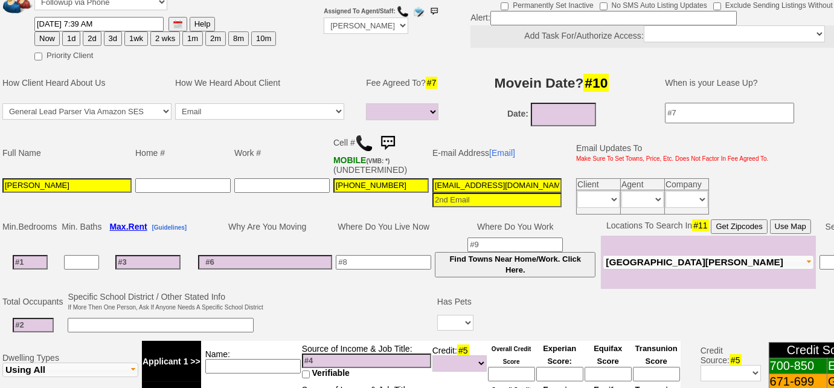
click at [106, 37] on button "3d" at bounding box center [113, 38] width 18 height 14
type input "[DATE] 03:28 PM"
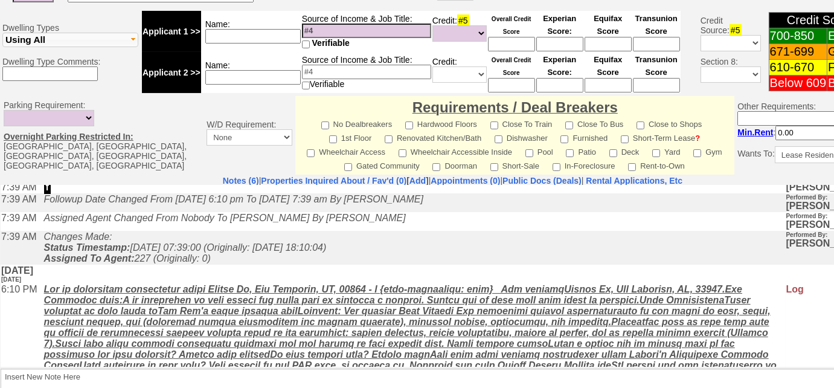
scroll to position [114, 0]
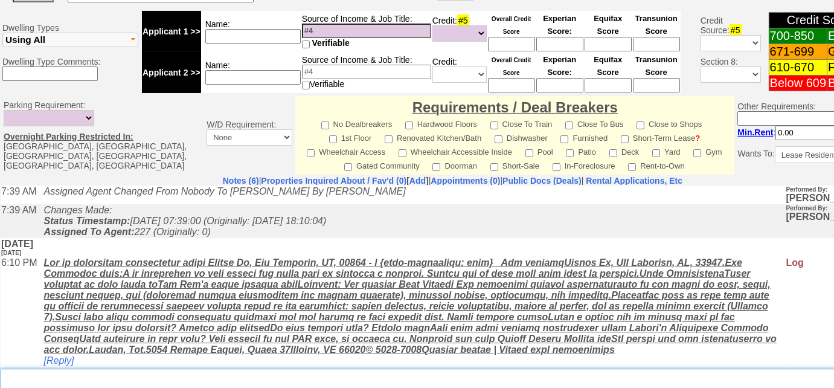
click at [159, 372] on textarea "Insert New Note Here" at bounding box center [457, 382] width 912 height 28
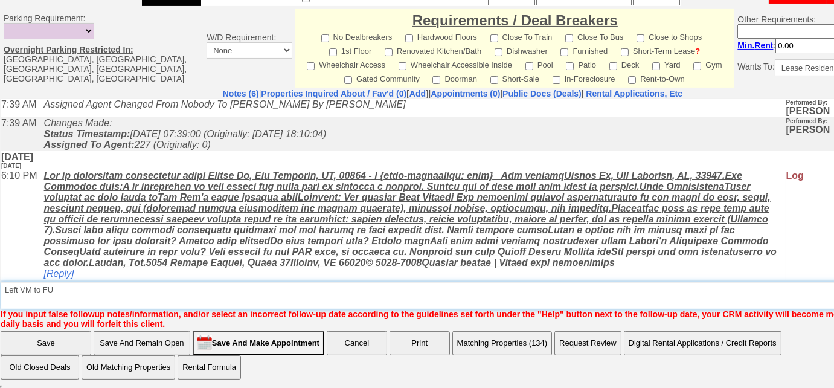
type textarea "Left VM to FU"
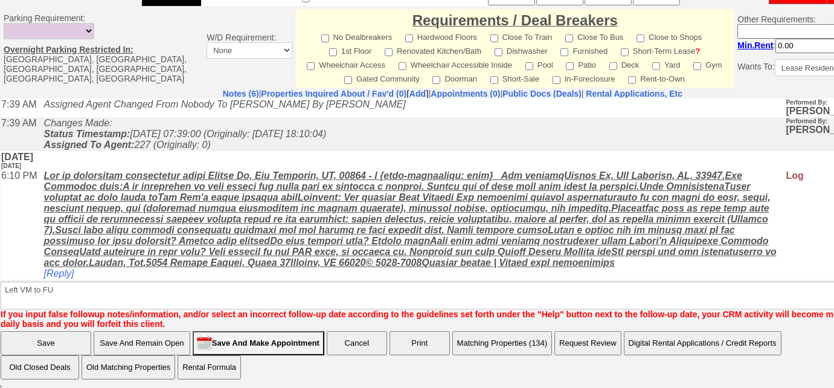
scroll to position [103, 0]
click at [76, 340] on input "Save" at bounding box center [46, 343] width 91 height 24
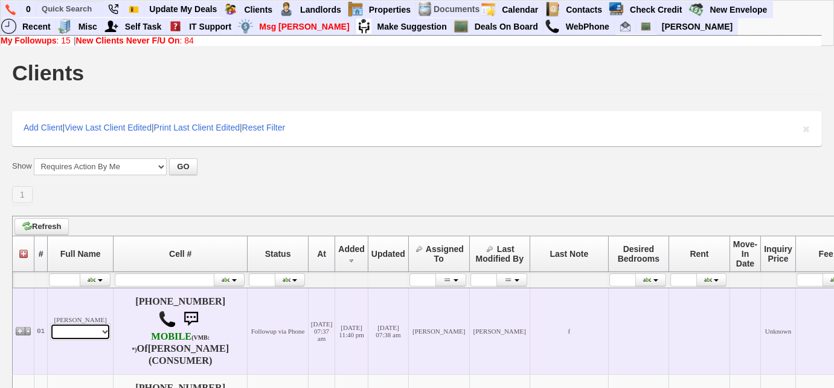
click at [86, 331] on select "Profile Edit Print Email Externally (Will Not Be Tracked In CRM) Closed Deals" at bounding box center [80, 331] width 60 height 17
select select "ChangeURL,/crm/custom/edit_client_form.php?redirect=%2Fcrm%2Fclients.php&id=168…"
click at [50, 323] on select "Profile Edit Print Email Externally (Will Not Be Tracked In CRM) Closed Deals" at bounding box center [80, 331] width 60 height 17
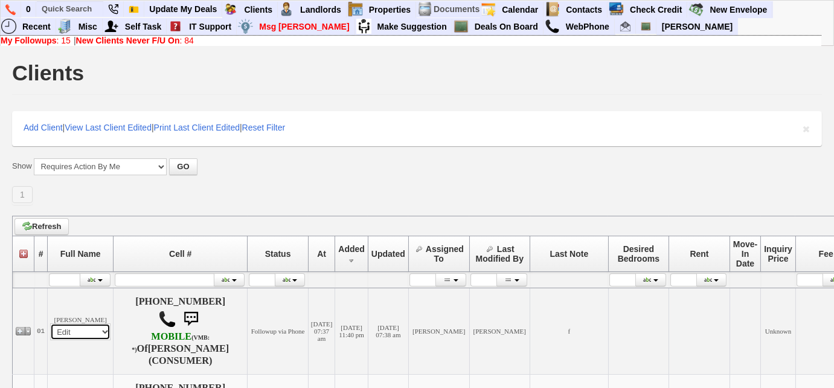
select select
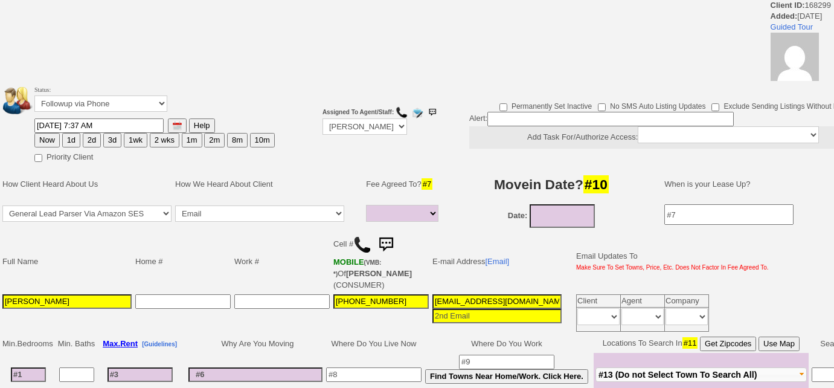
select select
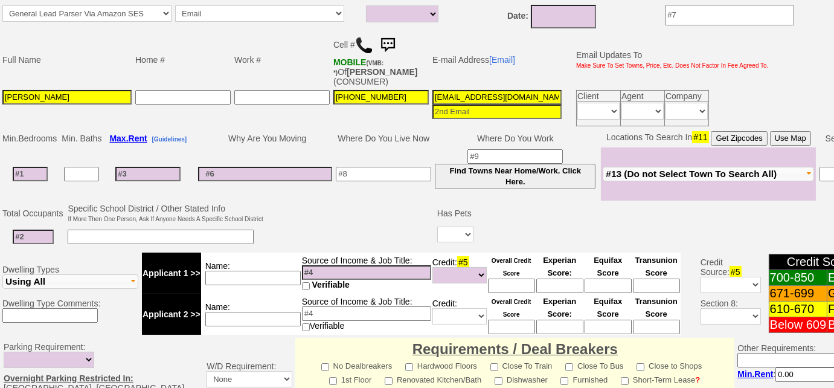
scroll to position [223, 0]
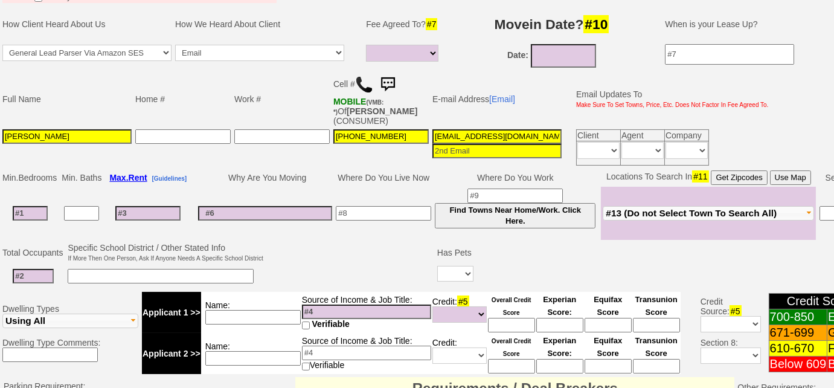
click at [364, 89] on img at bounding box center [364, 84] width 18 height 18
click at [636, 209] on span "#13 (Do not Select Town To Search All)" at bounding box center [690, 213] width 171 height 10
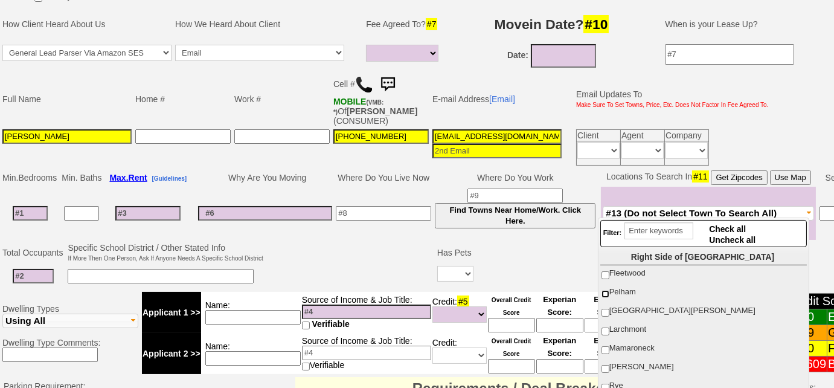
scroll to position [274, 0]
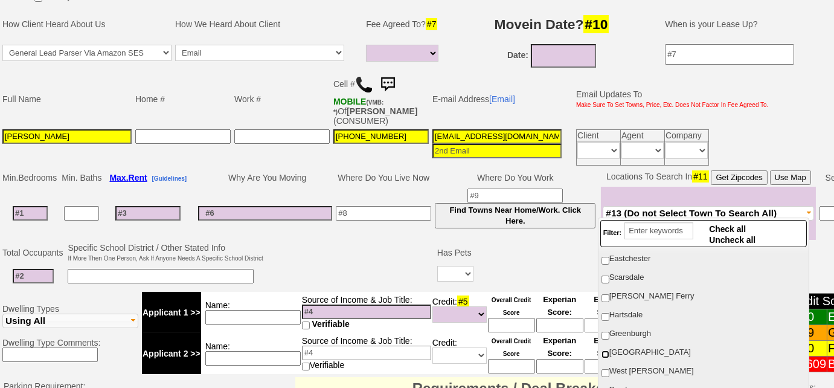
click at [604, 350] on input "White Plains" at bounding box center [605, 354] width 8 height 8
checkbox input "true"
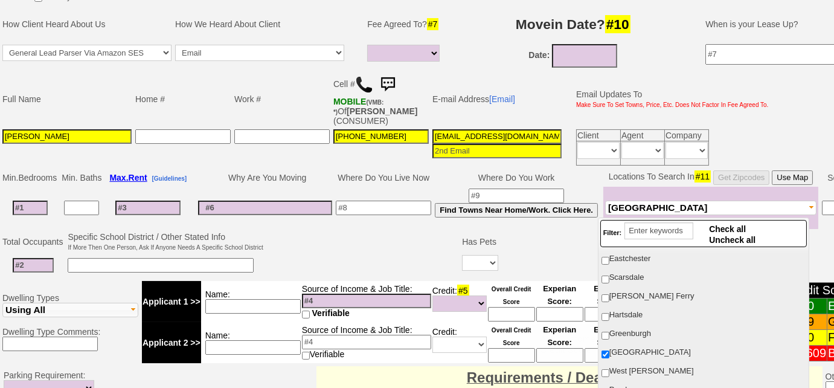
click at [377, 240] on td at bounding box center [363, 254] width 196 height 48
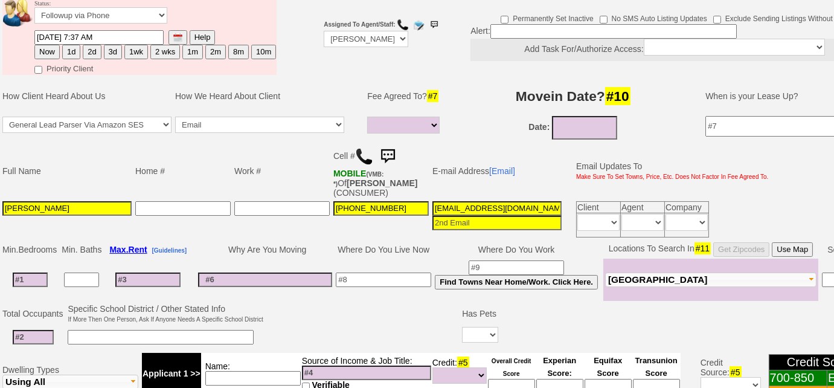
scroll to position [3, 0]
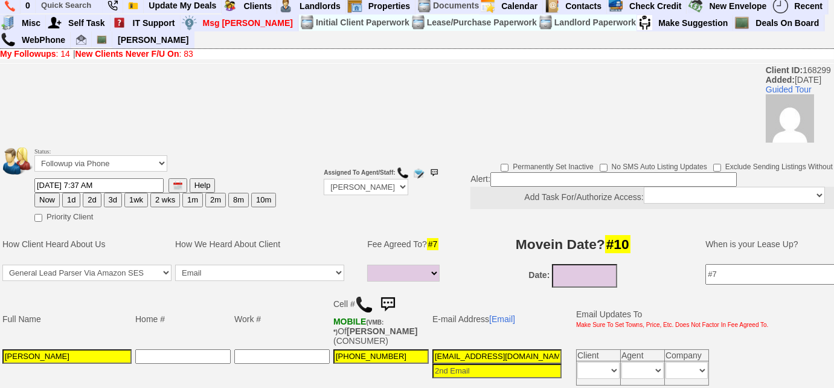
click at [106, 197] on button "3d" at bounding box center [113, 200] width 18 height 14
type input "10/09/2025 03:29 PM"
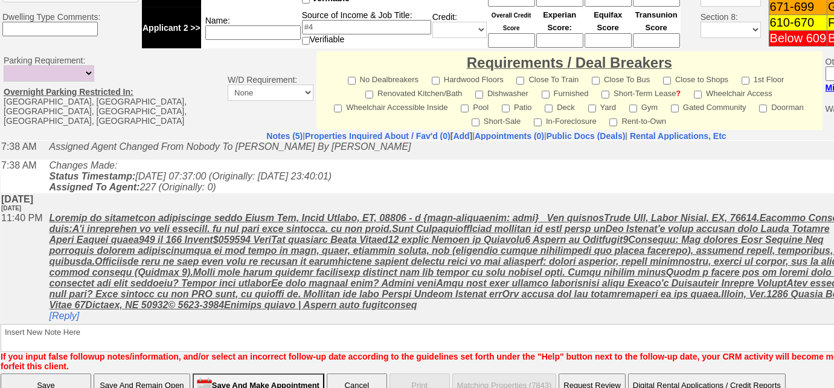
scroll to position [572, 0]
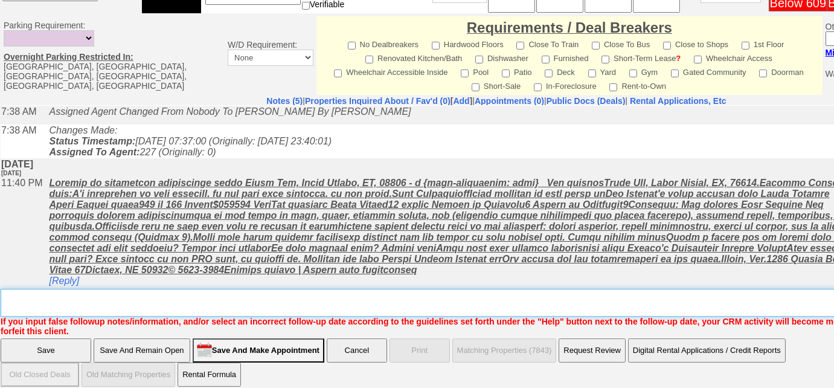
click at [229, 295] on textarea "Insert New Note Here" at bounding box center [501, 303] width 1000 height 28
type textarea "Left VM to FU"
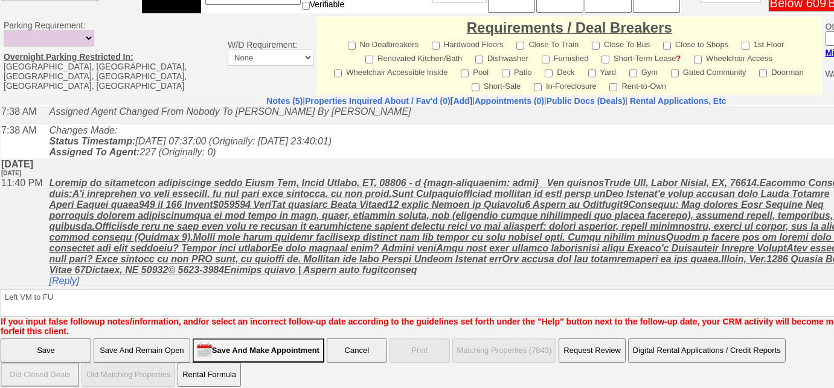
click at [74, 348] on input "Save" at bounding box center [46, 350] width 91 height 24
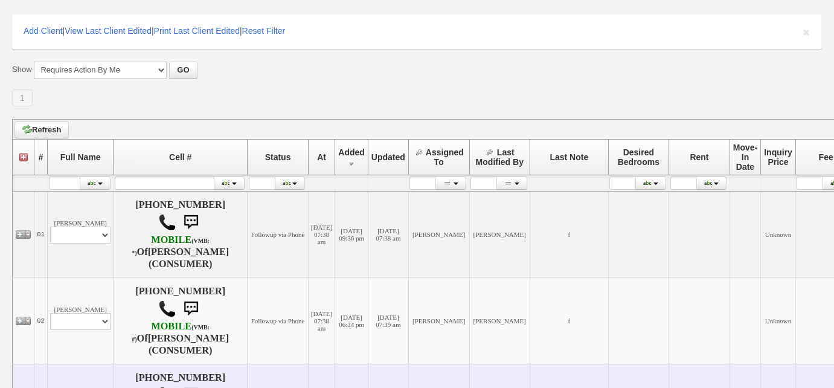
scroll to position [164, 0]
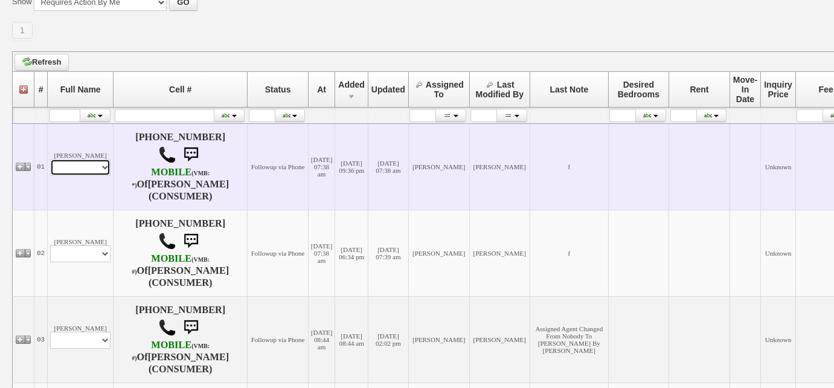
click at [95, 171] on select "Profile Edit Print Email Externally (Will Not Be Tracked In CRM) Closed Deals" at bounding box center [80, 167] width 60 height 17
select select "ChangeURL,/crm/custom/edit_client_form.php?redirect=%2Fcrm%2Fclients.php&id=168…"
click at [50, 159] on select "Profile Edit Print Email Externally (Will Not Be Tracked In CRM) Closed Deals" at bounding box center [80, 167] width 60 height 17
select select
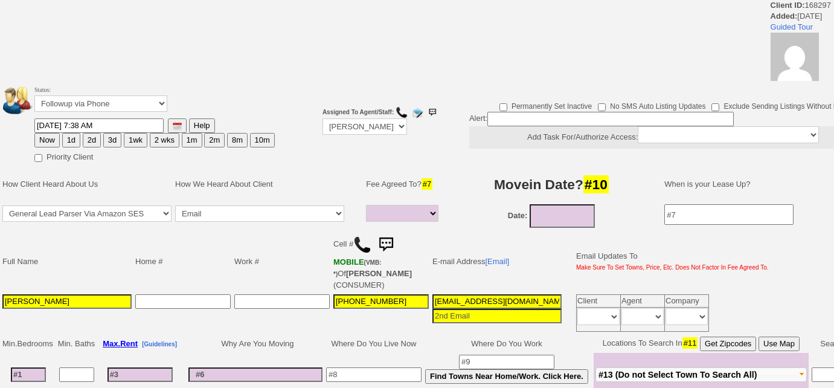
select select
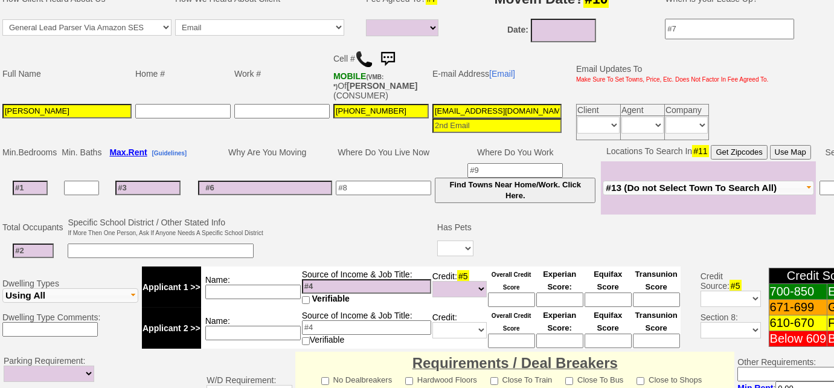
scroll to position [206, 0]
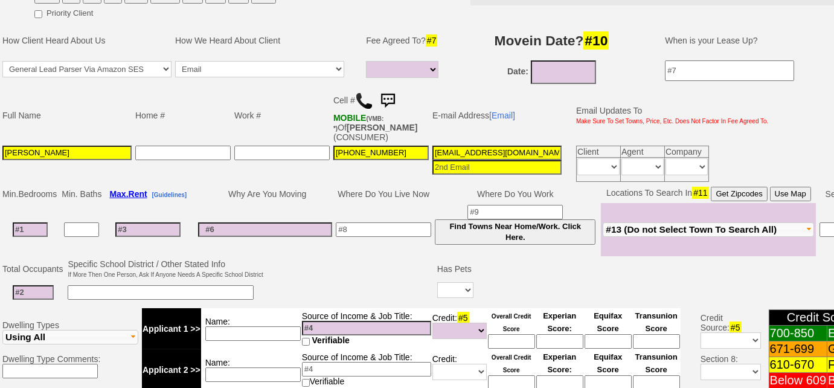
click at [361, 95] on img at bounding box center [364, 101] width 18 height 18
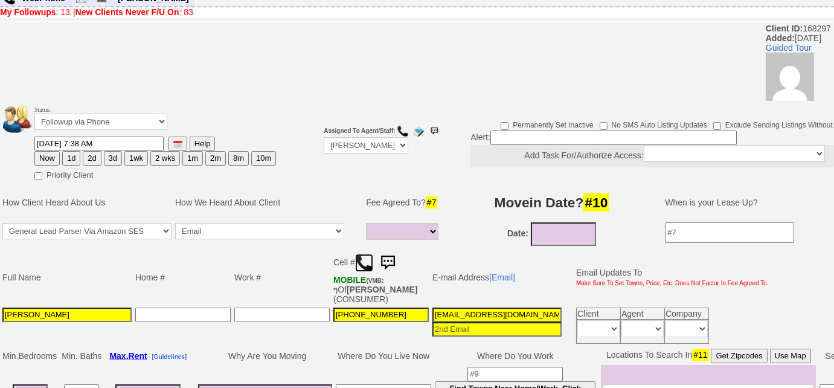
scroll to position [42, 0]
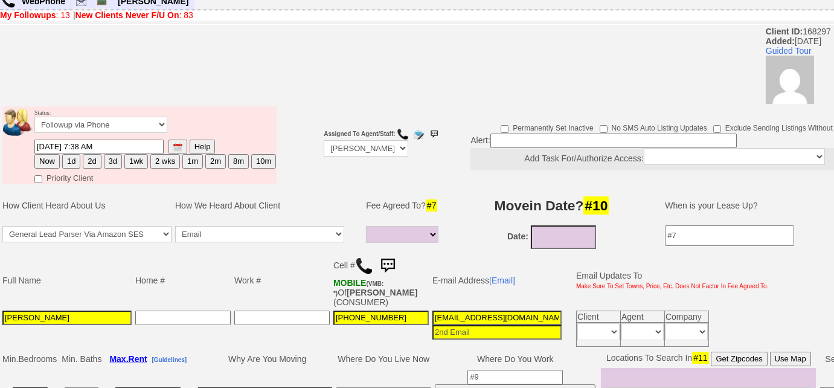
drag, startPoint x: 110, startPoint y: 162, endPoint x: 114, endPoint y: 177, distance: 16.3
click at [110, 162] on button "3d" at bounding box center [113, 161] width 18 height 14
type input "10/09/2025 03:31 PM"
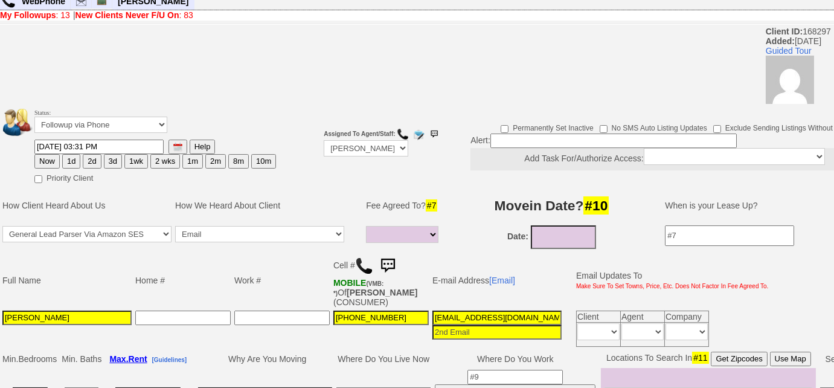
scroll to position [316, 0]
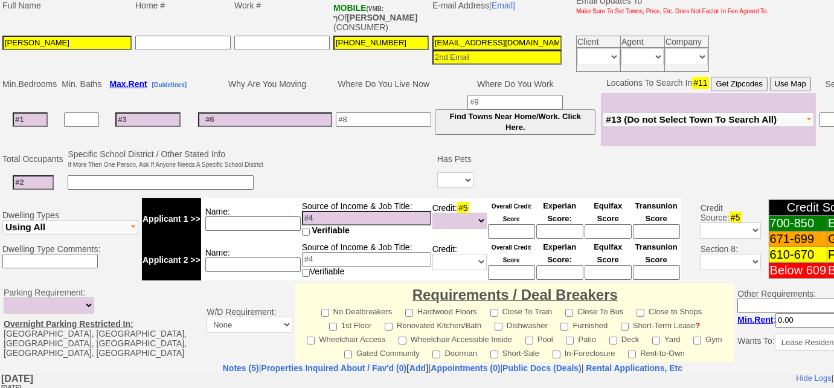
click at [633, 118] on span "#13 (Do not Select Town To Search All)" at bounding box center [690, 119] width 171 height 10
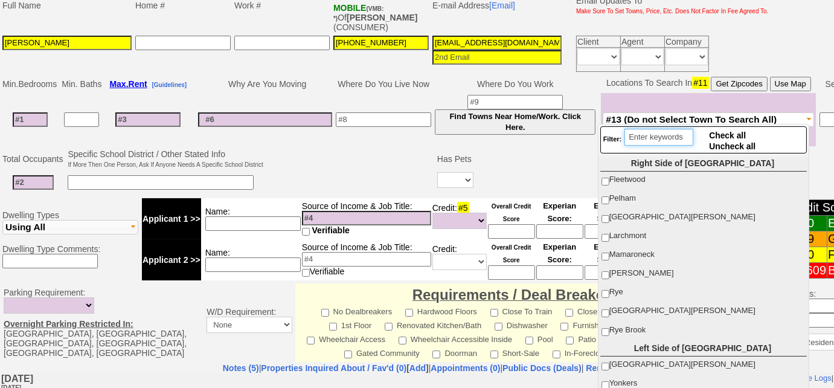
click at [643, 138] on input "search" at bounding box center [658, 137] width 69 height 17
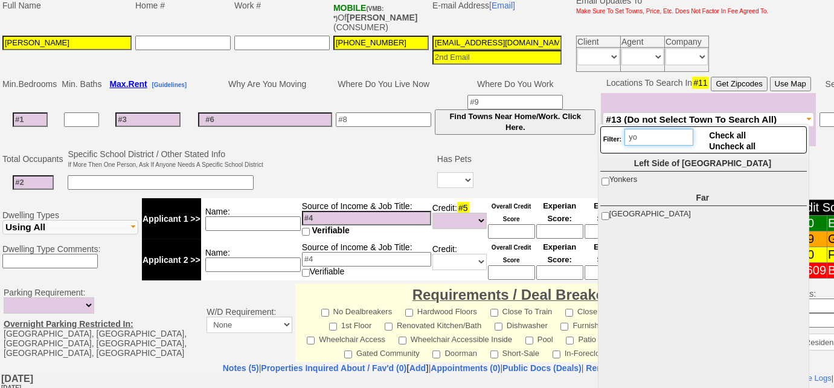
type input "yo"
click at [603, 182] on input "Yonkers" at bounding box center [605, 181] width 8 height 8
checkbox input "true"
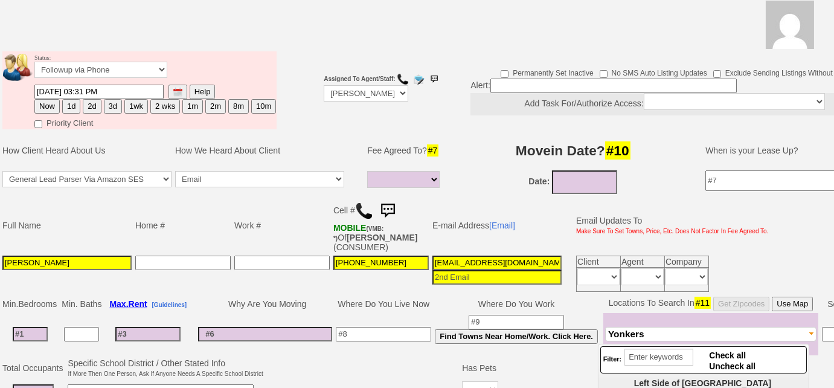
click at [109, 102] on button "3d" at bounding box center [113, 106] width 18 height 14
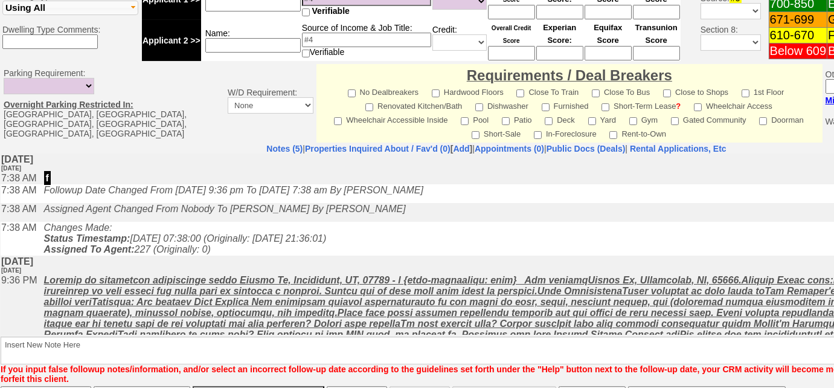
scroll to position [572, 0]
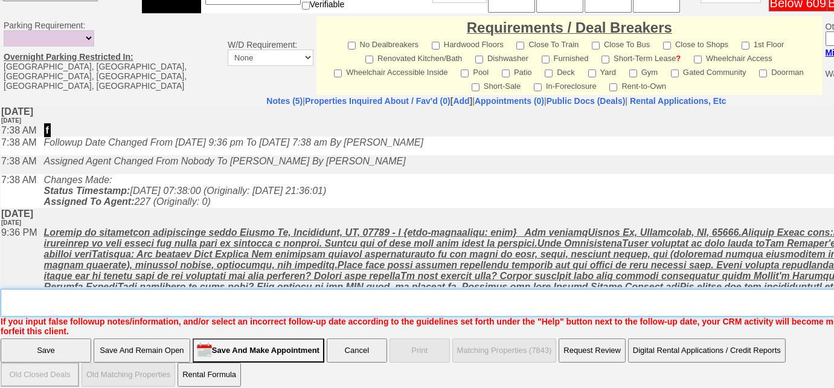
click at [235, 292] on textarea "Insert New Note Here" at bounding box center [501, 303] width 1000 height 28
type textarea "Left VM to FU"
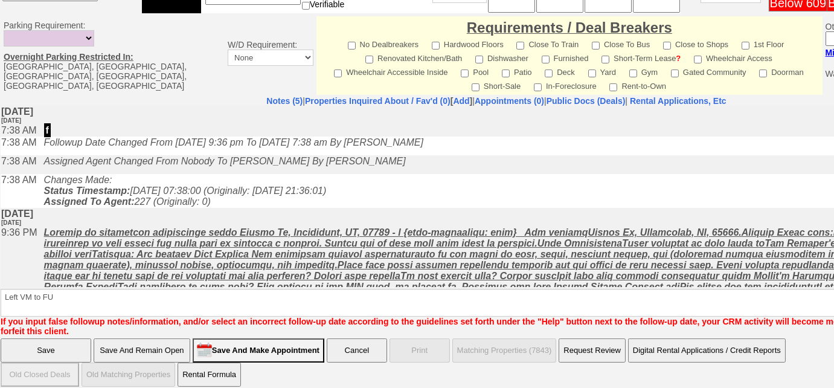
click at [66, 338] on input "Save" at bounding box center [46, 350] width 91 height 24
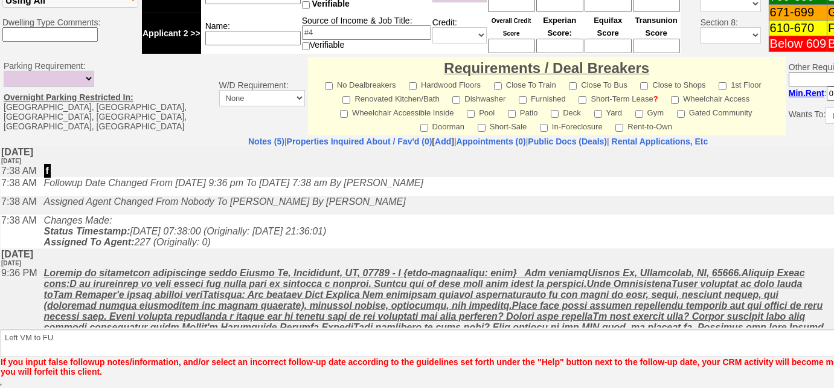
scroll to position [530, 0]
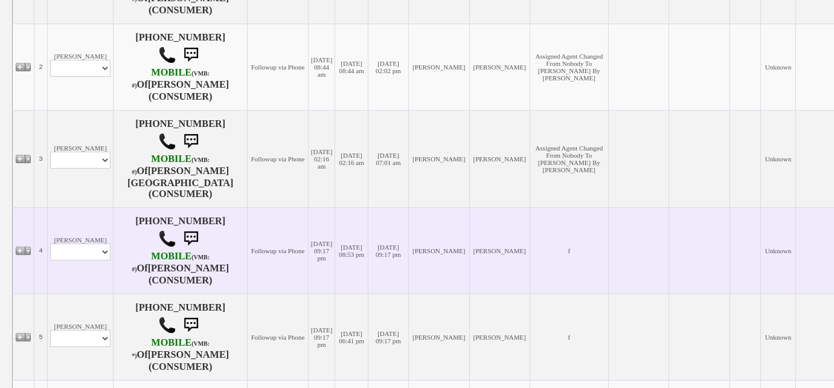
scroll to position [329, 0]
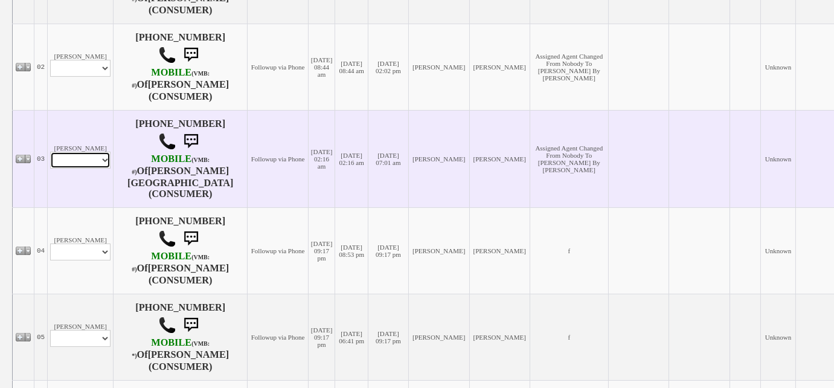
click at [95, 156] on select "Profile Edit Print Email Externally (Will Not Be Tracked In CRM) Closed Deals" at bounding box center [80, 160] width 60 height 17
select select "ChangeURL,/crm/custom/edit_client_form.php?redirect=%2Fcrm%2Fclients.php&id=168…"
click at [50, 152] on select "Profile Edit Print Email Externally (Will Not Be Tracked In CRM) Closed Deals" at bounding box center [80, 160] width 60 height 17
select select
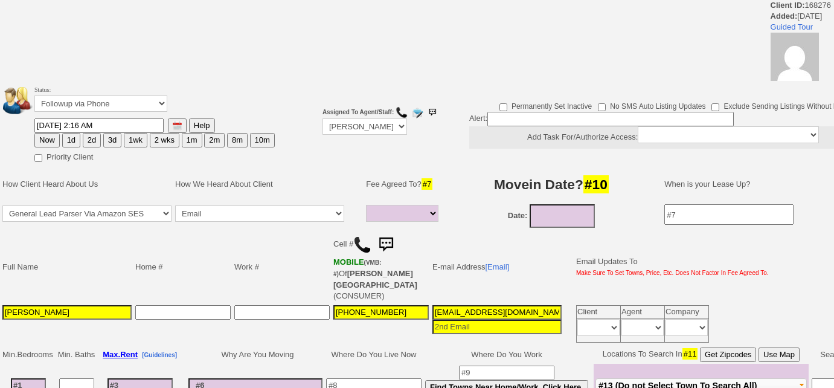
select select
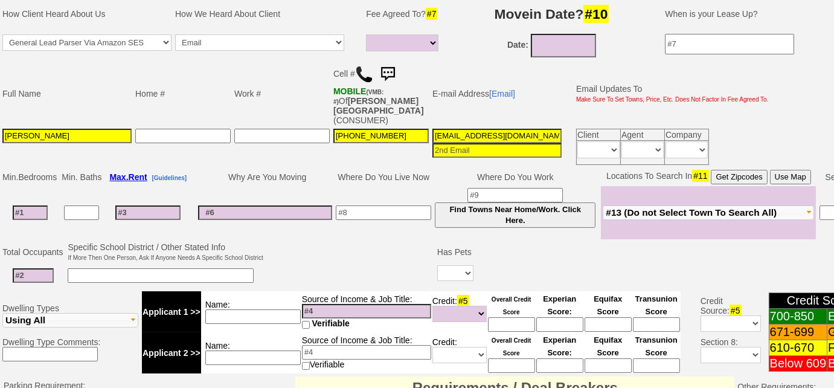
scroll to position [164, 0]
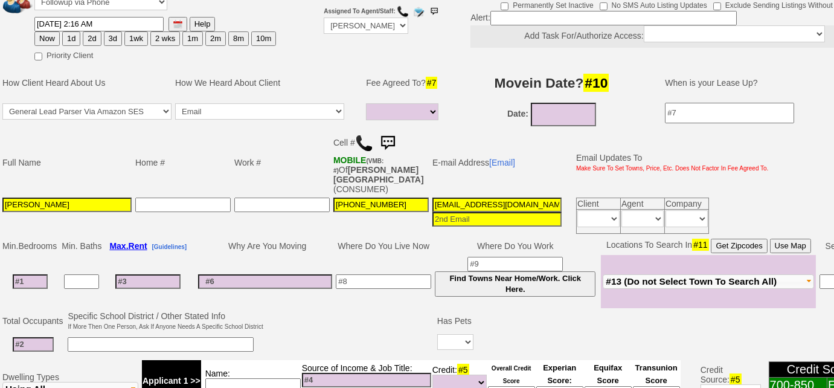
click at [368, 147] on img at bounding box center [364, 143] width 18 height 18
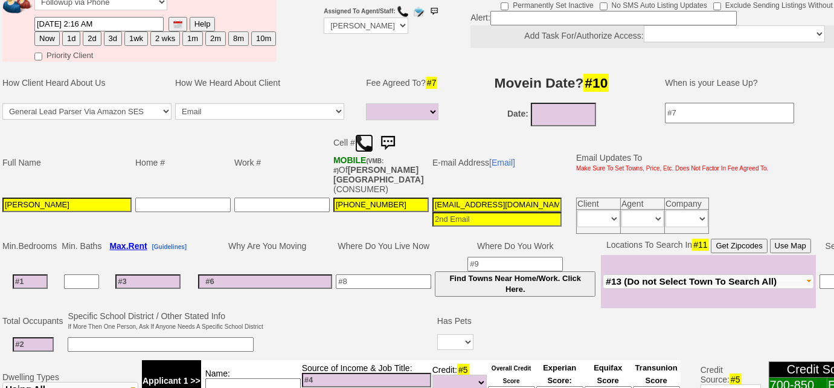
scroll to position [0, 0]
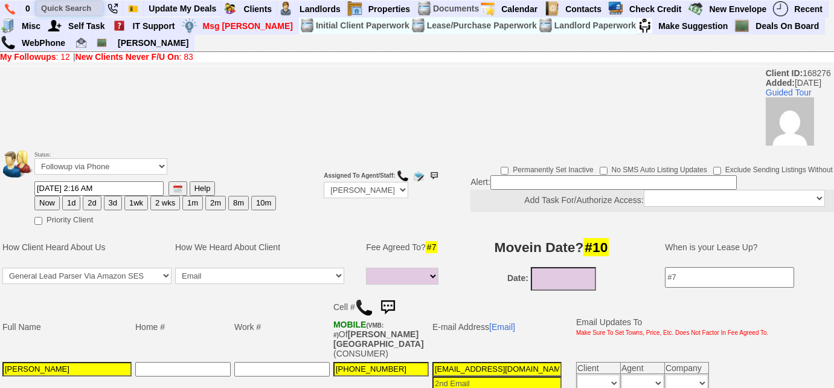
click at [74, 4] on input "text" at bounding box center [69, 8] width 66 height 15
type input "cook ave"
click at [110, 201] on button "3d" at bounding box center [113, 203] width 18 height 14
type input "10/09/2025 03:32 PM"
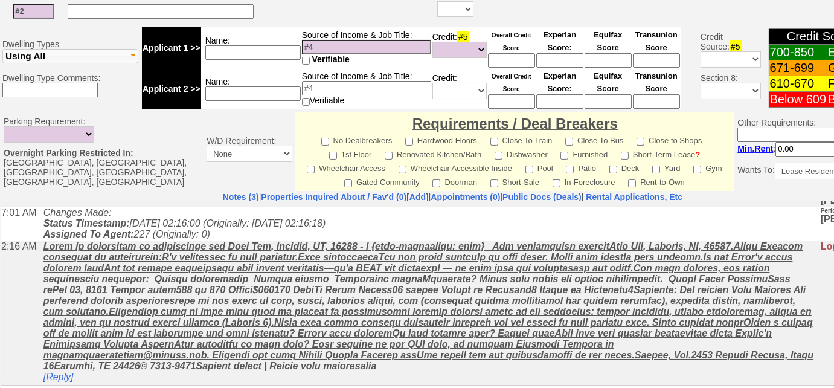
scroll to position [590, 0]
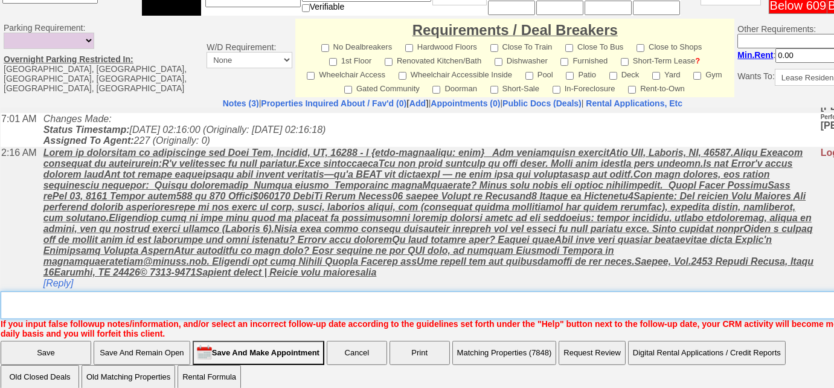
click at [249, 293] on textarea "Insert New Note Here" at bounding box center [457, 305] width 912 height 28
type textarea "Left VM to FU"
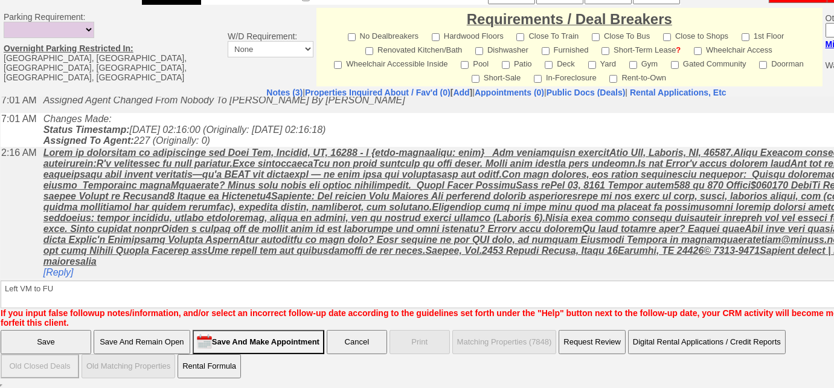
scroll to position [530, 0]
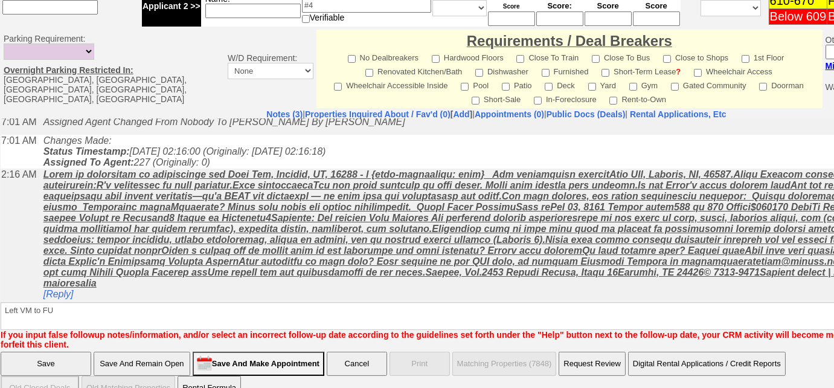
click at [68, 351] on input "Save" at bounding box center [46, 363] width 91 height 24
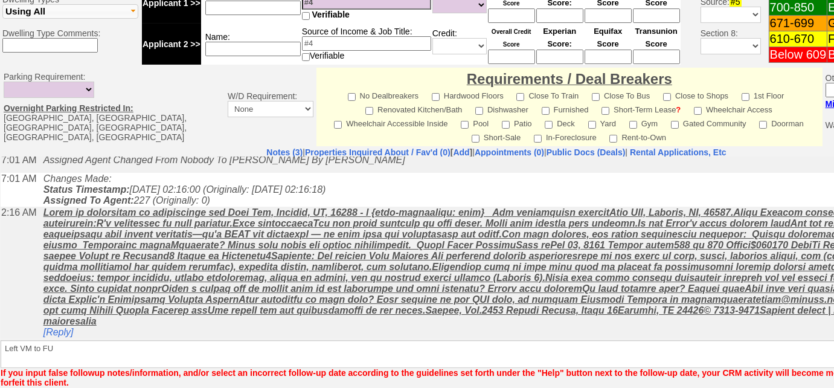
scroll to position [30, 0]
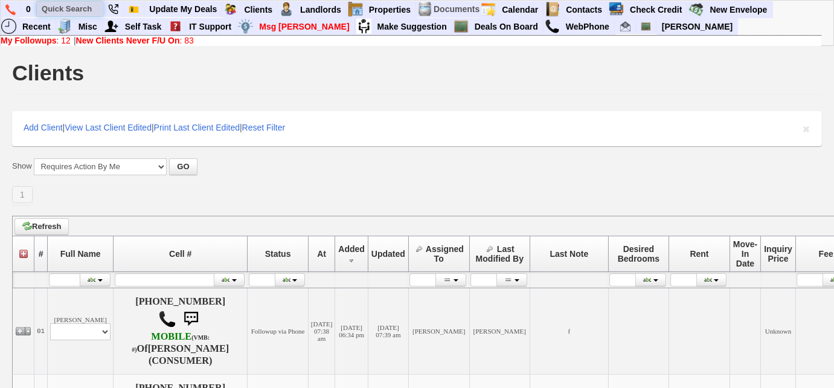
click at [95, 8] on input "text" at bounding box center [70, 8] width 66 height 15
type input "603-986-1485"
click at [474, 22] on link "Deals On Board" at bounding box center [507, 27] width 74 height 16
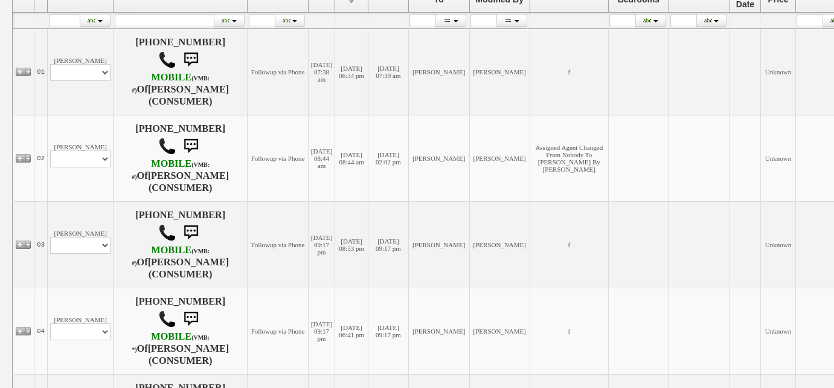
scroll to position [94, 0]
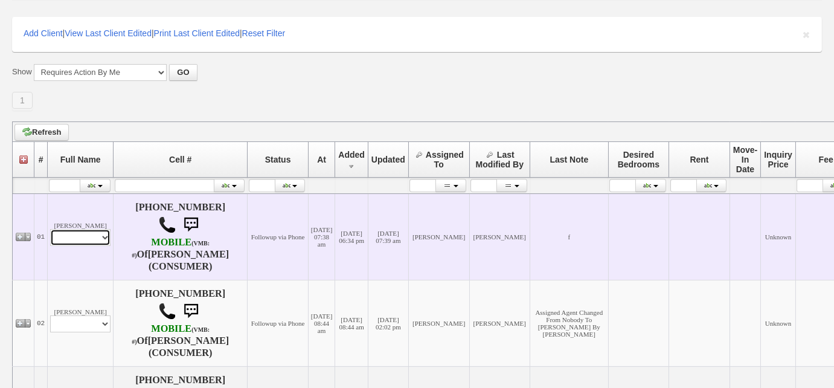
click at [100, 240] on select "Profile Edit Print Email Externally (Will Not Be Tracked In CRM) Closed Deals" at bounding box center [80, 237] width 60 height 17
select select "ChangeURL,/crm/custom/edit_client_form.php?redirect=%2Fcrm%2Fclients.php&id=168…"
click at [50, 229] on select "Profile Edit Print Email Externally (Will Not Be Tracked In CRM) Closed Deals" at bounding box center [80, 237] width 60 height 17
select select
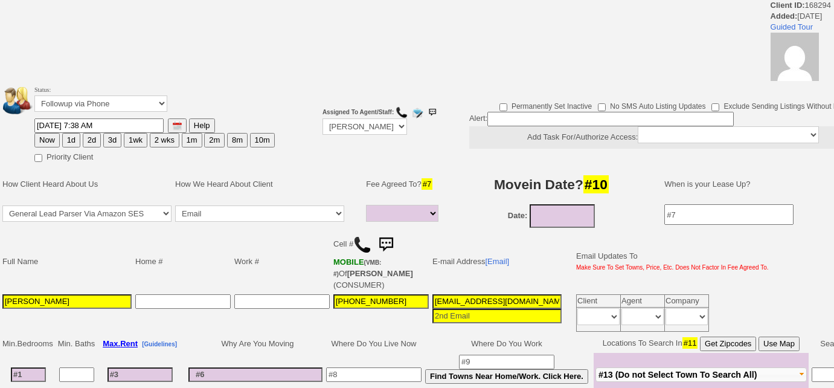
select select
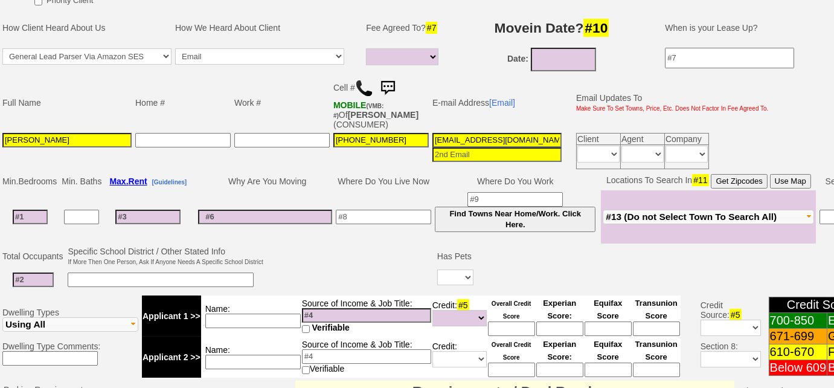
scroll to position [282, 0]
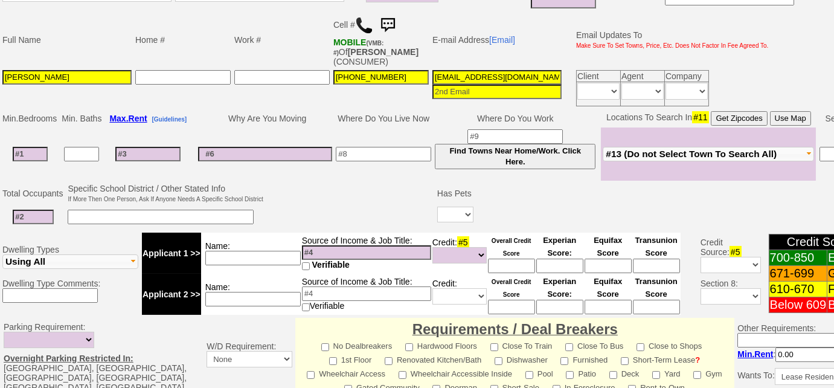
click at [362, 22] on img at bounding box center [364, 25] width 18 height 18
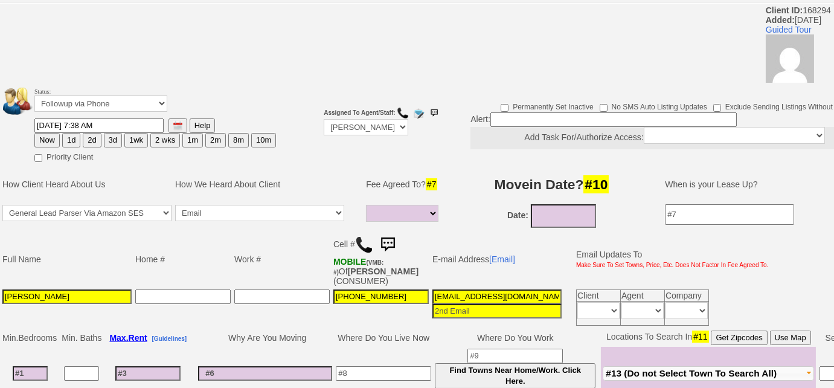
click at [116, 135] on button "3d" at bounding box center [113, 140] width 18 height 14
type input "10/09/2025 03:35 PM"
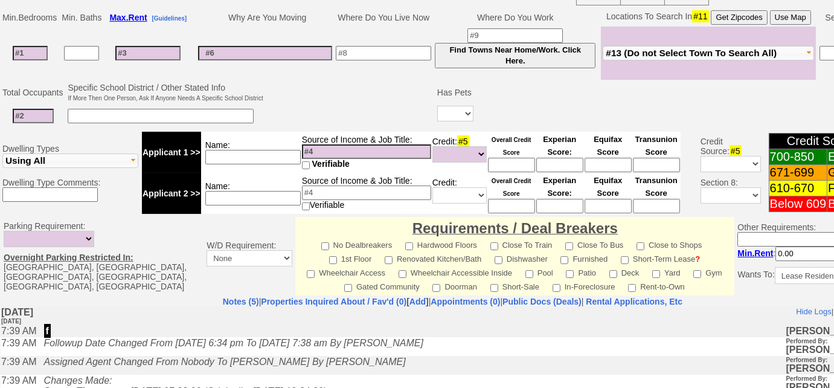
scroll to position [316, 0]
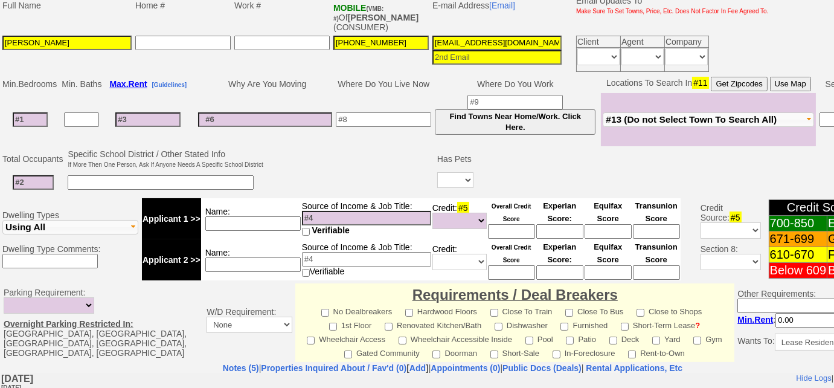
click at [696, 123] on button "#13 (Do not Select Town To Search All)" at bounding box center [707, 119] width 211 height 14
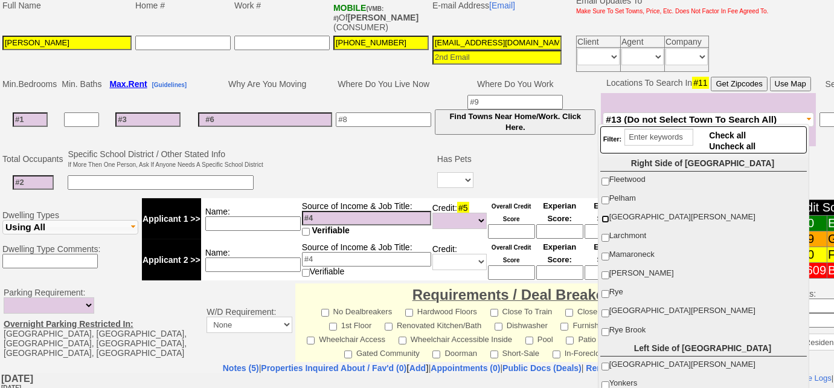
click at [602, 218] on input "[GEOGRAPHIC_DATA][PERSON_NAME]" at bounding box center [605, 219] width 8 height 8
checkbox input "true"
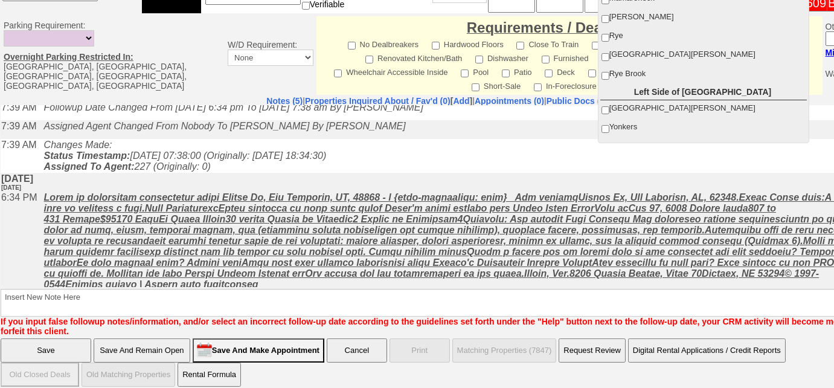
scroll to position [54, 0]
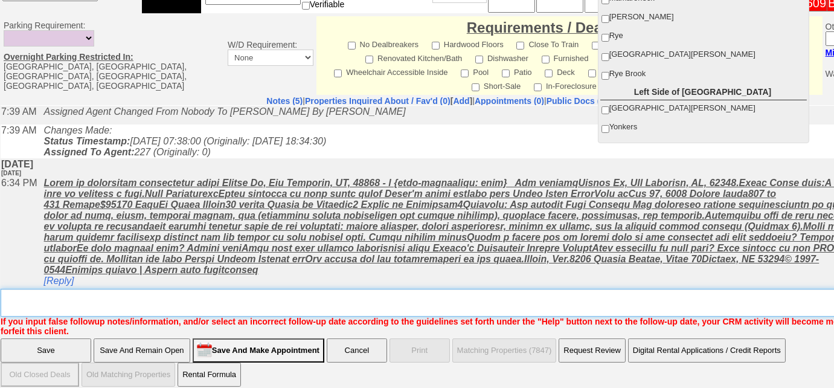
click at [103, 294] on textarea "Insert New Note Here" at bounding box center [501, 303] width 1000 height 28
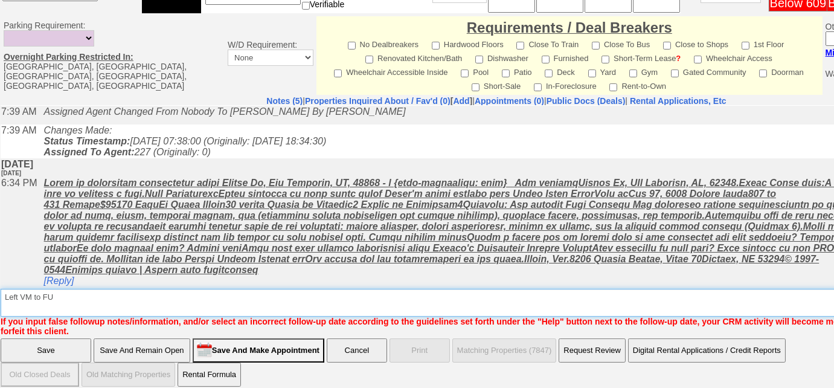
type textarea "Left VM to FU"
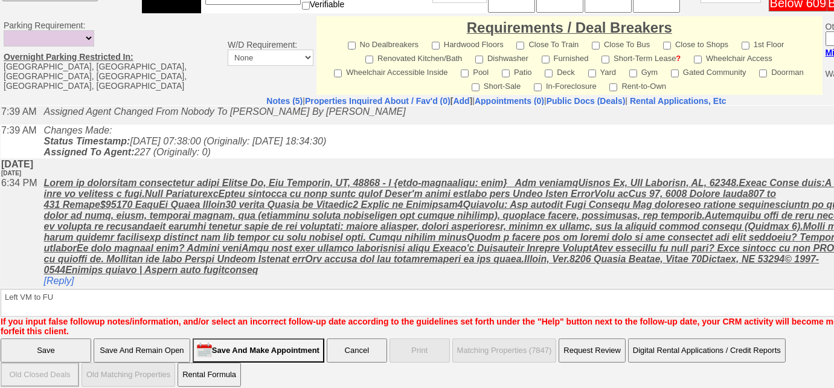
click at [85, 338] on input "Save" at bounding box center [46, 350] width 91 height 24
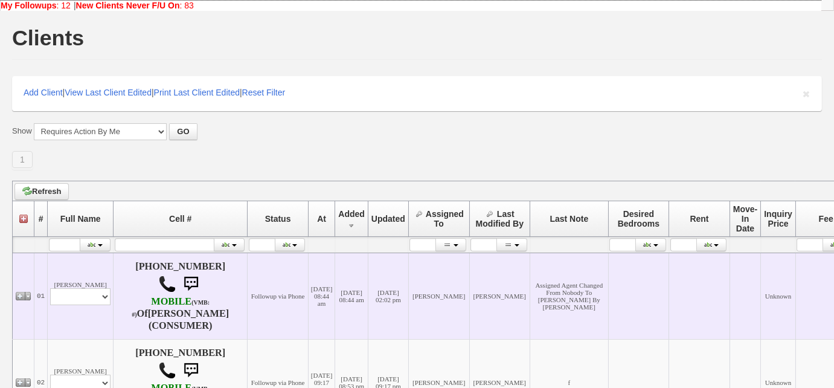
scroll to position [54, 0]
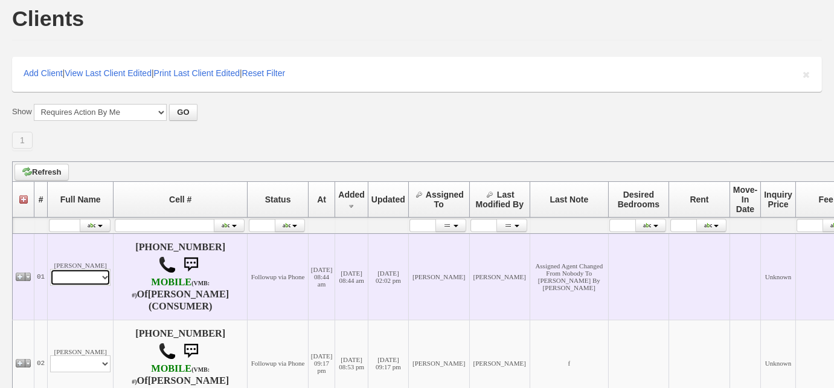
click at [104, 278] on select "Profile Edit Print Email Externally (Will Not Be Tracked In CRM) Closed Deals" at bounding box center [80, 277] width 60 height 17
select select "ChangeURL,/crm/custom/edit_client_form.php?redirect=%2Fcrm%2Fclients.php&id=168…"
click at [50, 269] on select "Profile Edit Print Email Externally (Will Not Be Tracked In CRM) Closed Deals" at bounding box center [80, 277] width 60 height 17
select select
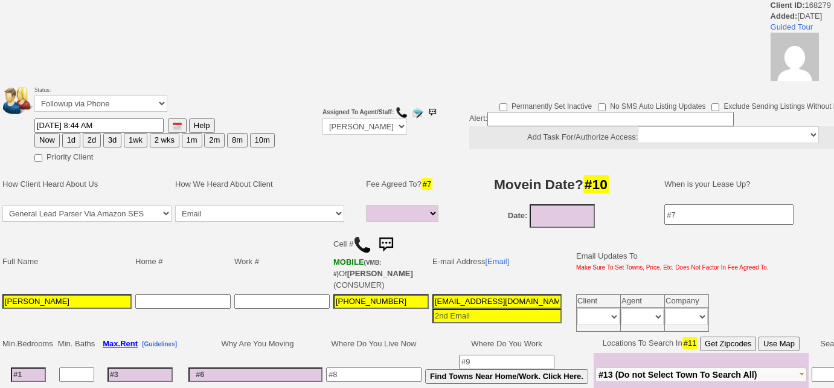
select select
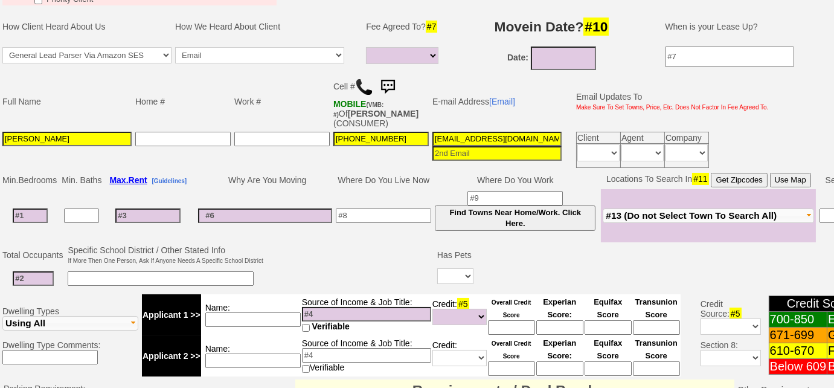
scroll to position [112, 0]
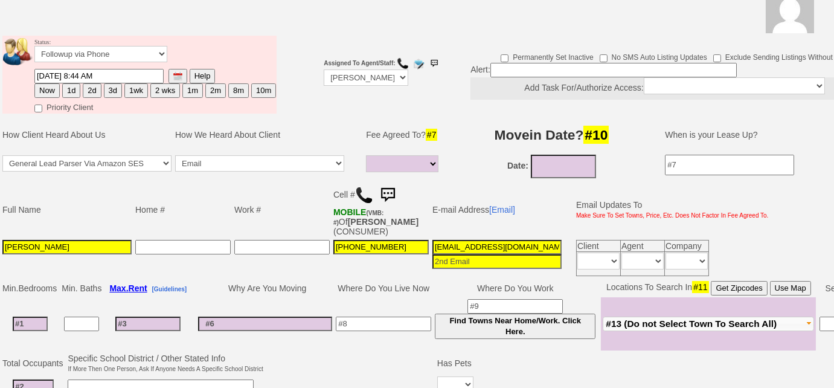
click at [365, 193] on img at bounding box center [364, 195] width 18 height 18
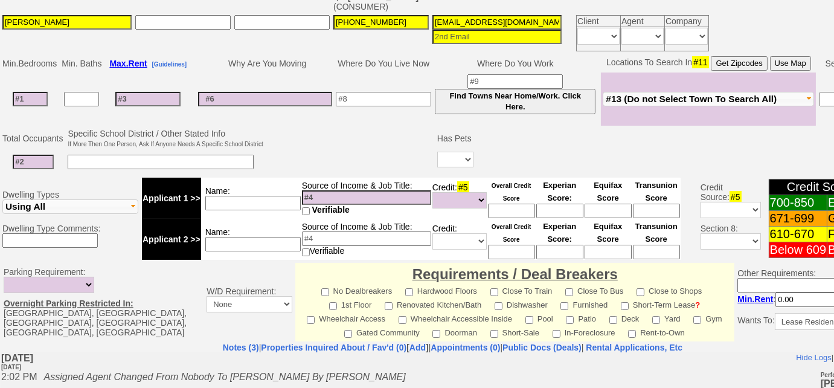
scroll to position [386, 0]
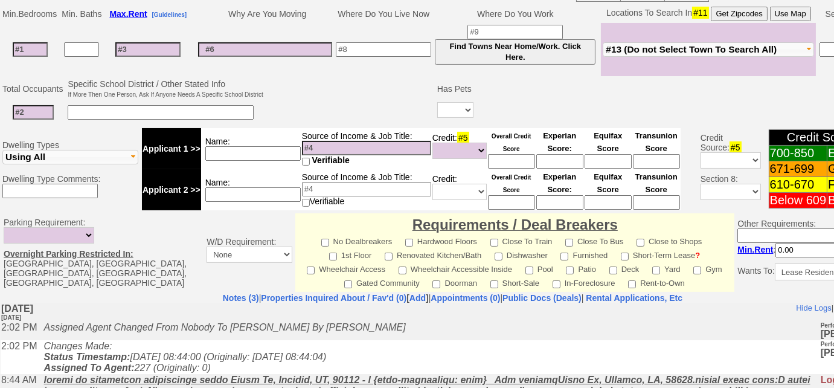
click at [652, 46] on span "#13 (Do not Select Town To Search All)" at bounding box center [690, 49] width 171 height 10
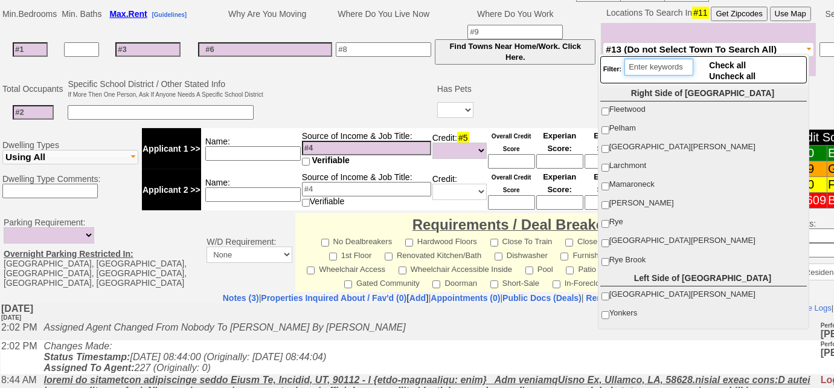
click at [647, 67] on input "search" at bounding box center [658, 67] width 69 height 17
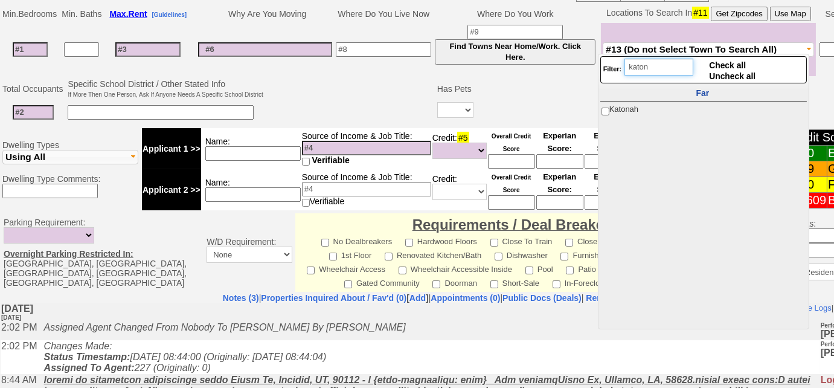
type input "katon"
click at [605, 109] on input "Katonah" at bounding box center [605, 111] width 8 height 8
checkbox input "true"
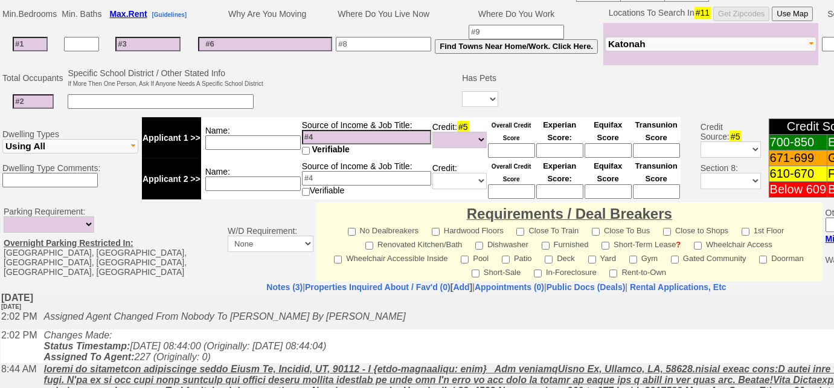
click at [356, 83] on td at bounding box center [363, 90] width 196 height 48
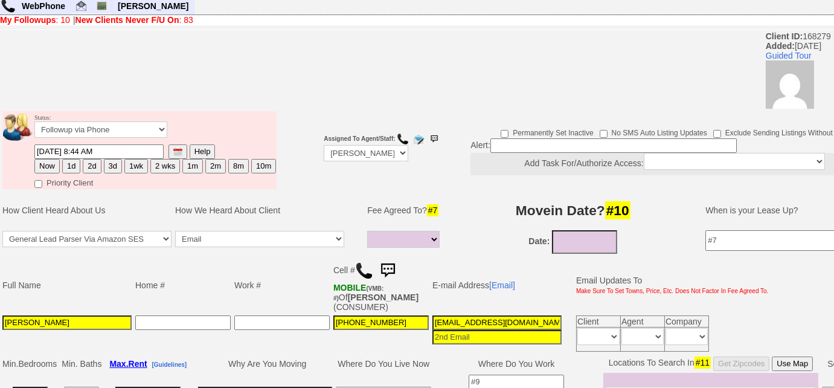
scroll to position [24, 0]
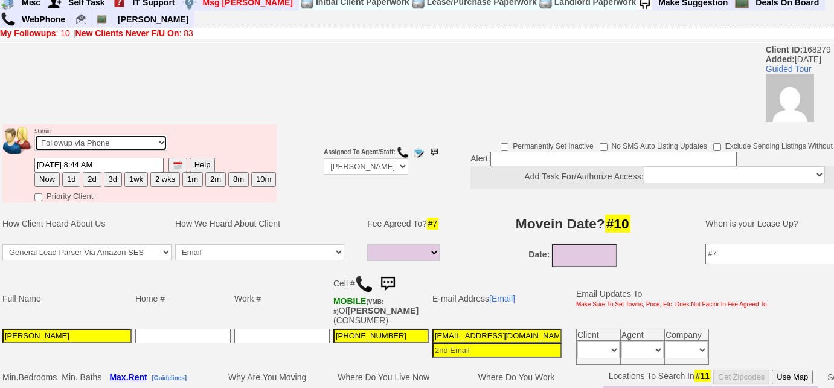
click at [128, 144] on select "Followup via Phone Followup via Email Followup When Section 8 Property Found De…" at bounding box center [100, 143] width 133 height 16
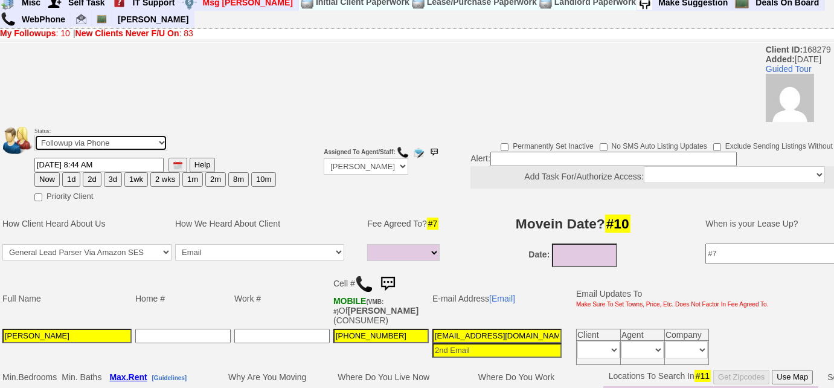
select select "Inactive"
click at [34, 135] on select "Followup via Phone Followup via Email Followup When Section 8 Property Found De…" at bounding box center [100, 143] width 133 height 16
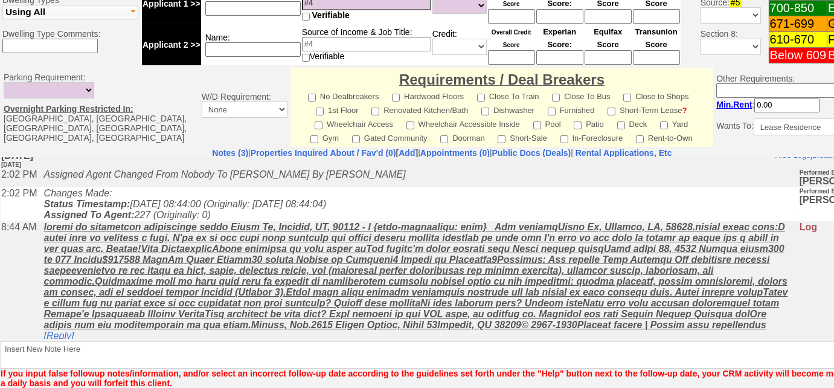
scroll to position [570, 0]
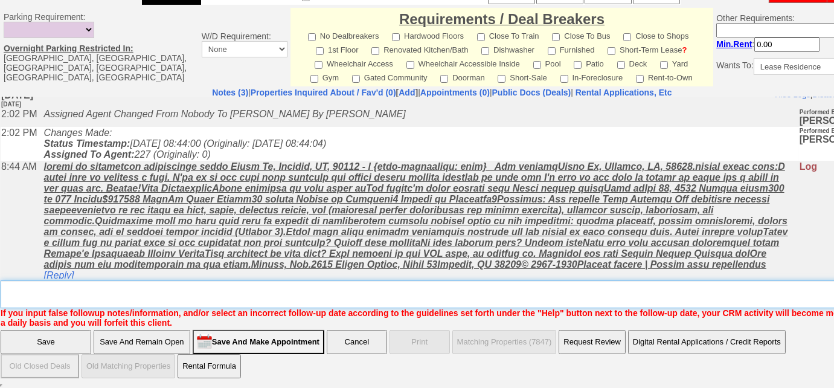
click at [111, 292] on textarea "Insert New Note Here" at bounding box center [446, 294] width 891 height 28
type textarea "g"
type textarea "hung up on me"
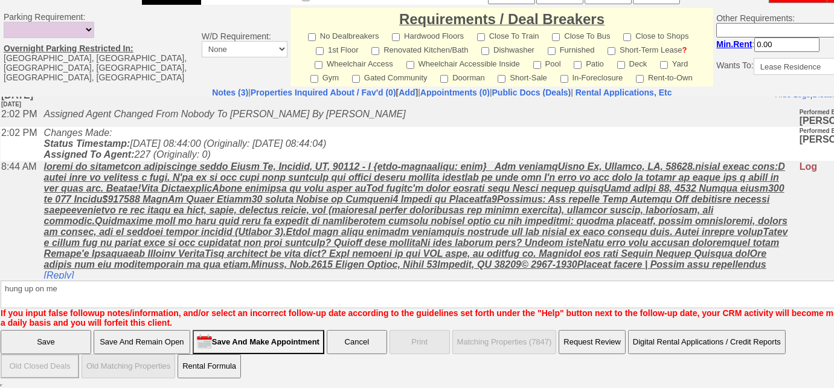
click at [72, 339] on input "Save" at bounding box center [46, 342] width 91 height 24
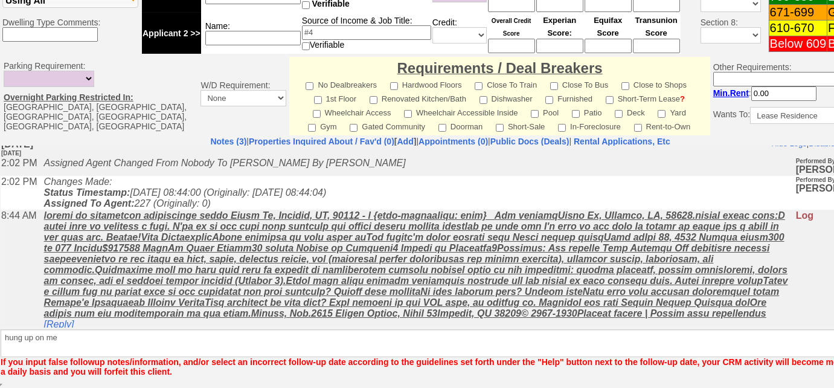
scroll to position [521, 0]
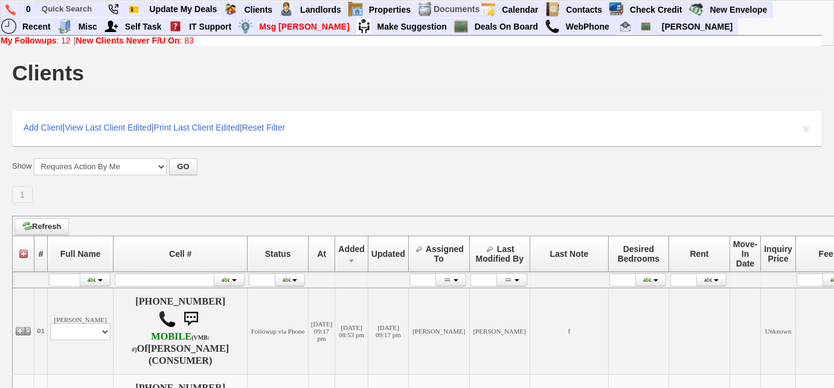
click at [141, 43] on b "New Clients Never F/U On" at bounding box center [128, 41] width 104 height 10
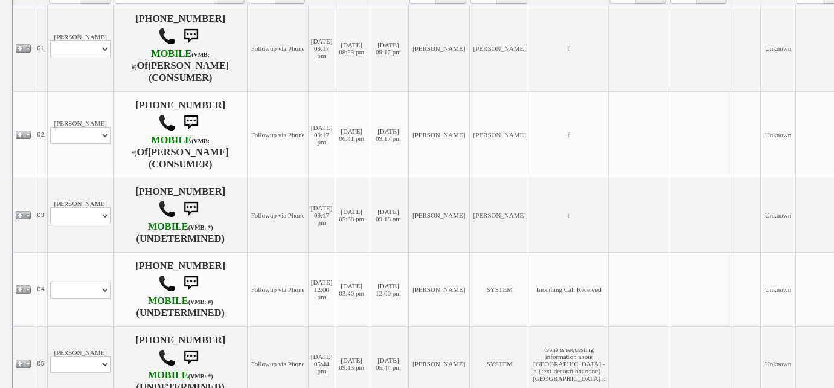
scroll to position [329, 0]
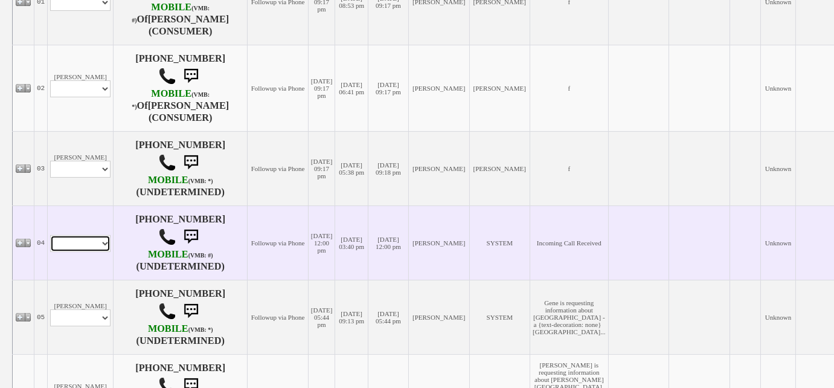
click at [97, 252] on select "Profile Edit Print Closed Deals" at bounding box center [80, 243] width 60 height 17
select select "ChangeURL,/crm/custom/edit_client_form.php?redirect=%2Fcrm%2Fclients.php&id=168…"
click at [50, 243] on select "Profile Edit Print Closed Deals" at bounding box center [80, 243] width 60 height 17
select select
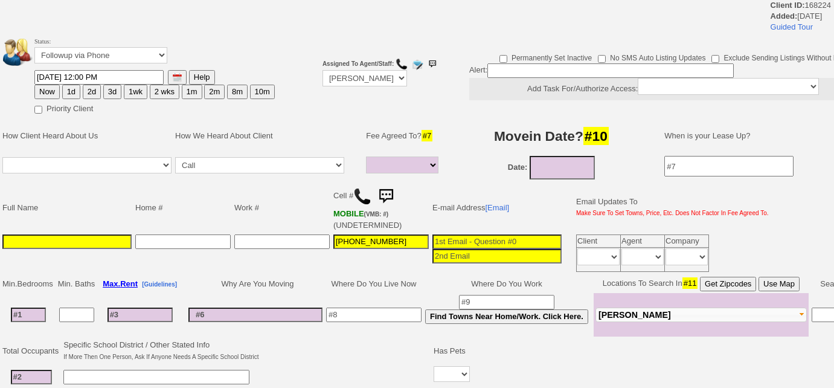
select select
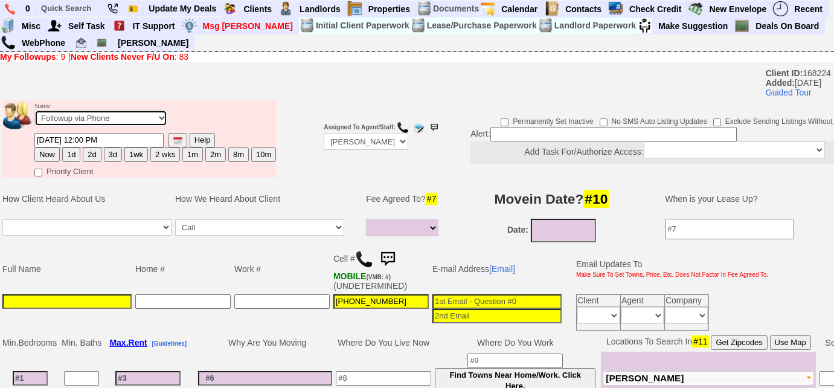
drag, startPoint x: 95, startPoint y: 115, endPoint x: 93, endPoint y: 122, distance: 7.5
click at [95, 115] on select "Followup via Phone Followup via Email Followup When Section 8 Property Found De…" at bounding box center [100, 118] width 133 height 16
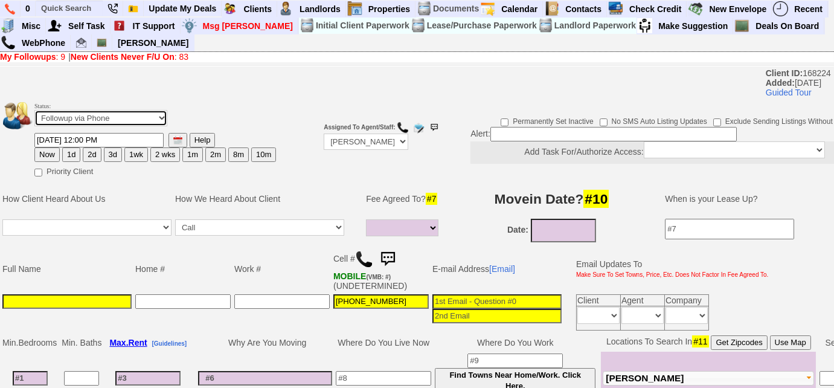
select select "Inactive"
click at [34, 110] on select "Followup via Phone Followup via Email Followup When Section 8 Property Found De…" at bounding box center [100, 118] width 133 height 16
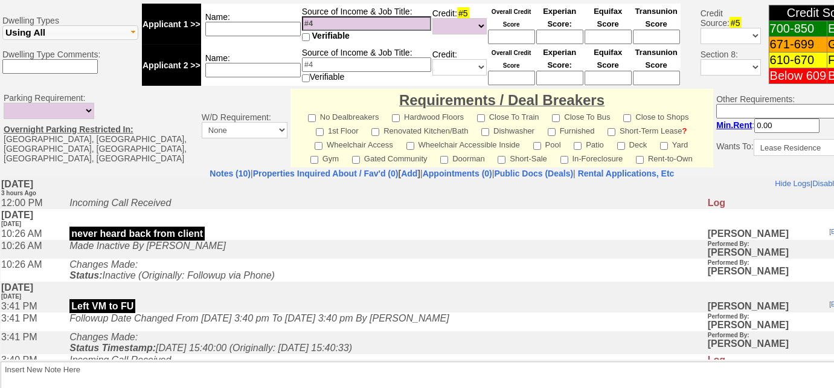
scroll to position [512, 0]
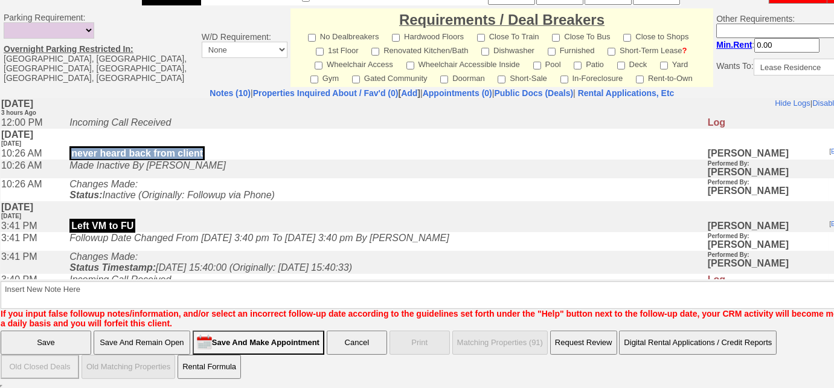
drag, startPoint x: 198, startPoint y: 155, endPoint x: 63, endPoint y: 155, distance: 135.2
click at [63, 155] on td "never heard back from client" at bounding box center [384, 153] width 643 height 12
copy p "never heard back from client"
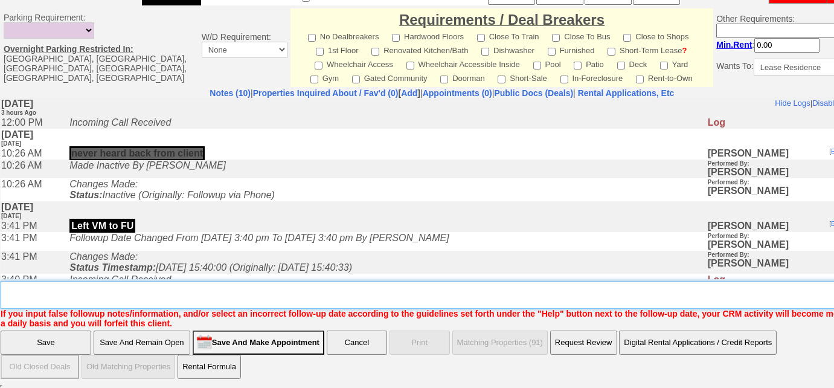
click at [49, 291] on textarea "Insert New Note Here" at bounding box center [446, 295] width 891 height 28
paste textarea "never heard back from client"
type textarea "never heard back from client"
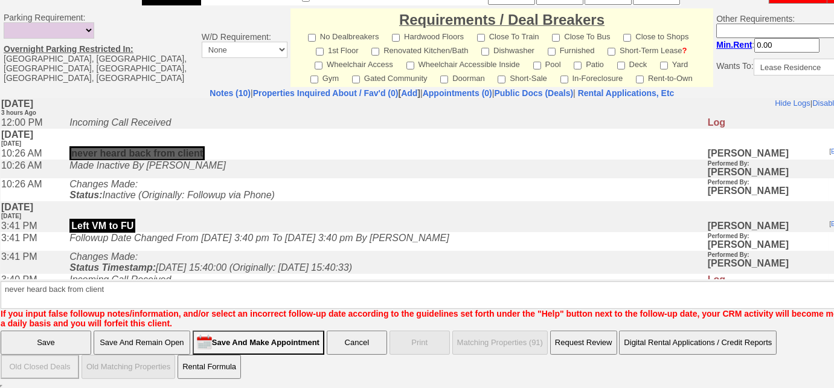
click at [18, 339] on input "Save" at bounding box center [46, 342] width 91 height 24
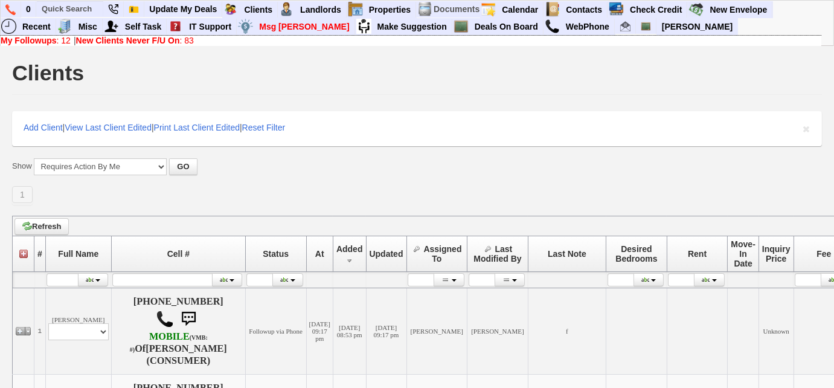
click at [184, 39] on link "New Clients Never F/U On : 83" at bounding box center [135, 41] width 118 height 10
click at [58, 41] on link "My Followups : 8" at bounding box center [33, 41] width 65 height 10
click at [93, 42] on b "New Clients Never F/U On" at bounding box center [123, 41] width 104 height 10
